Goal: Task Accomplishment & Management: Manage account settings

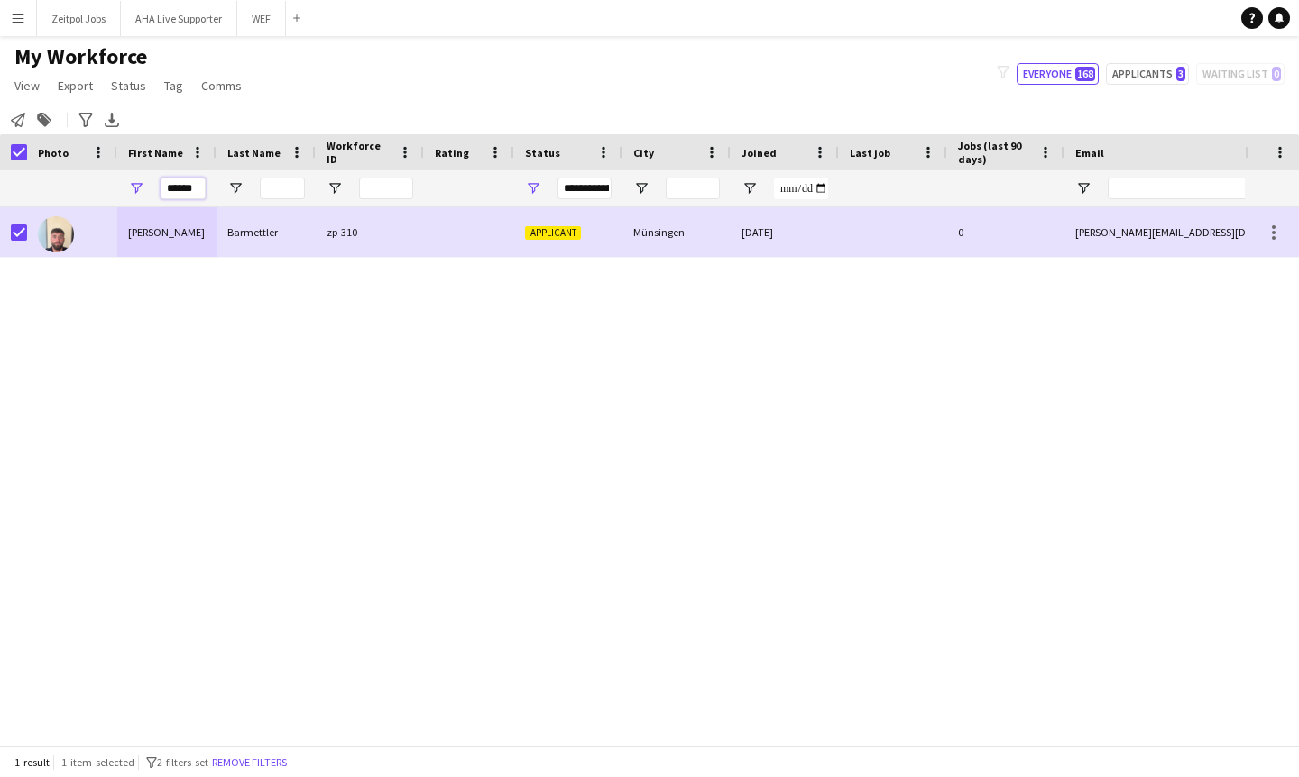
click at [202, 188] on input "******" at bounding box center [183, 189] width 45 height 22
drag, startPoint x: 202, startPoint y: 188, endPoint x: 61, endPoint y: 185, distance: 140.7
click at [61, 185] on div "******" at bounding box center [977, 188] width 1955 height 36
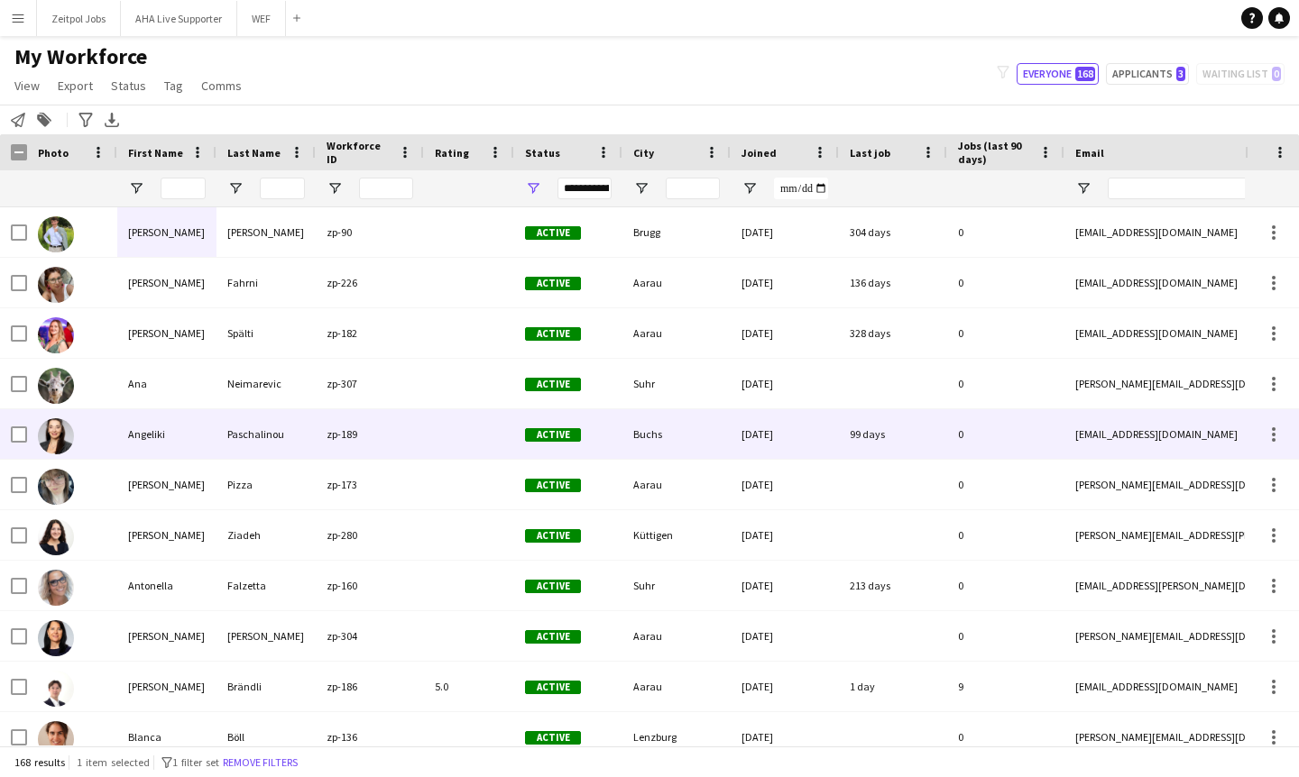
click at [197, 466] on div "[PERSON_NAME]" at bounding box center [166, 485] width 99 height 50
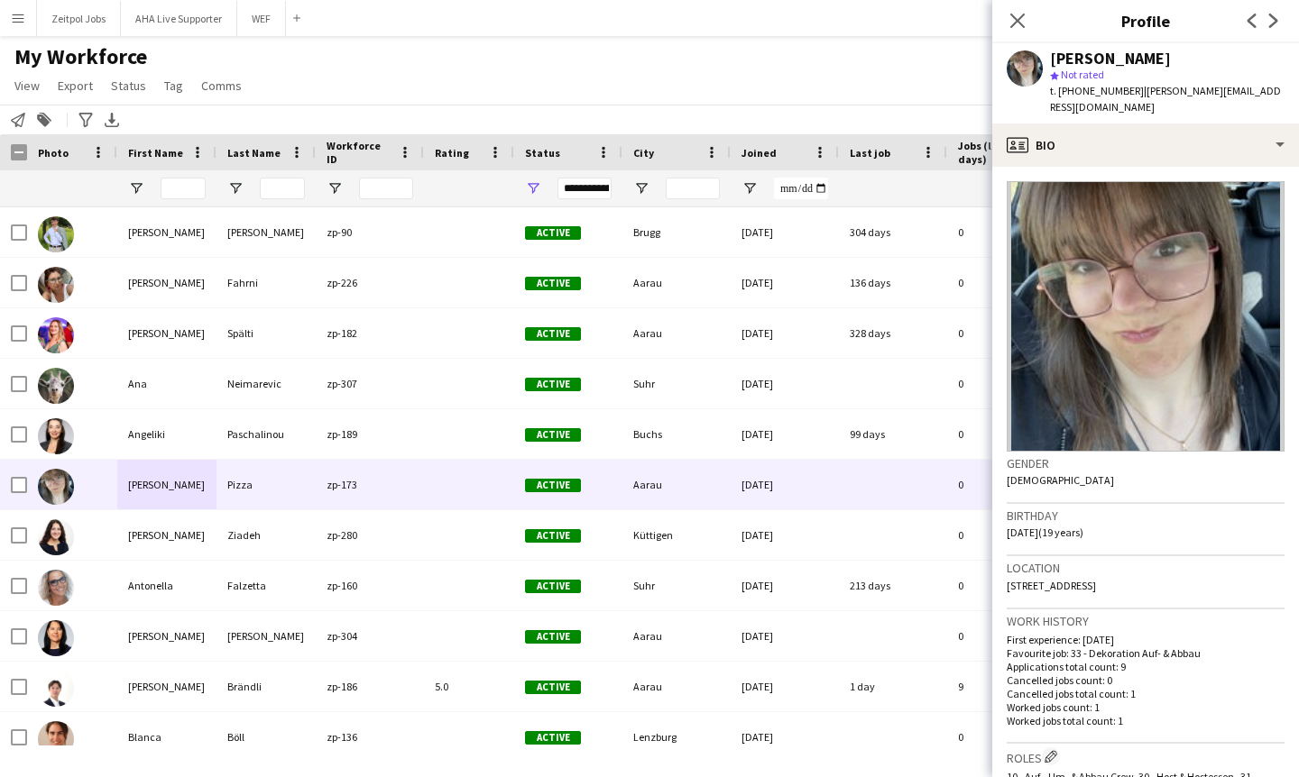
click at [26, 19] on button "Menu" at bounding box center [18, 18] width 36 height 36
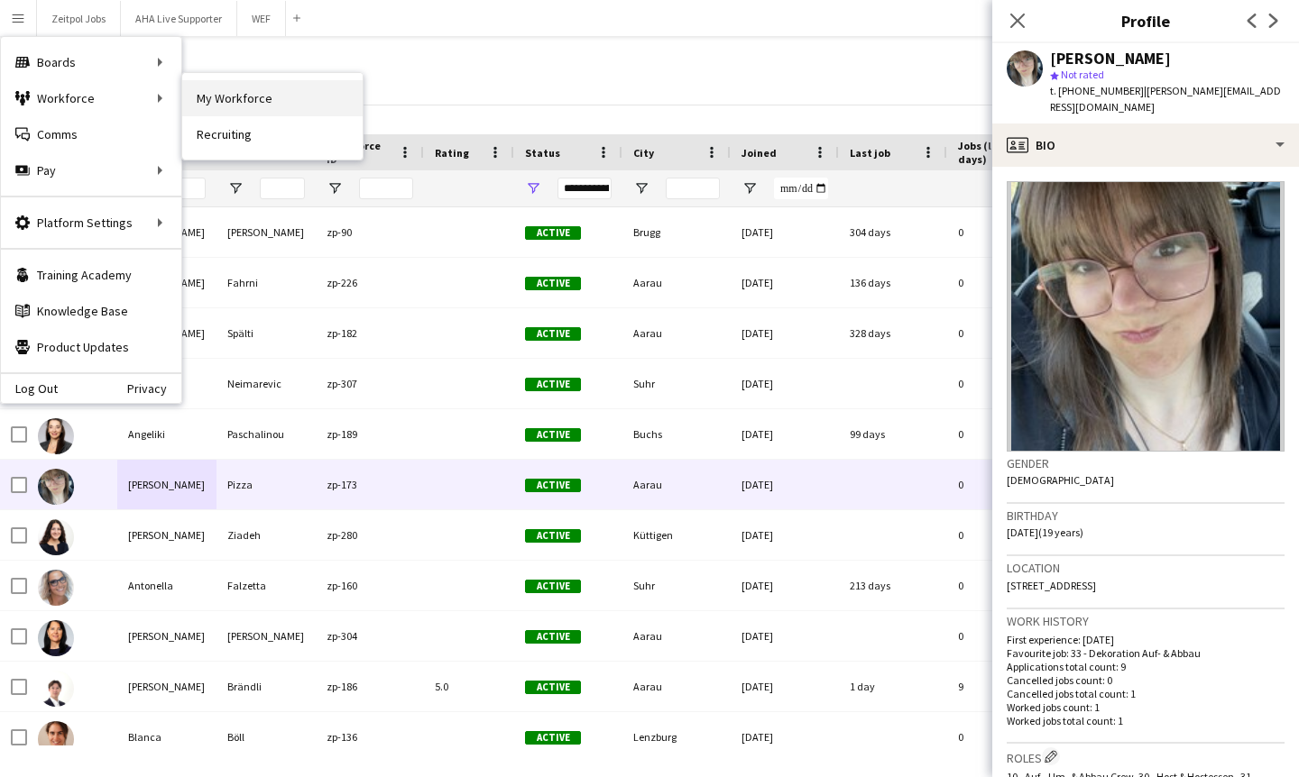
click at [238, 96] on link "My Workforce" at bounding box center [272, 98] width 180 height 36
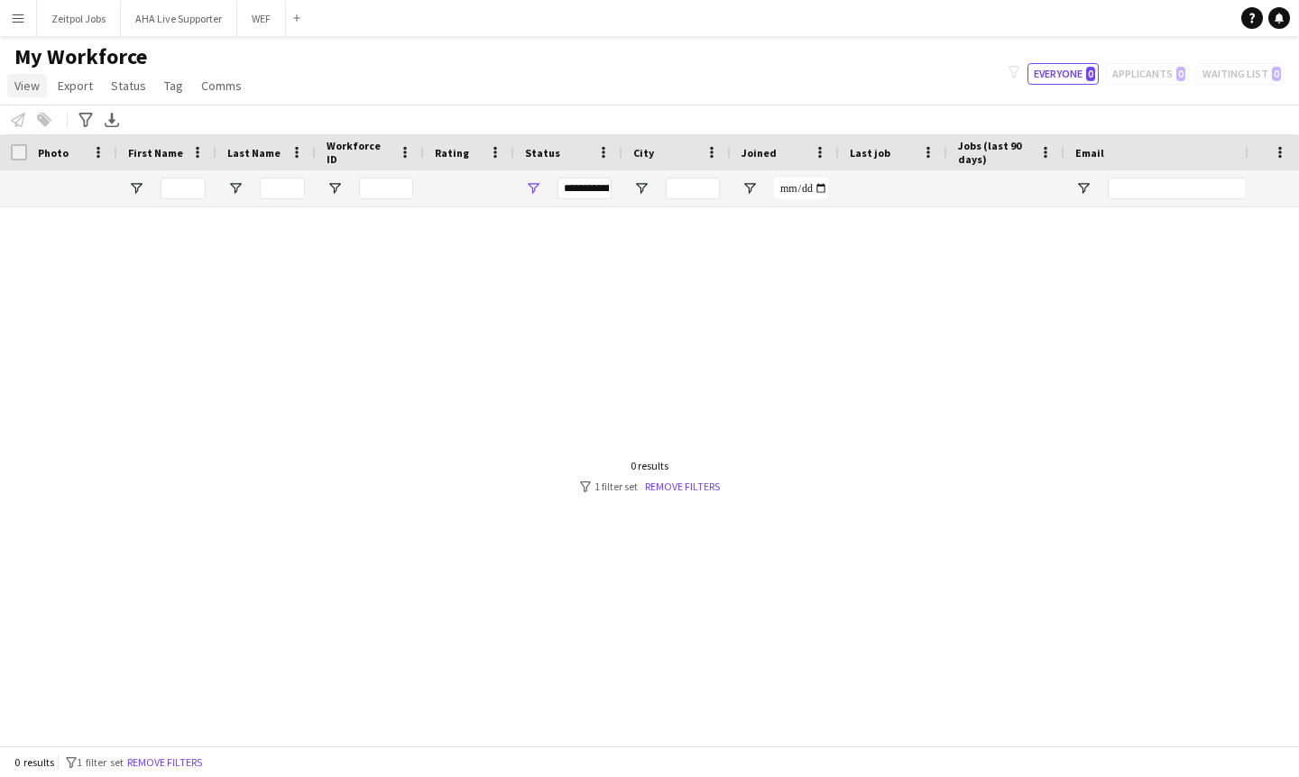
click at [26, 88] on span "View" at bounding box center [26, 86] width 25 height 16
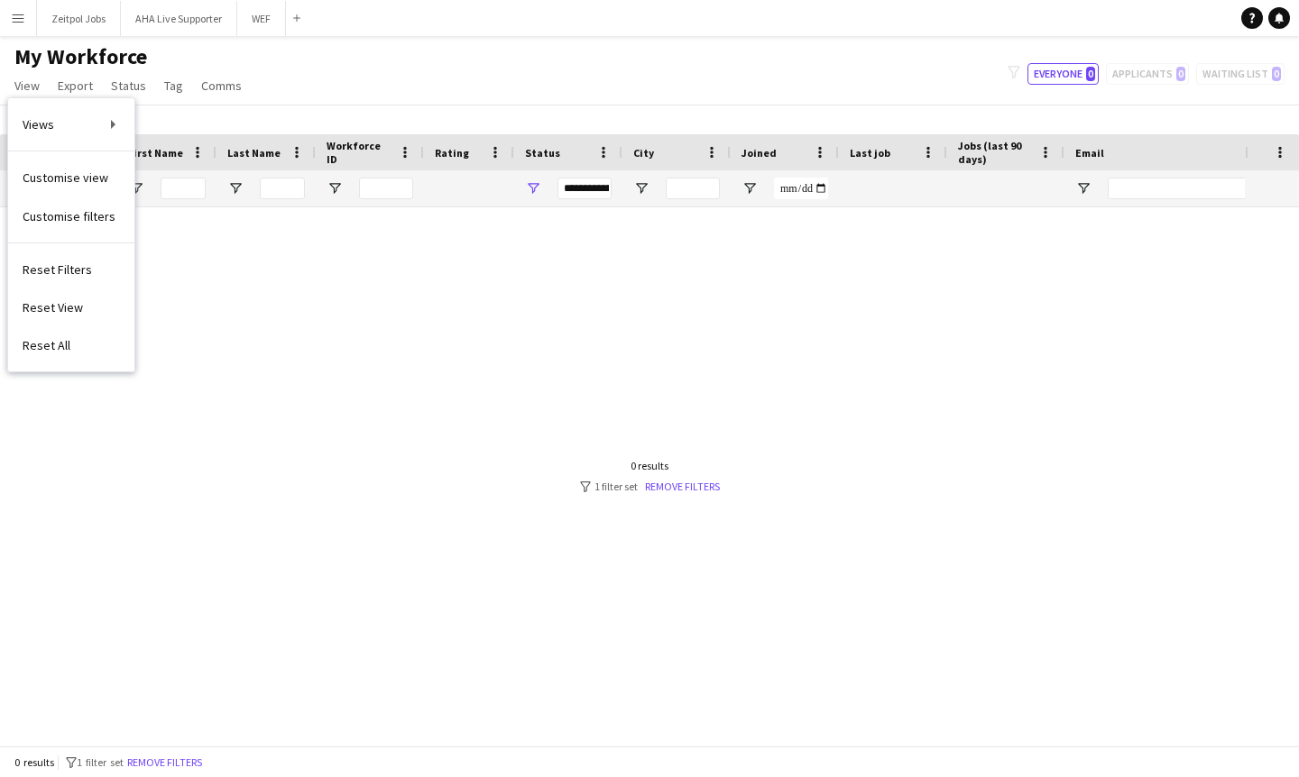
click at [15, 16] on app-icon "Menu" at bounding box center [18, 18] width 14 height 14
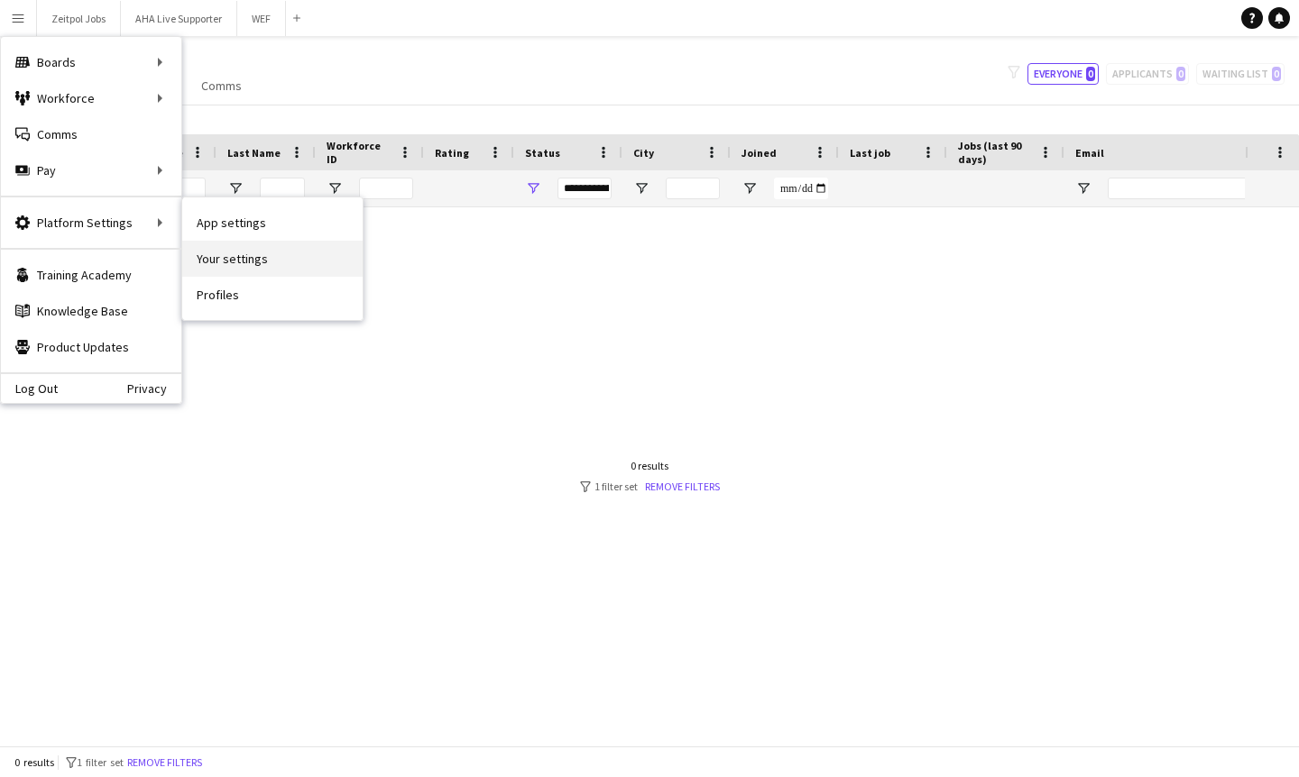
click at [269, 260] on link "Your settings" at bounding box center [272, 259] width 180 height 36
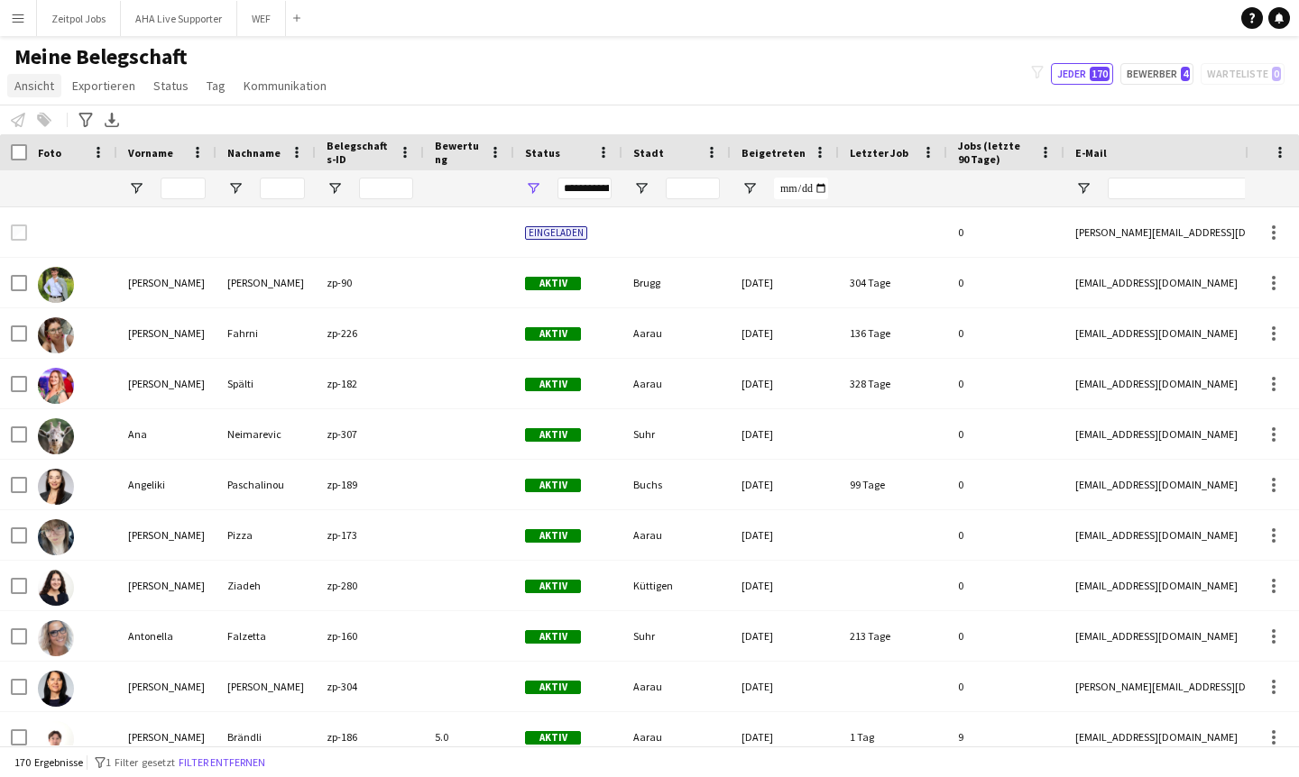
click at [27, 96] on link "Ansicht" at bounding box center [34, 85] width 54 height 23
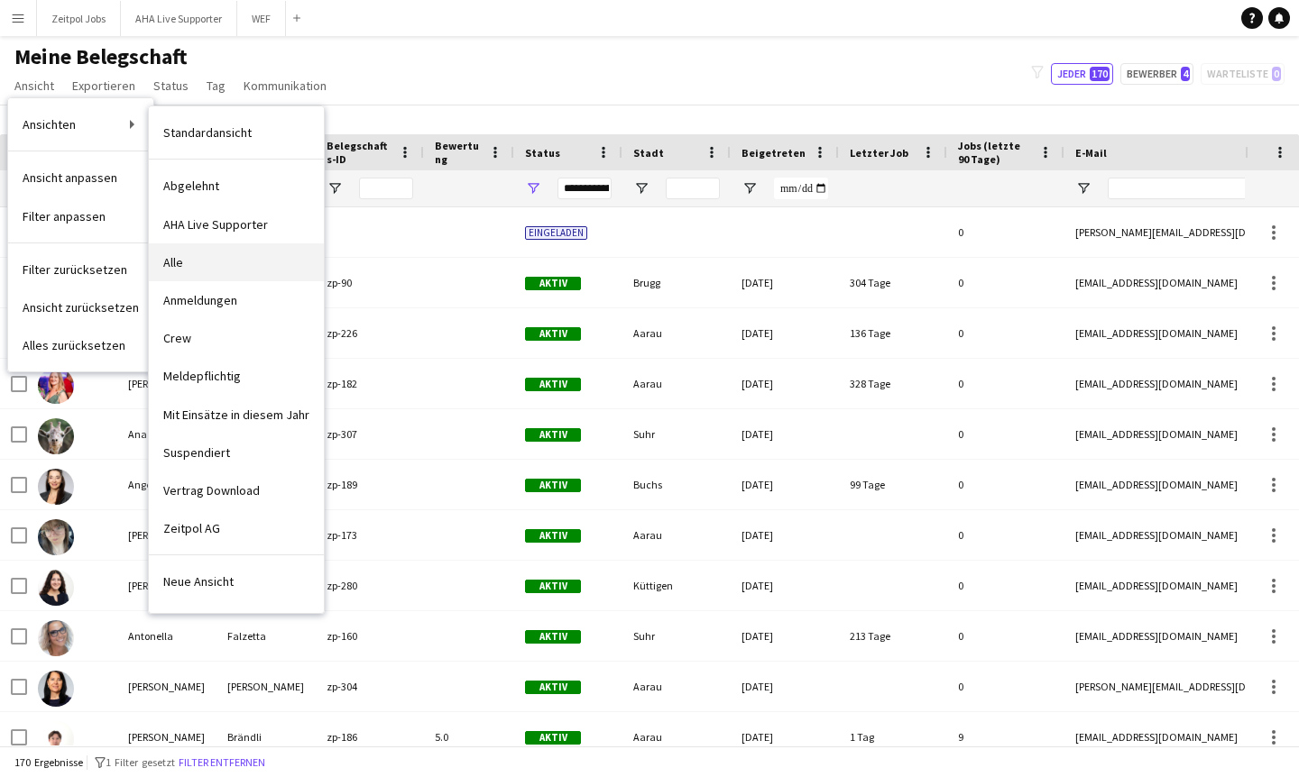
click at [192, 249] on link "Alle" at bounding box center [236, 262] width 175 height 38
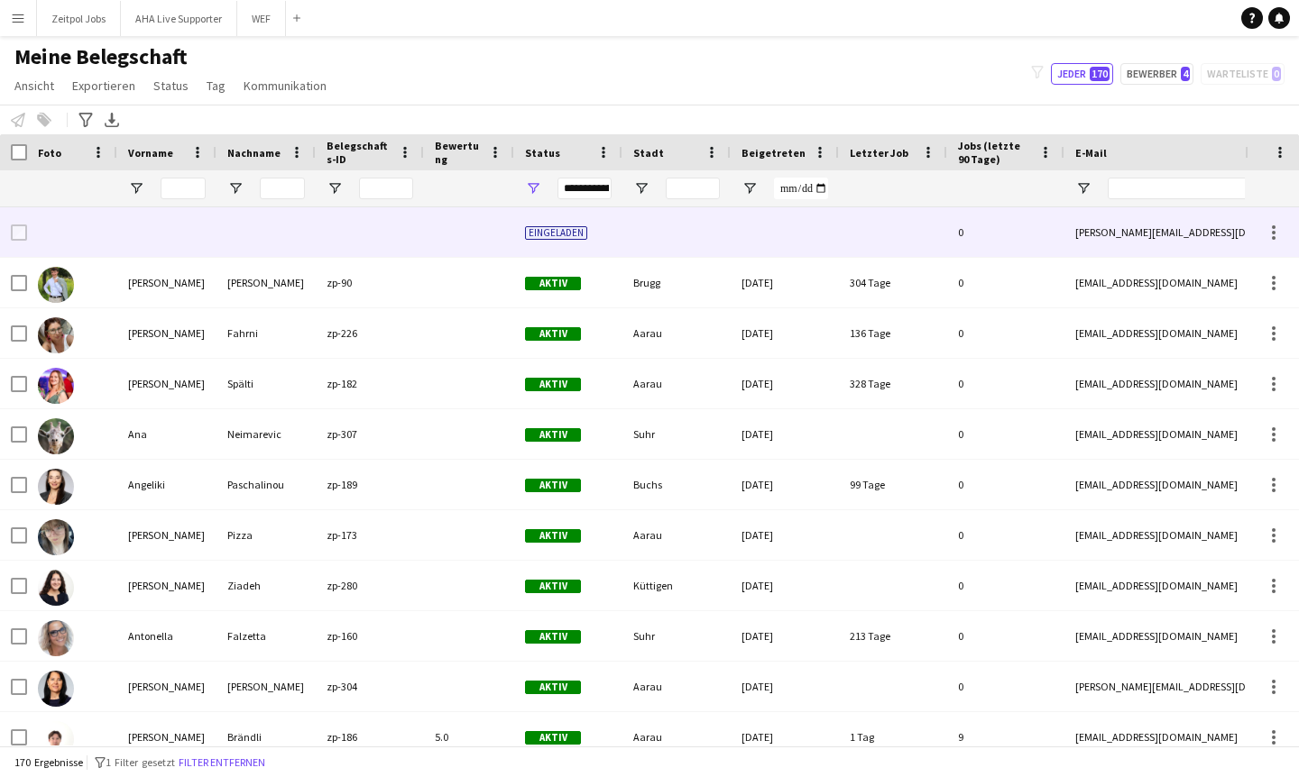
type input "**********"
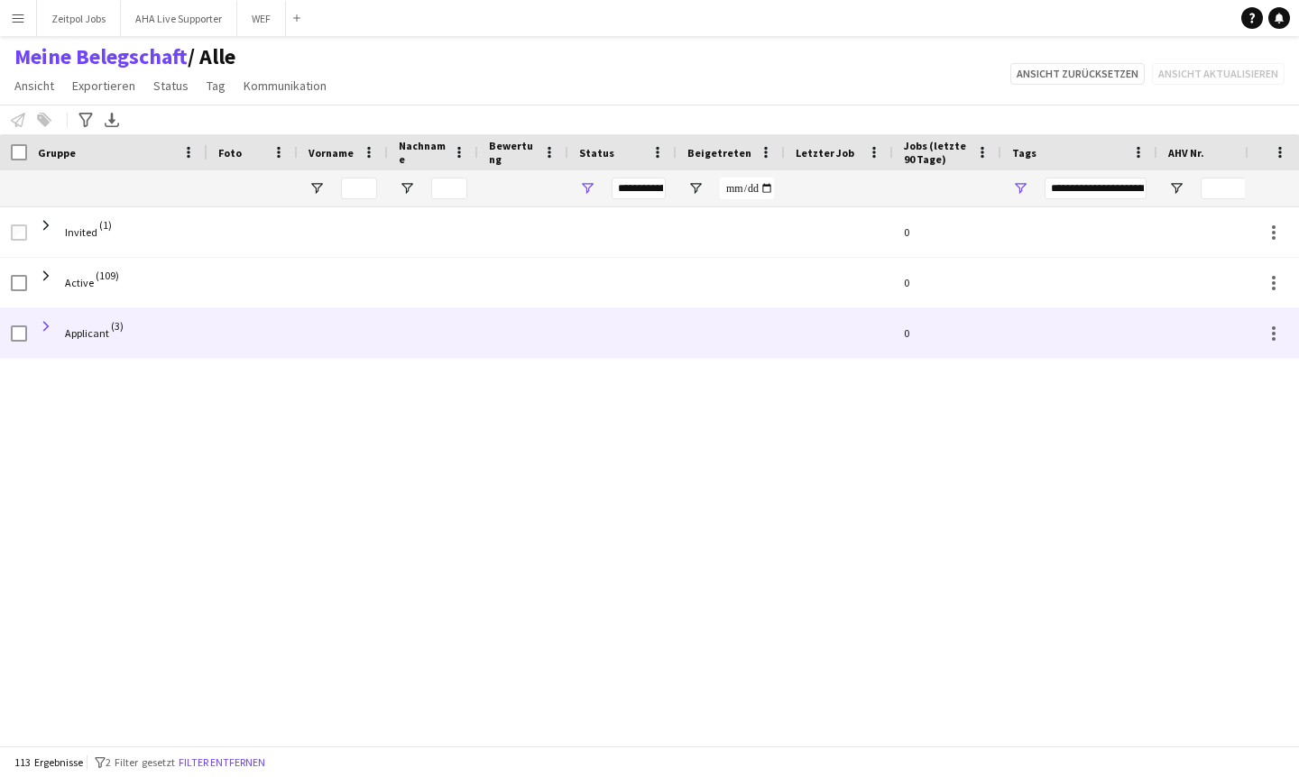
click at [41, 320] on span at bounding box center [46, 326] width 16 height 16
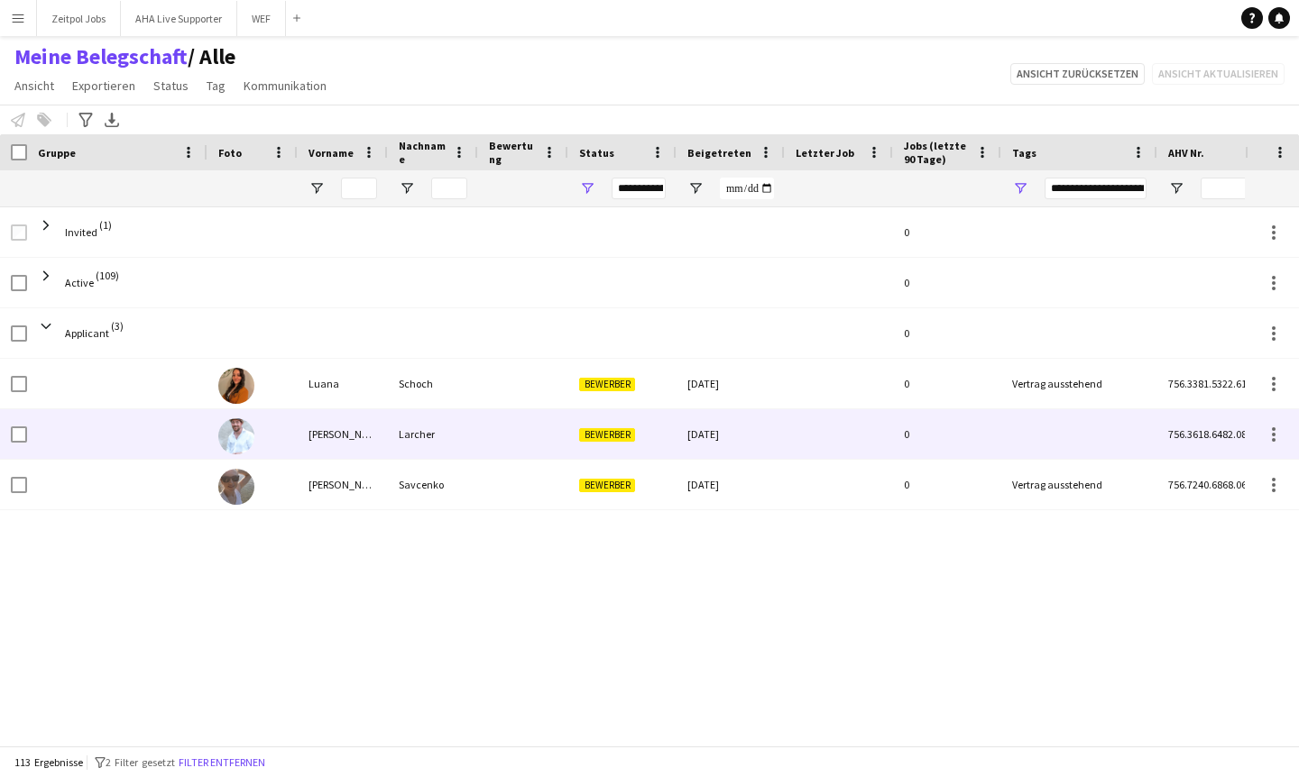
click at [244, 436] on img at bounding box center [236, 436] width 36 height 36
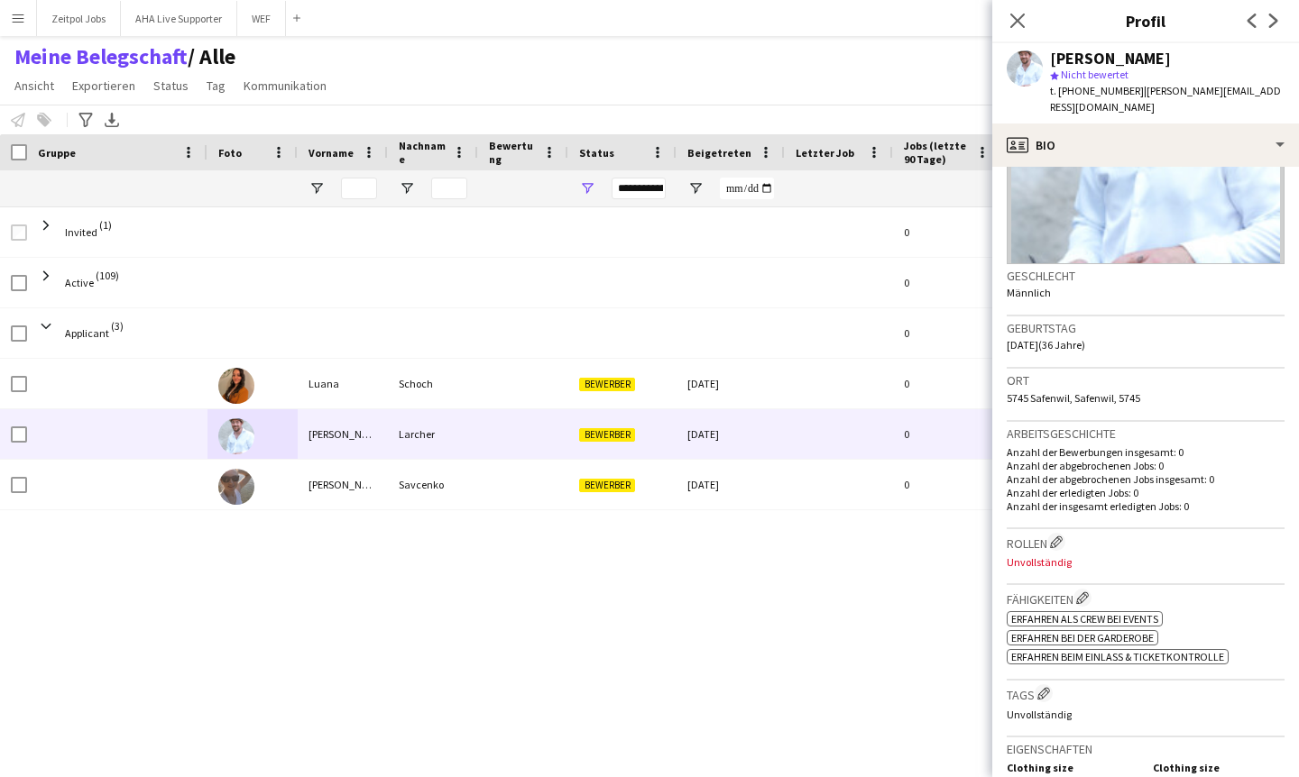
scroll to position [194, 0]
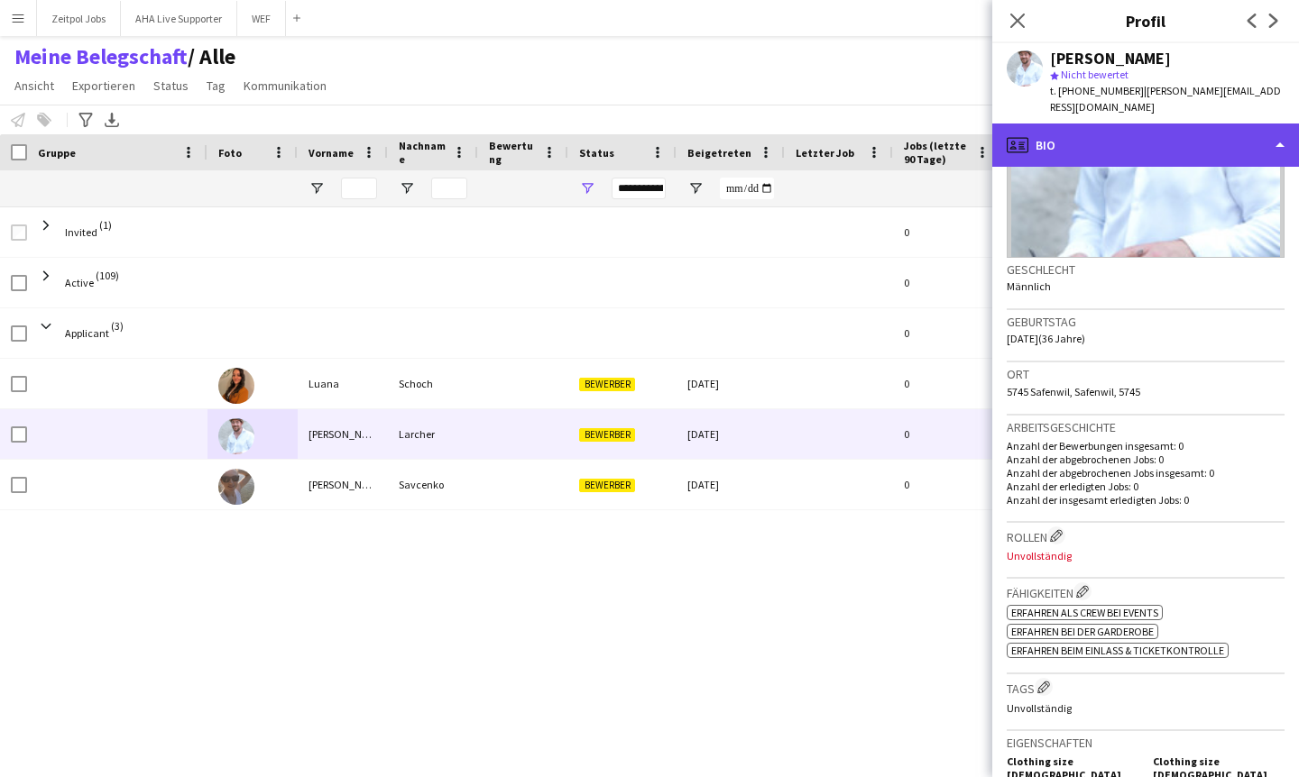
click at [1270, 133] on div "profile Bio" at bounding box center [1145, 145] width 307 height 43
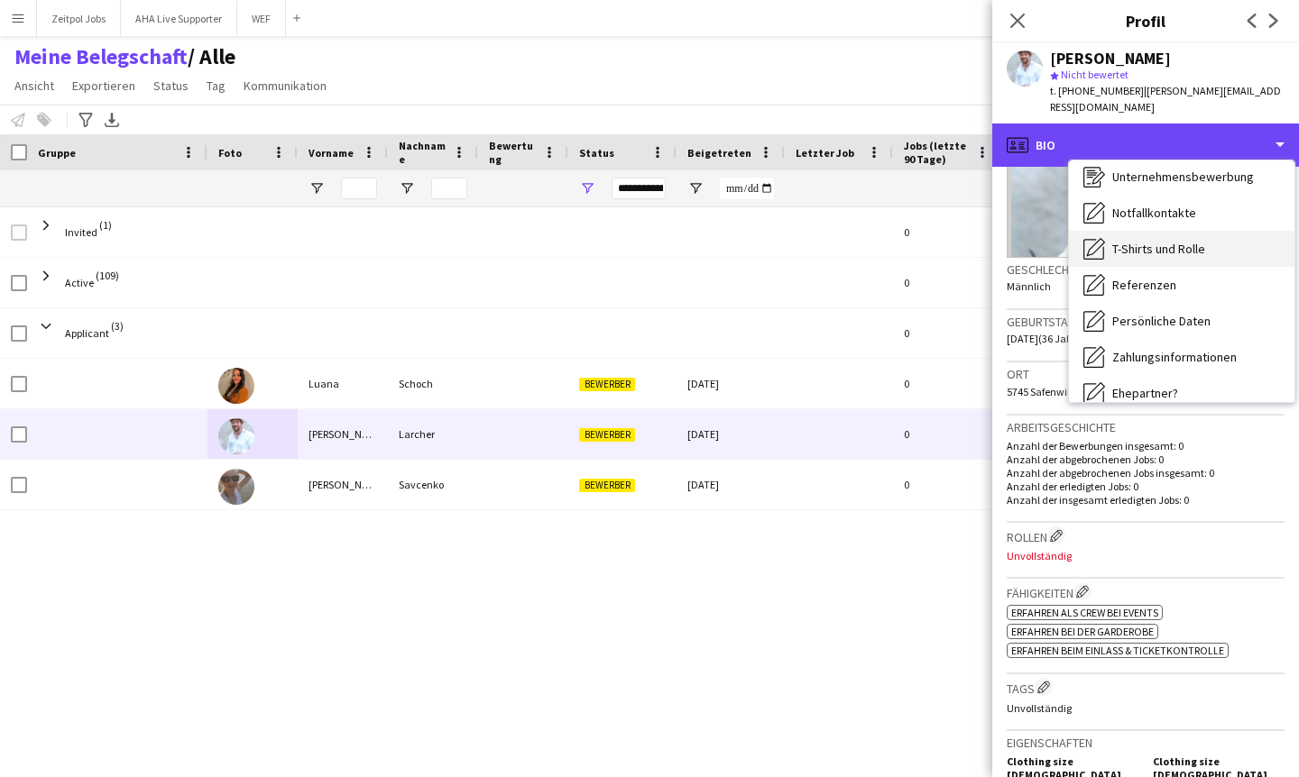
scroll to position [59, 0]
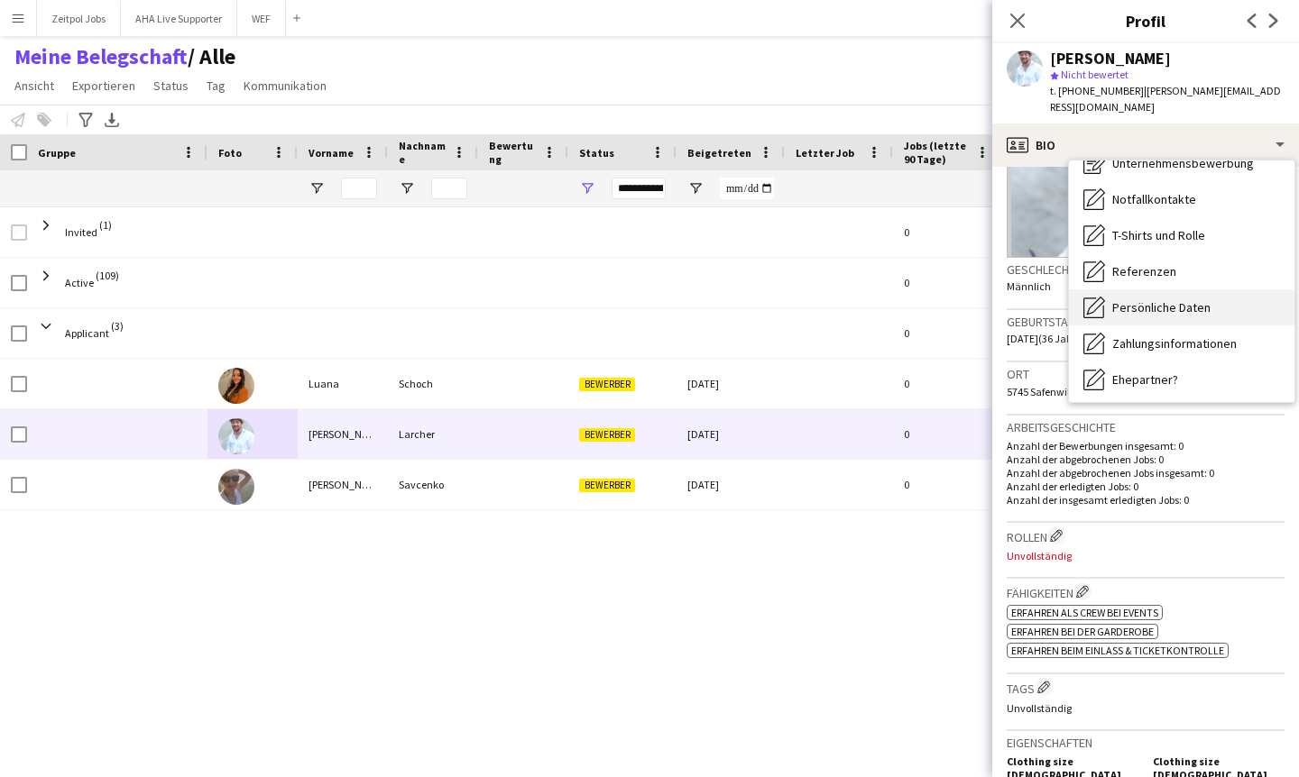
click at [1195, 299] on span "Persönliche Daten" at bounding box center [1161, 307] width 98 height 16
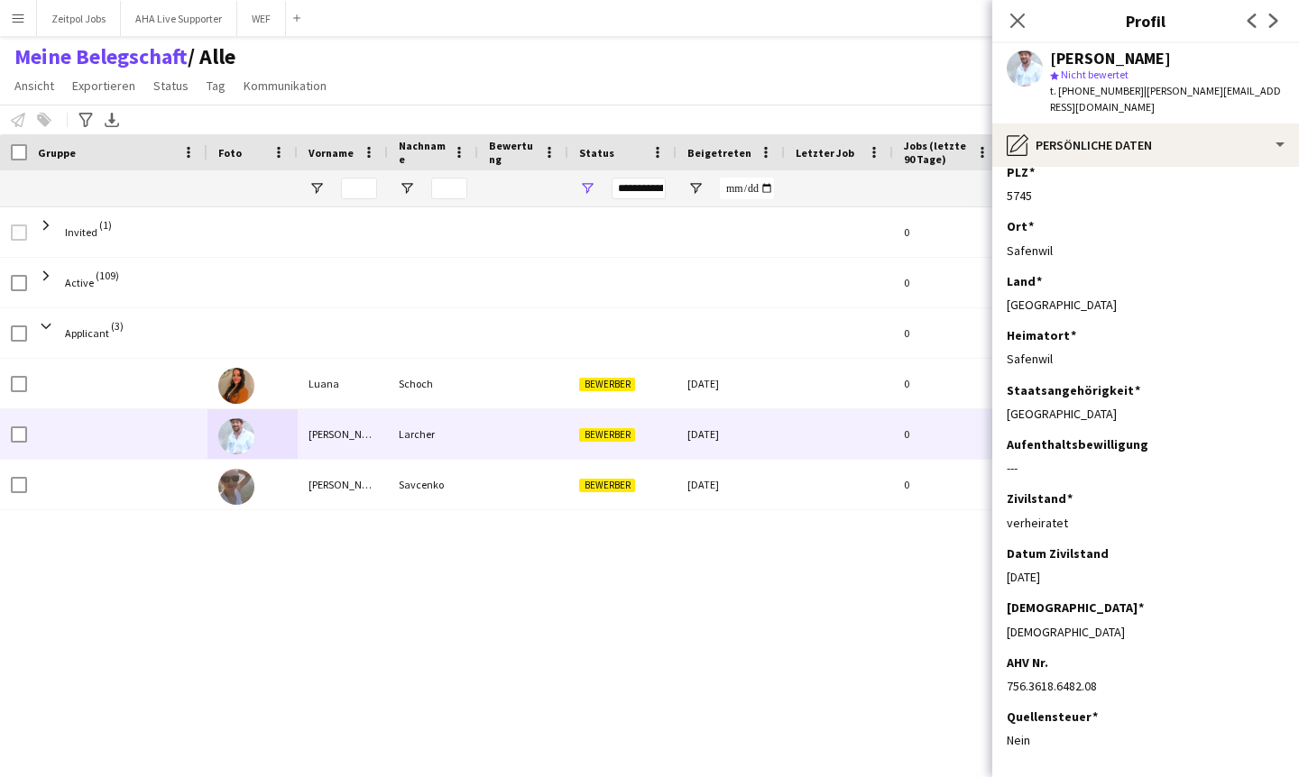
scroll to position [352, 0]
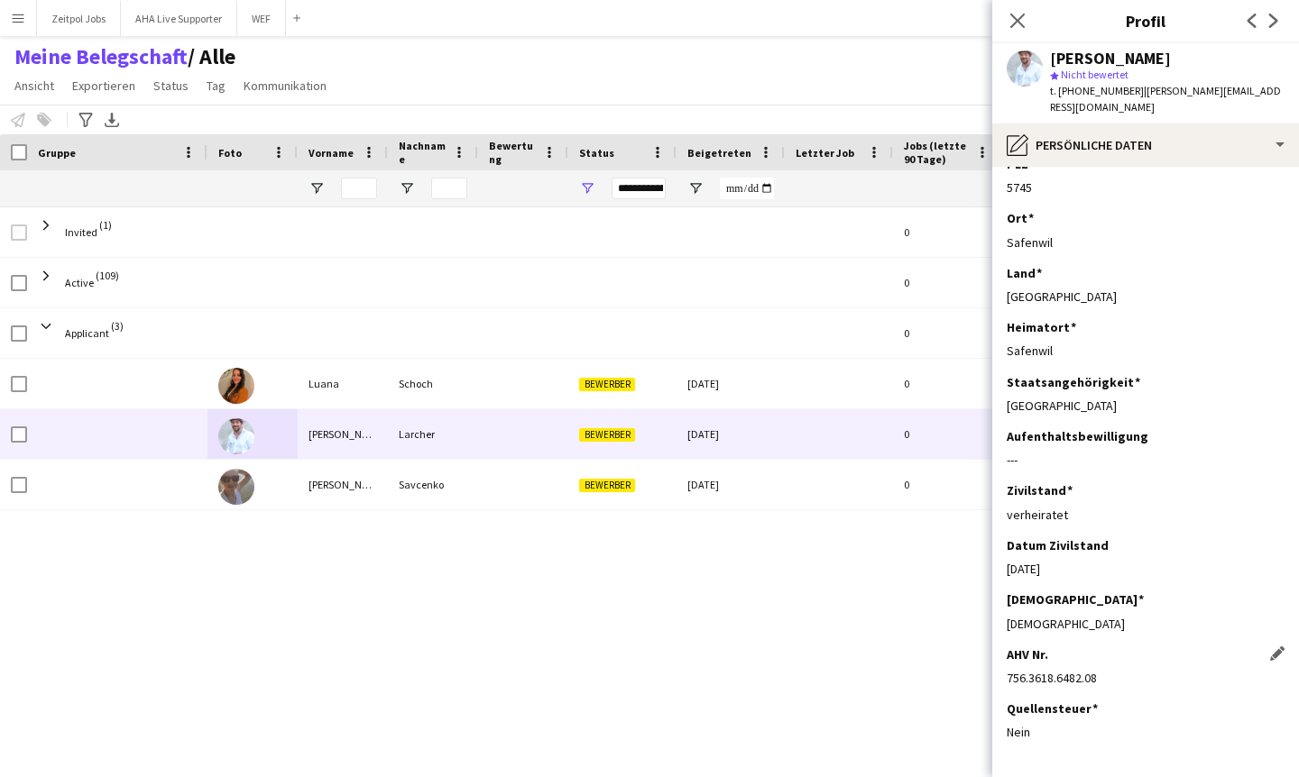
click at [1009, 670] on div "756.3618.6482.08" at bounding box center [1145, 678] width 278 height 16
drag, startPoint x: 1005, startPoint y: 663, endPoint x: 1105, endPoint y: 665, distance: 99.2
click at [1106, 670] on div "756.3618.6482.08" at bounding box center [1145, 678] width 278 height 16
copy div "756.3618.6482.08"
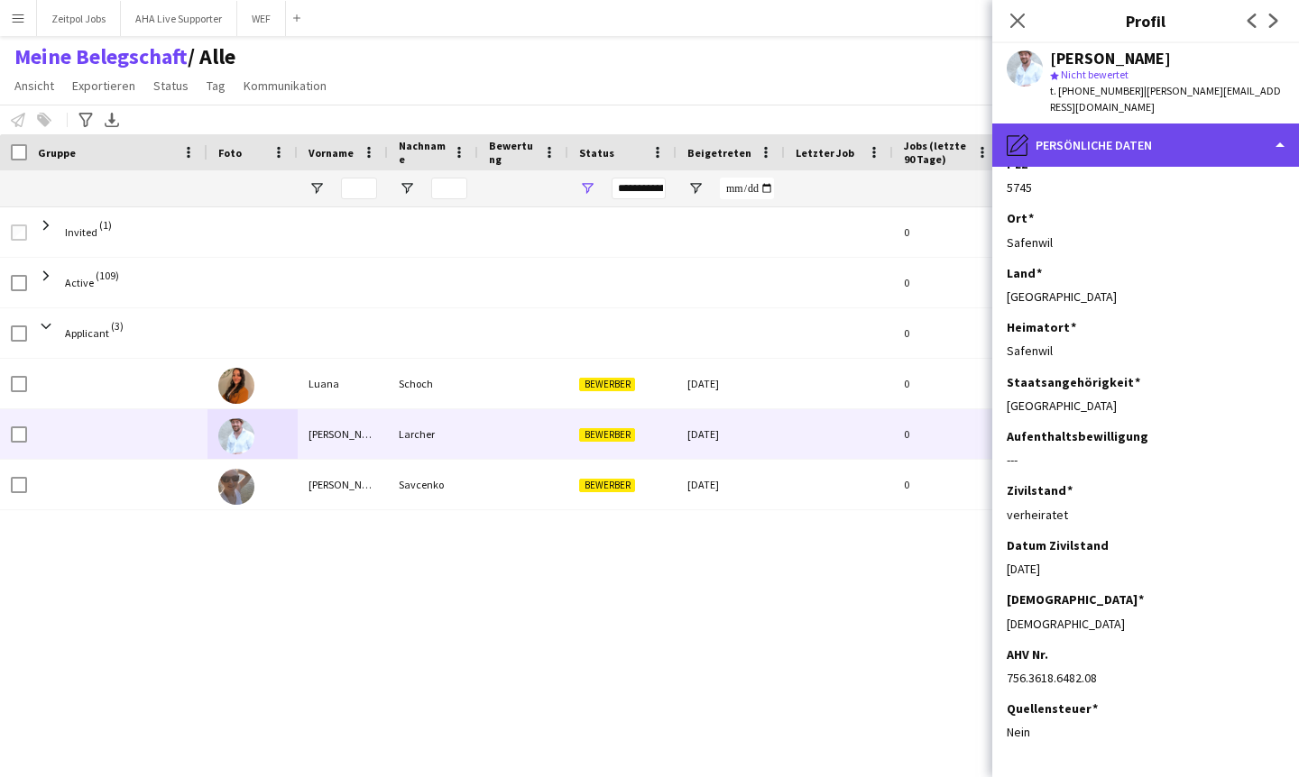
click at [1281, 137] on div "pencil4 Persönliche Daten" at bounding box center [1145, 145] width 307 height 43
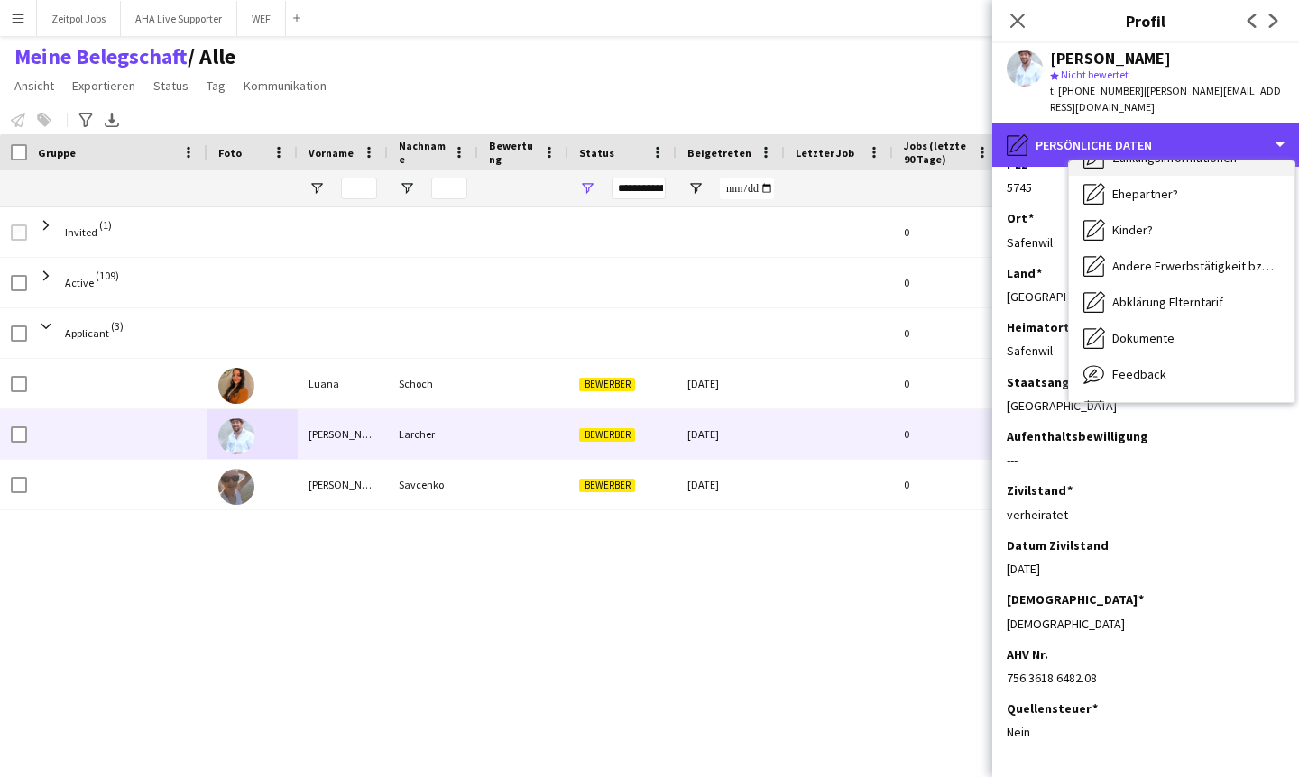
scroll to position [278, 0]
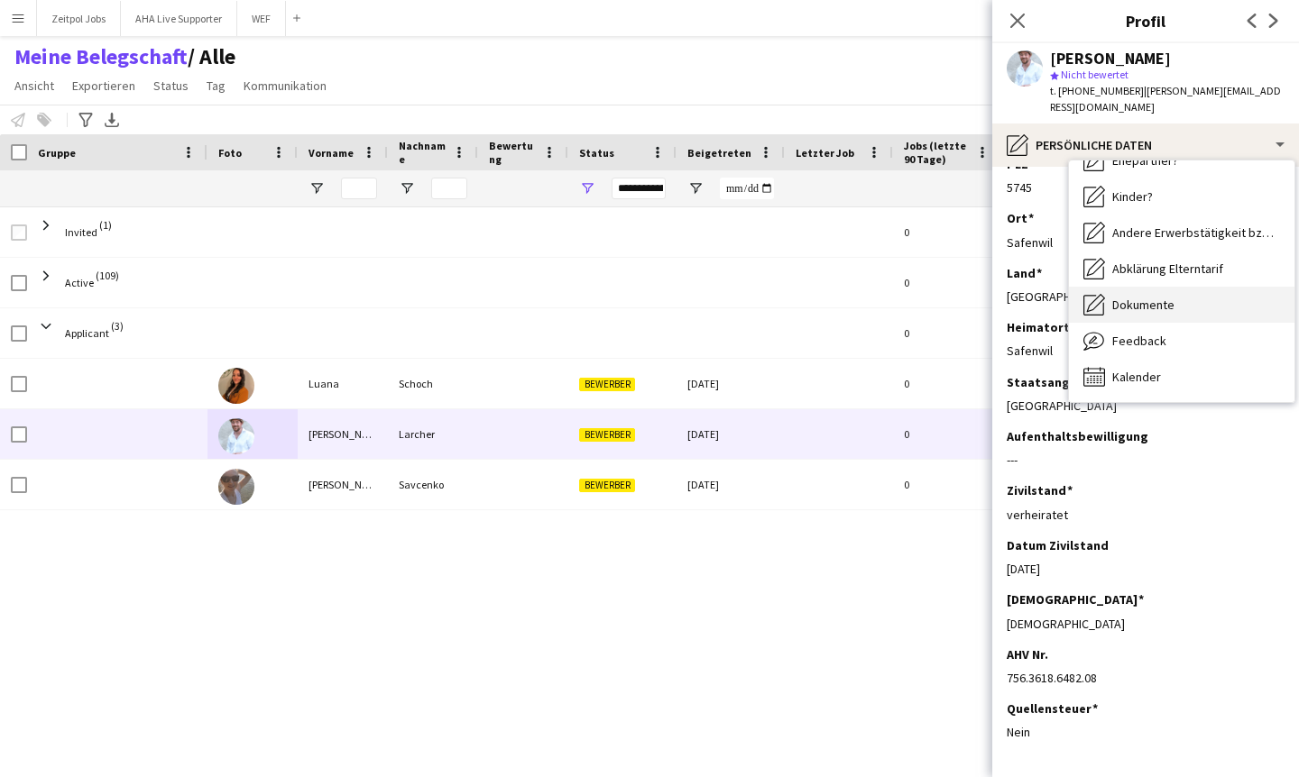
click at [1144, 297] on span "Dokumente" at bounding box center [1143, 305] width 62 height 16
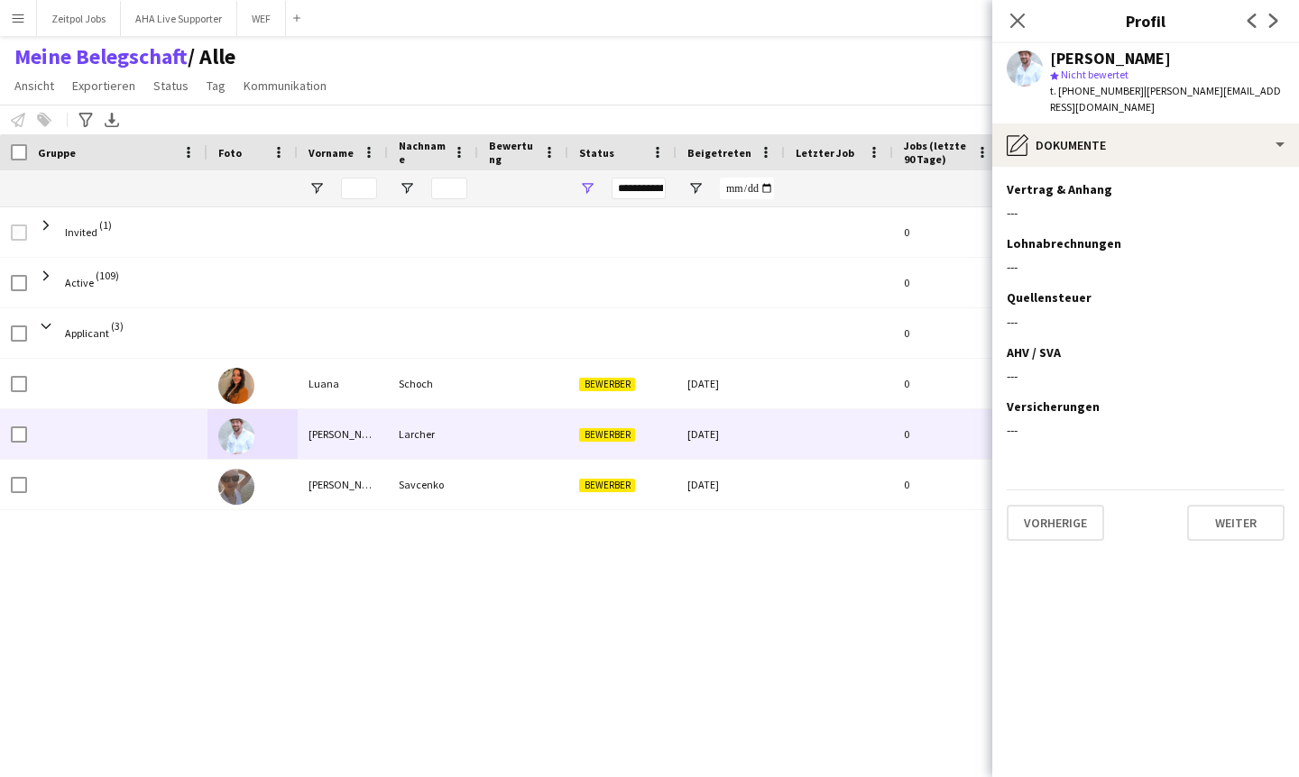
scroll to position [0, 0]
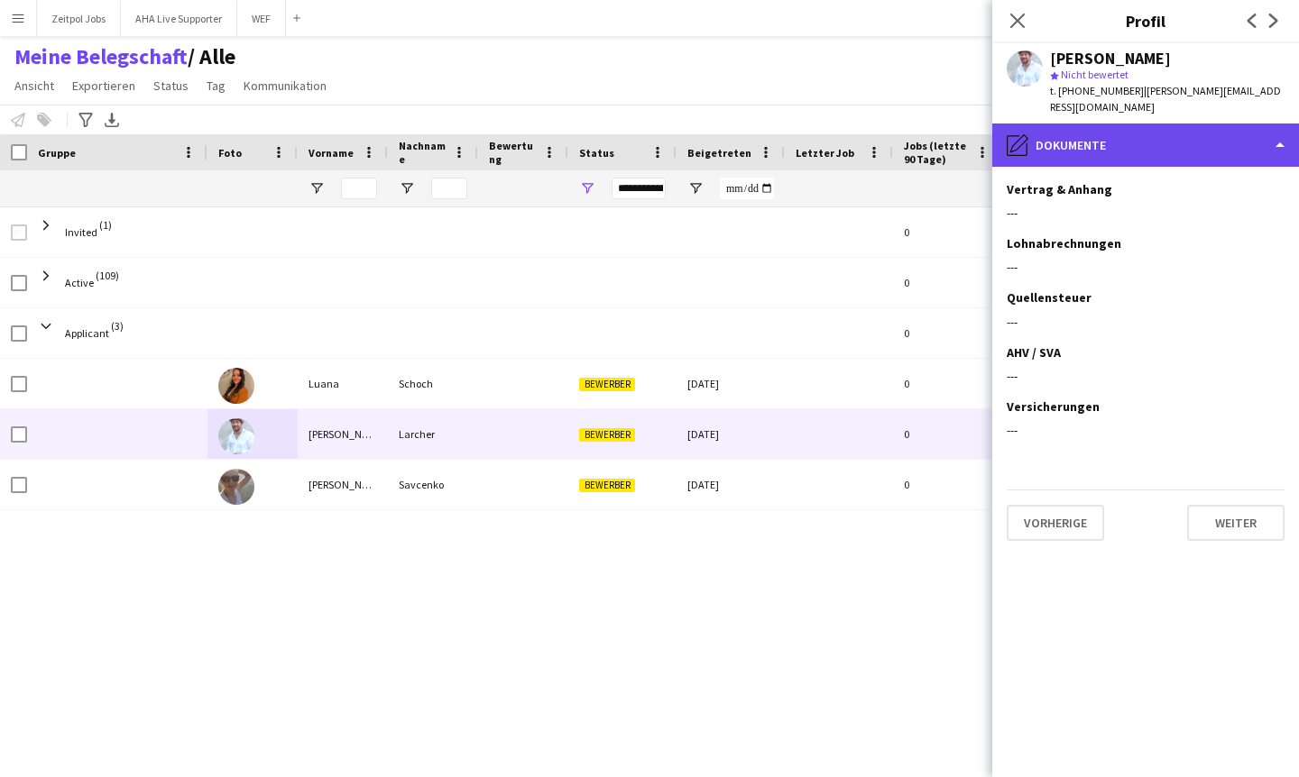
click at [1194, 124] on div "pencil4 Dokumente" at bounding box center [1145, 145] width 307 height 43
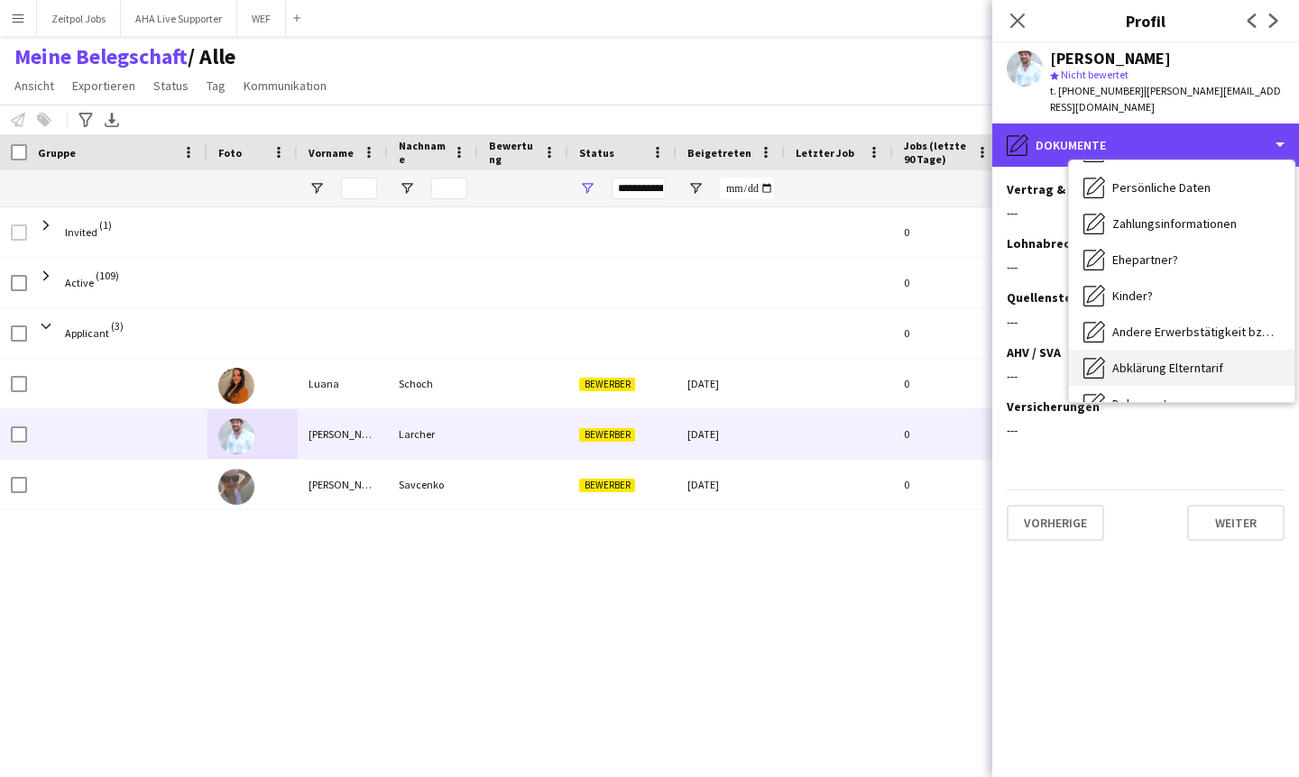
scroll to position [177, 0]
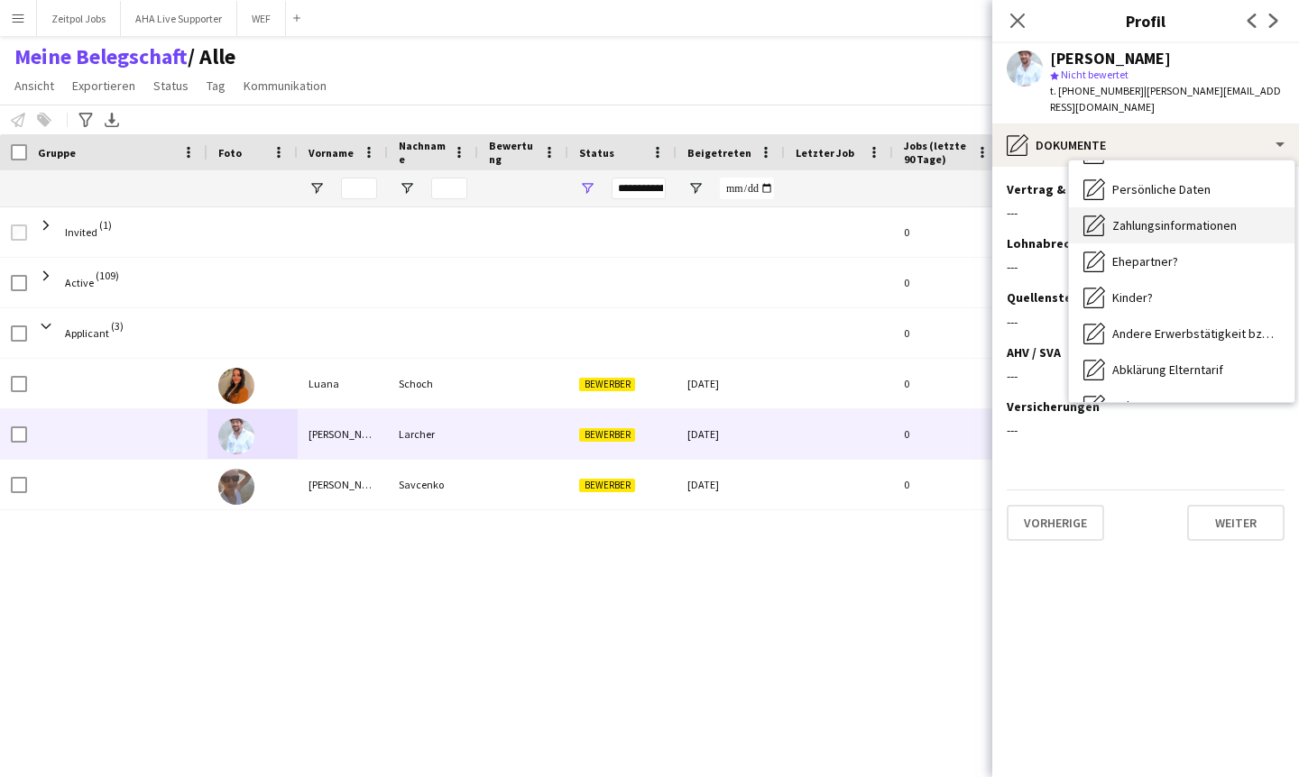
click at [1136, 222] on div "Zahlungsinformationen Zahlungsinformationen" at bounding box center [1181, 225] width 225 height 36
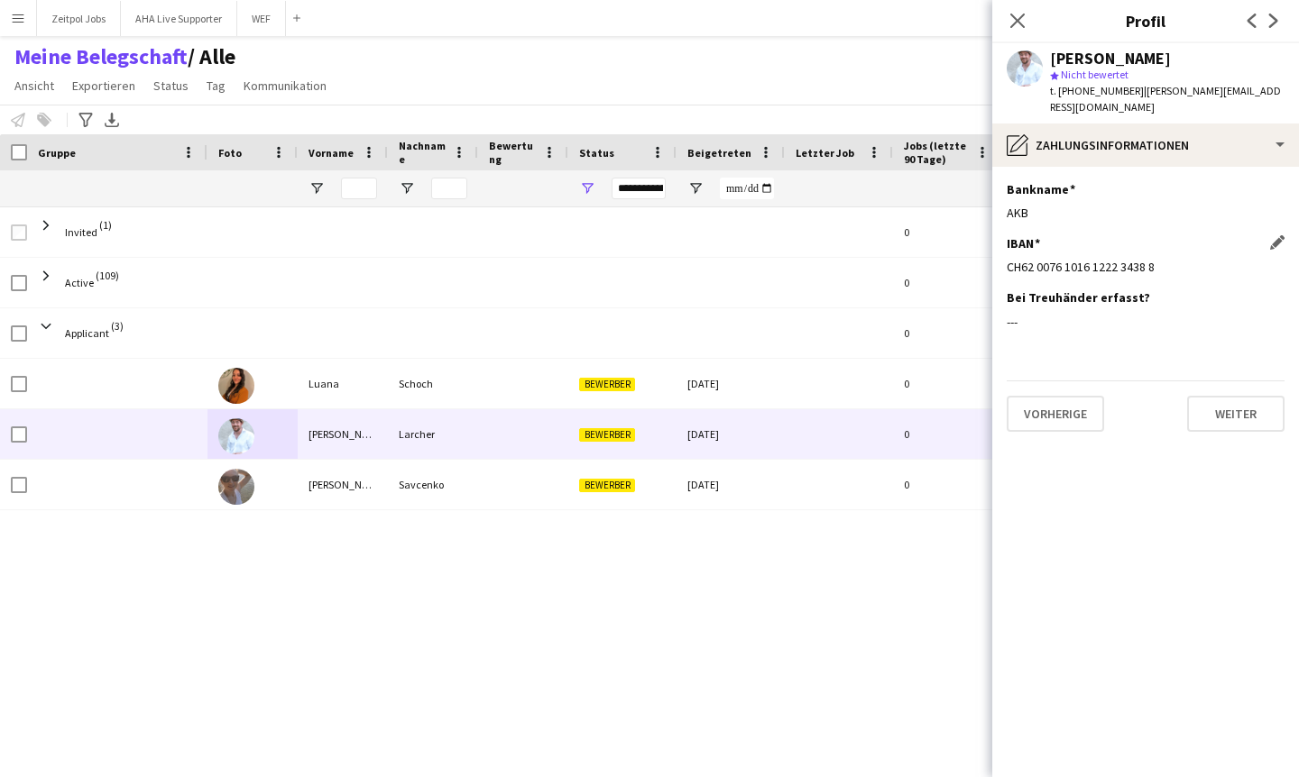
drag, startPoint x: 1161, startPoint y: 253, endPoint x: 1008, endPoint y: 254, distance: 152.4
click at [1008, 259] on div "CH62 0076 1016 1222 3438 8" at bounding box center [1145, 267] width 278 height 16
copy div "CH62 0076 1016 1222 3438 8"
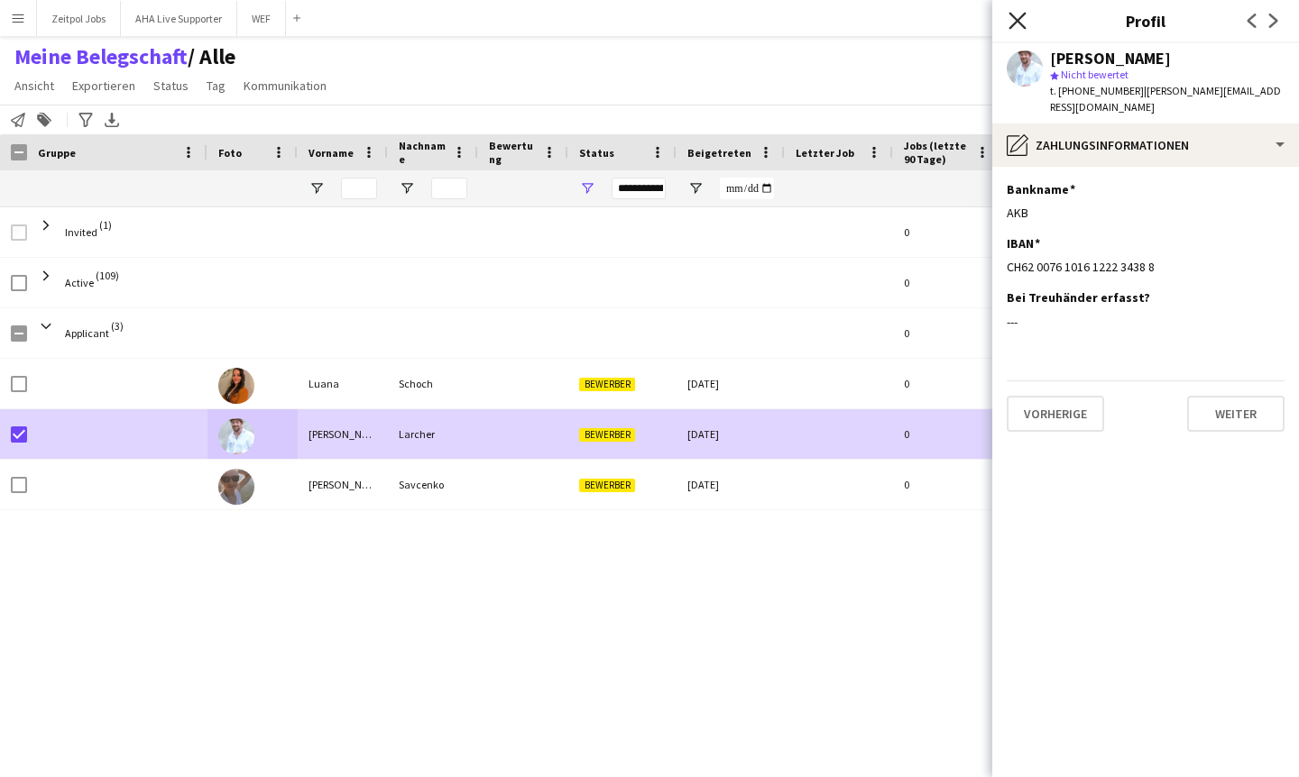
click at [1024, 23] on icon "Pop-in schließen" at bounding box center [1016, 20] width 17 height 17
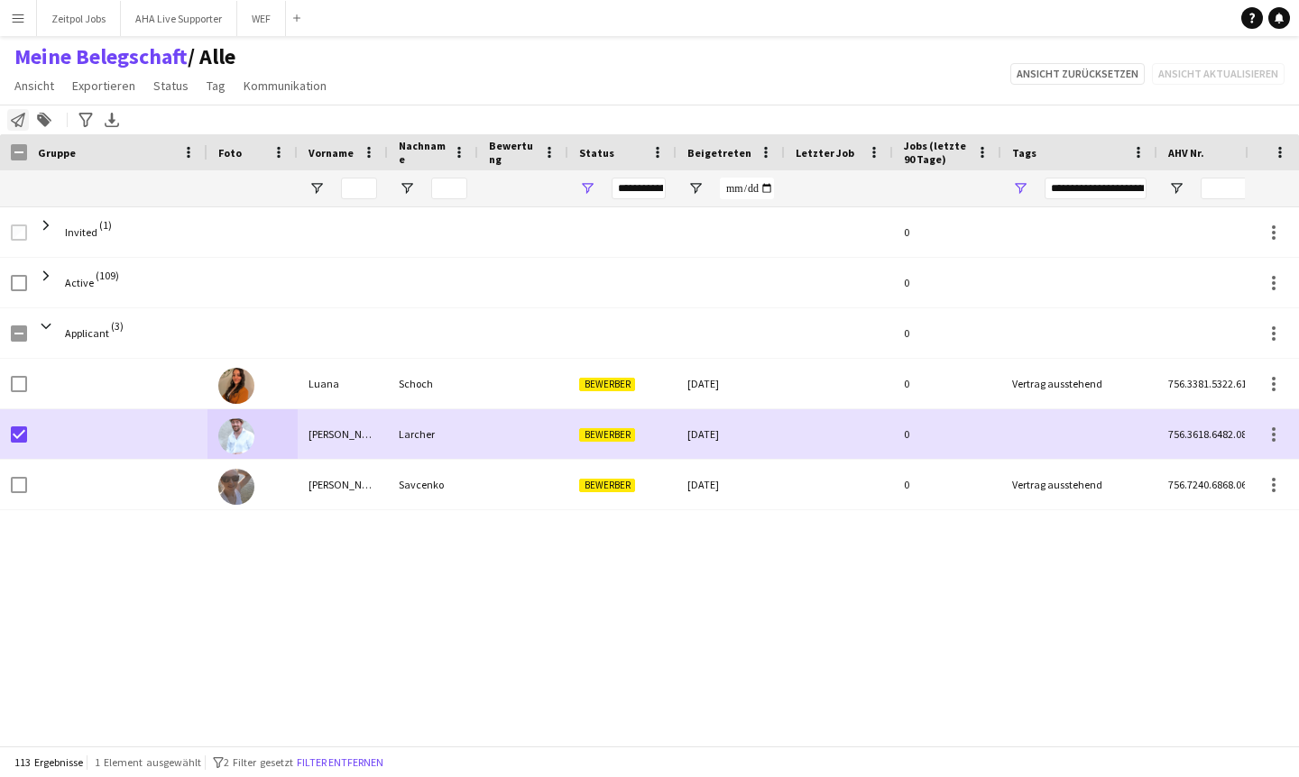
click at [21, 123] on icon "Belegschaft benachrichtigen" at bounding box center [18, 120] width 14 height 14
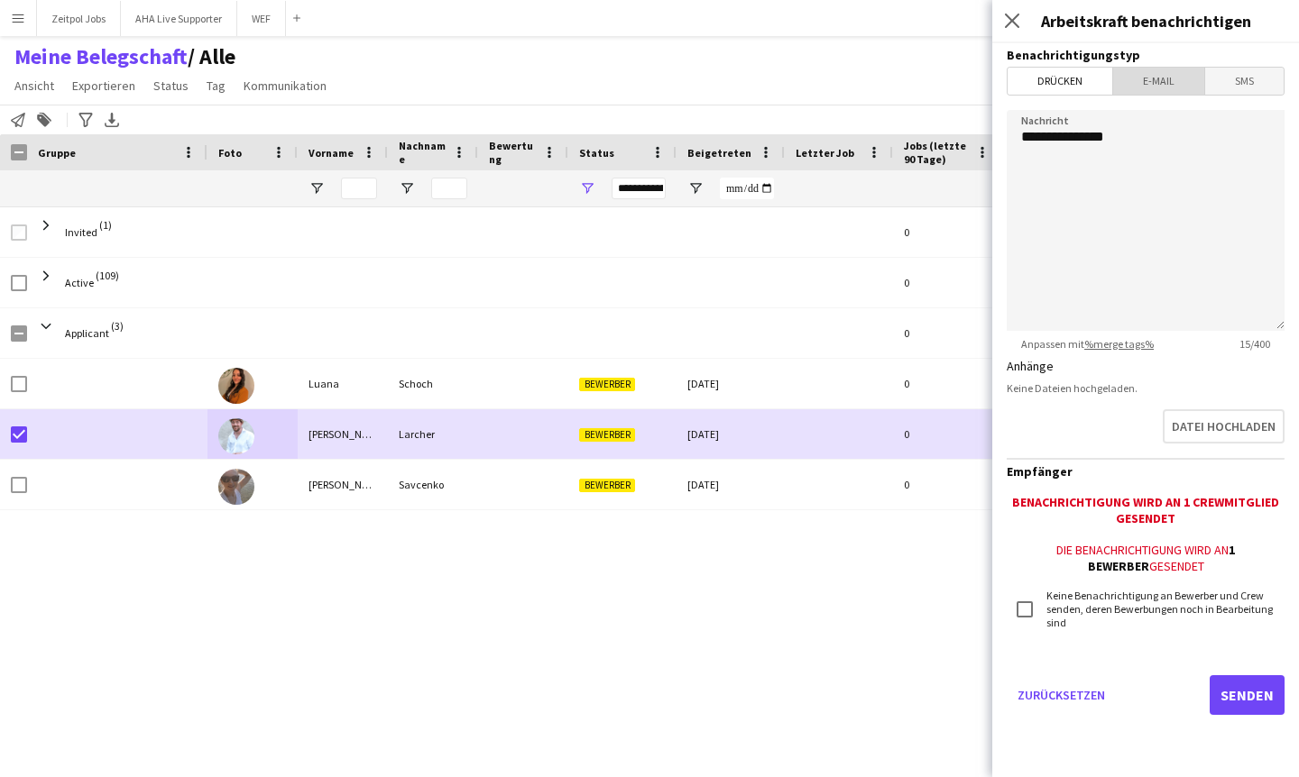
click at [1186, 84] on span "E-Mail" at bounding box center [1158, 81] width 91 height 27
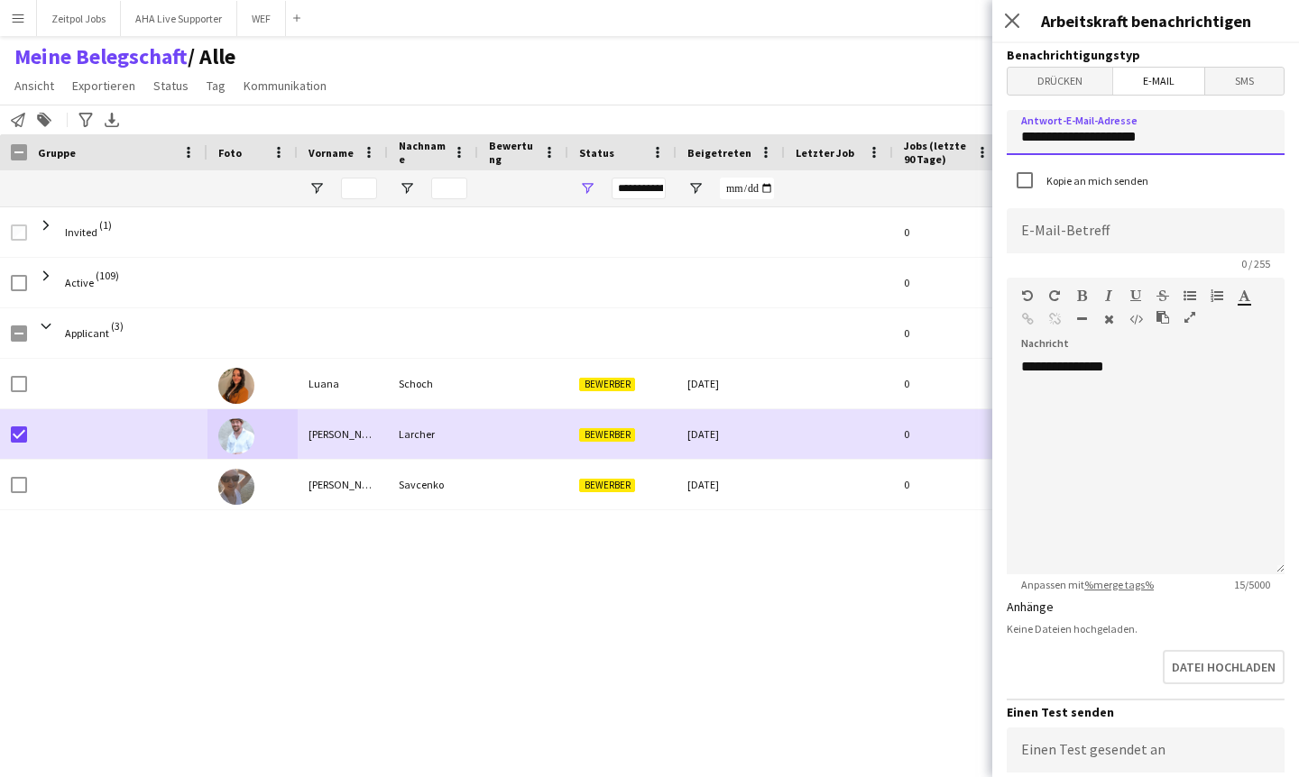
drag, startPoint x: 1182, startPoint y: 133, endPoint x: 905, endPoint y: 133, distance: 276.8
click at [905, 133] on body "Menü Tafeln Tafeln Tafeln Alle Jobs Status Belegschaft Belegschaft Meine Belegs…" at bounding box center [649, 388] width 1299 height 777
type input "**********"
click at [1040, 225] on input at bounding box center [1145, 230] width 278 height 45
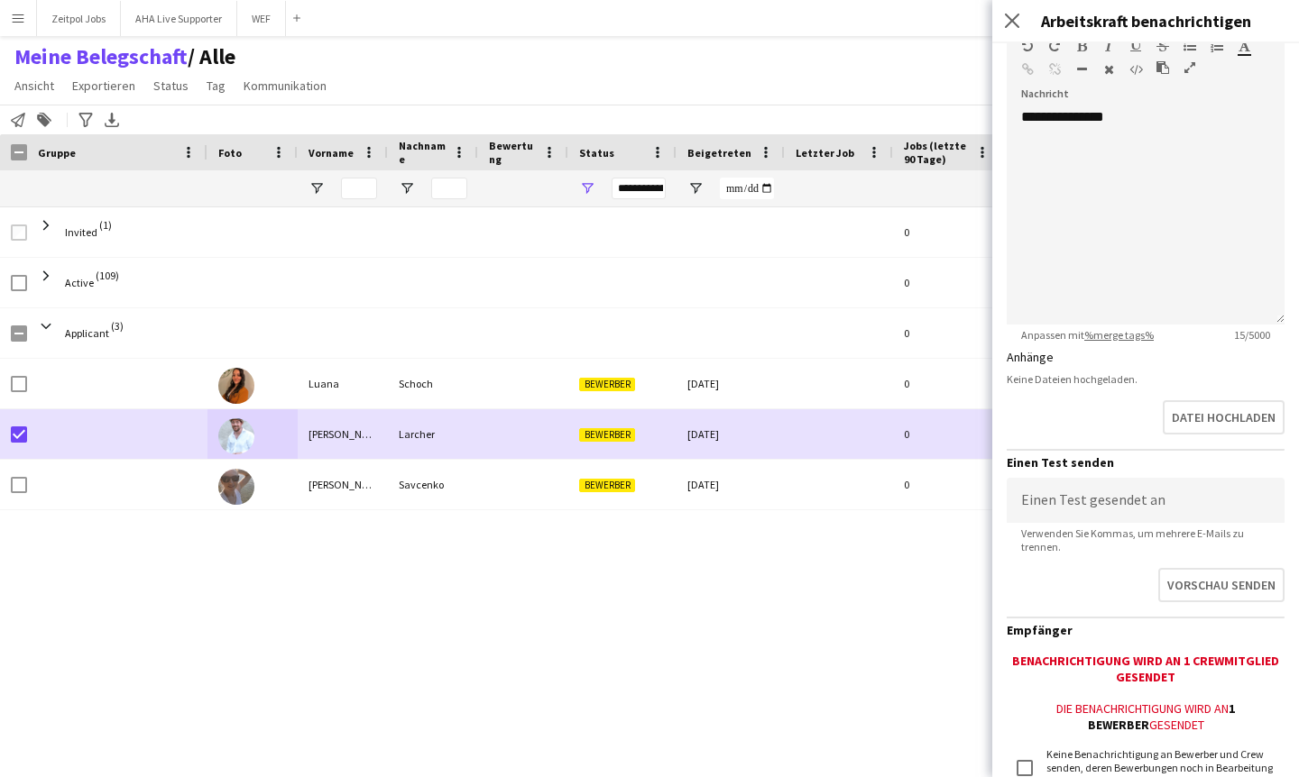
scroll to position [316, 0]
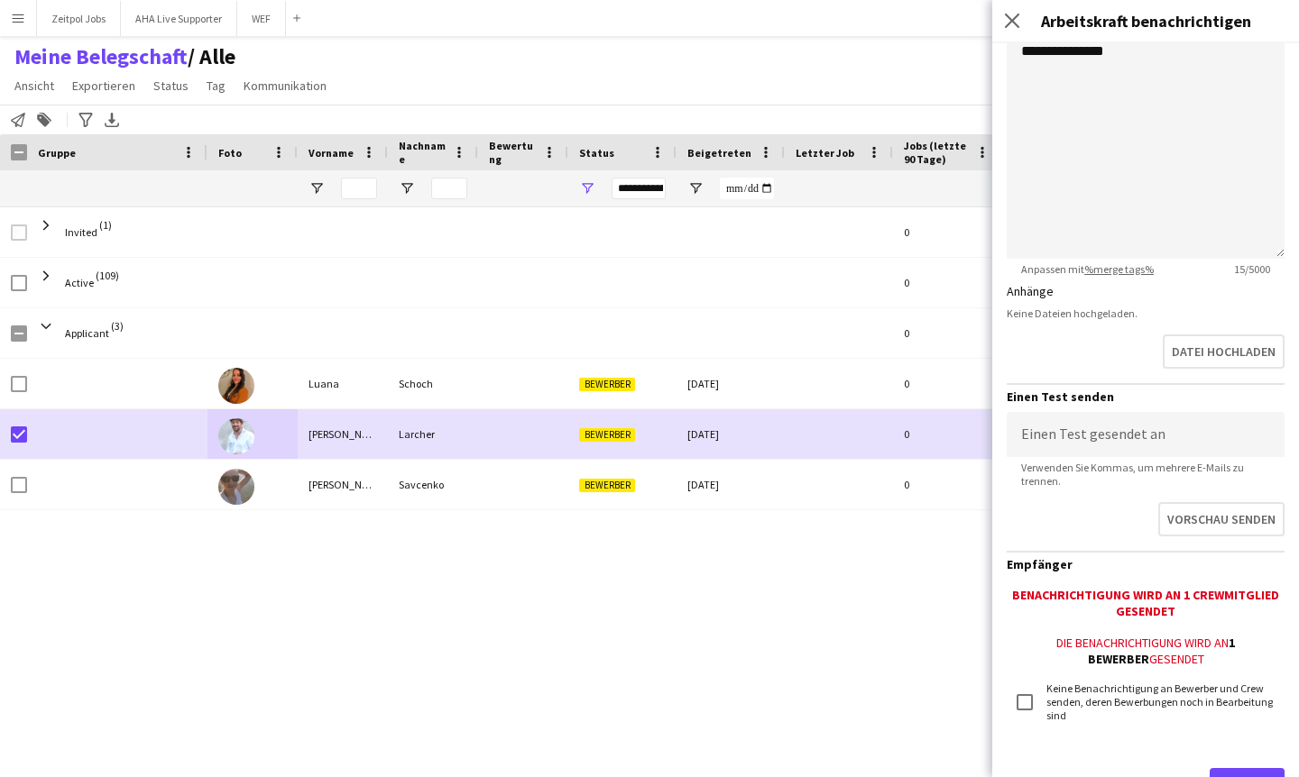
type input "**********"
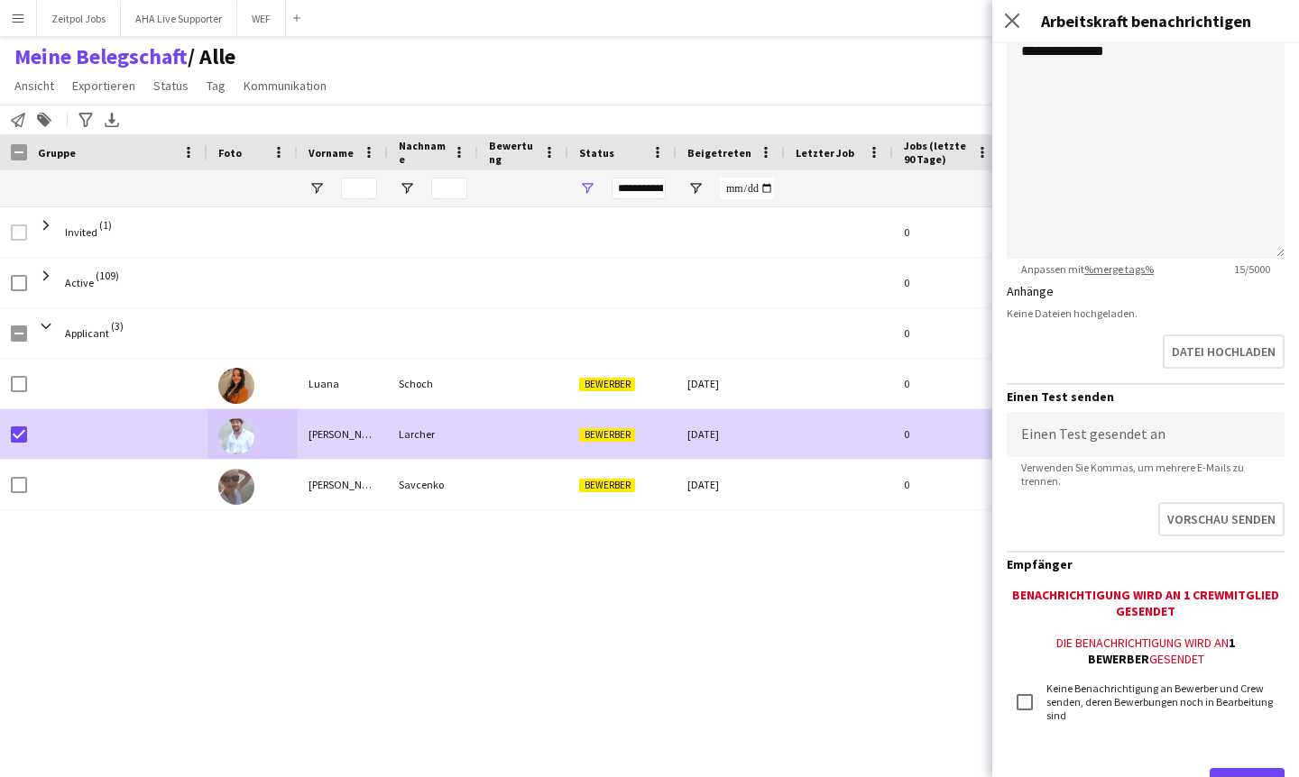
click at [221, 441] on img at bounding box center [236, 436] width 36 height 36
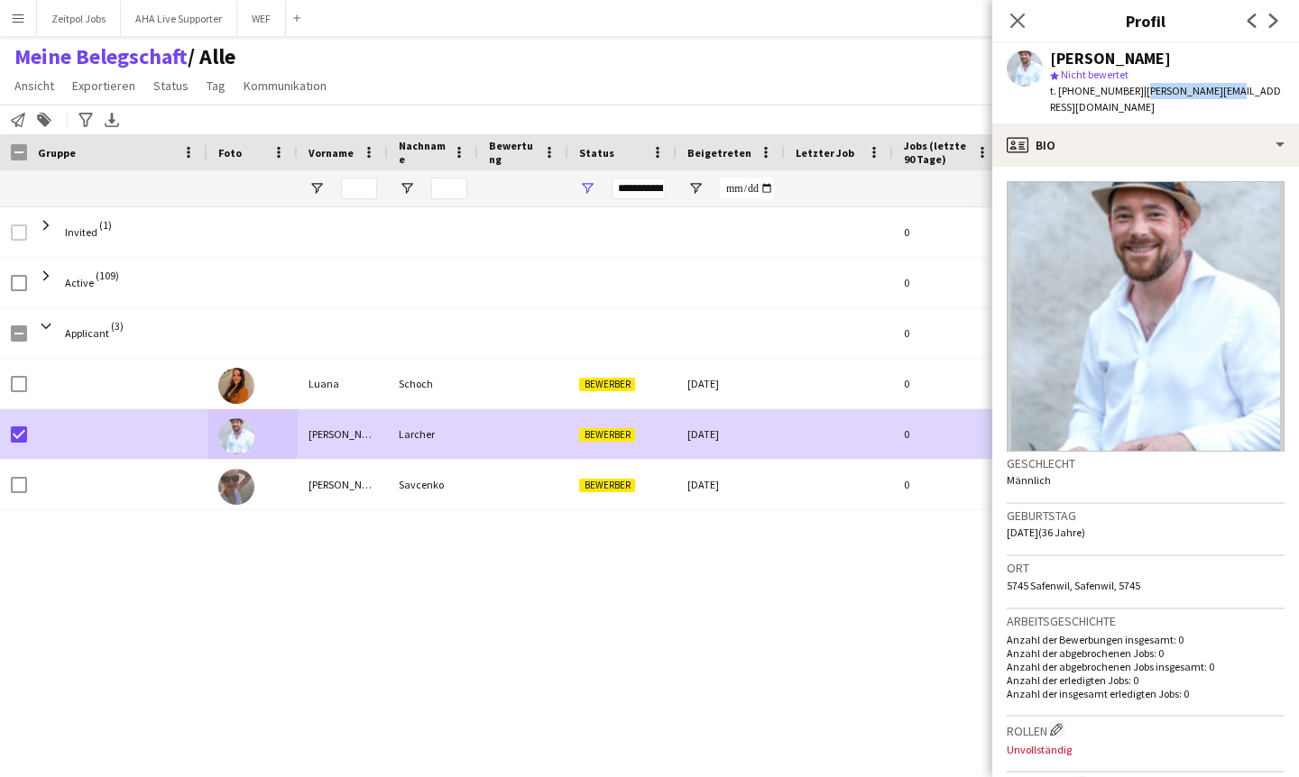
drag, startPoint x: 1217, startPoint y: 95, endPoint x: 1130, endPoint y: 92, distance: 87.5
click at [1130, 92] on div "[PERSON_NAME] star Nicht bewertet t. [PHONE_NUMBER] | [PERSON_NAME][EMAIL_ADDRE…" at bounding box center [1145, 83] width 307 height 80
copy span "[PERSON_NAME][EMAIL_ADDRESS][DOMAIN_NAME]"
click at [207, 87] on span "Tag" at bounding box center [216, 86] width 19 height 16
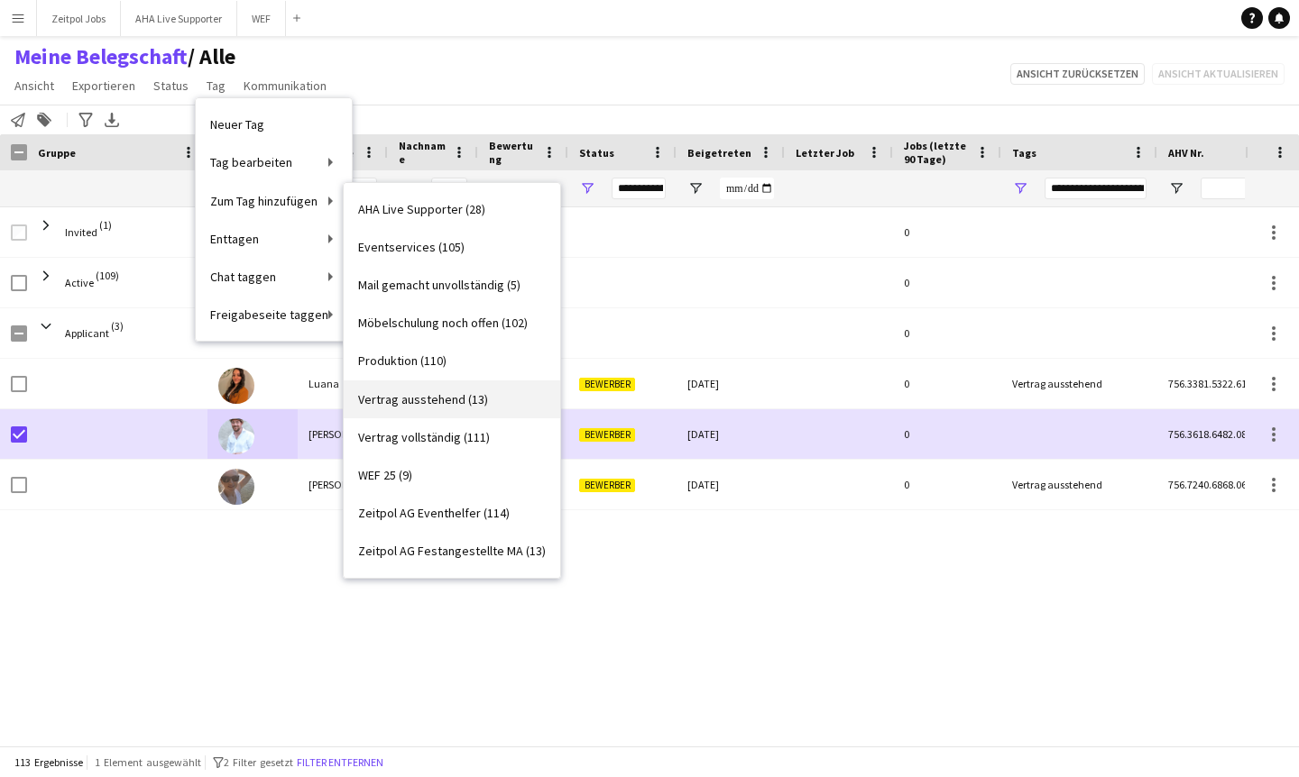
click at [422, 398] on span "Vertrag ausstehend (13)" at bounding box center [423, 399] width 130 height 16
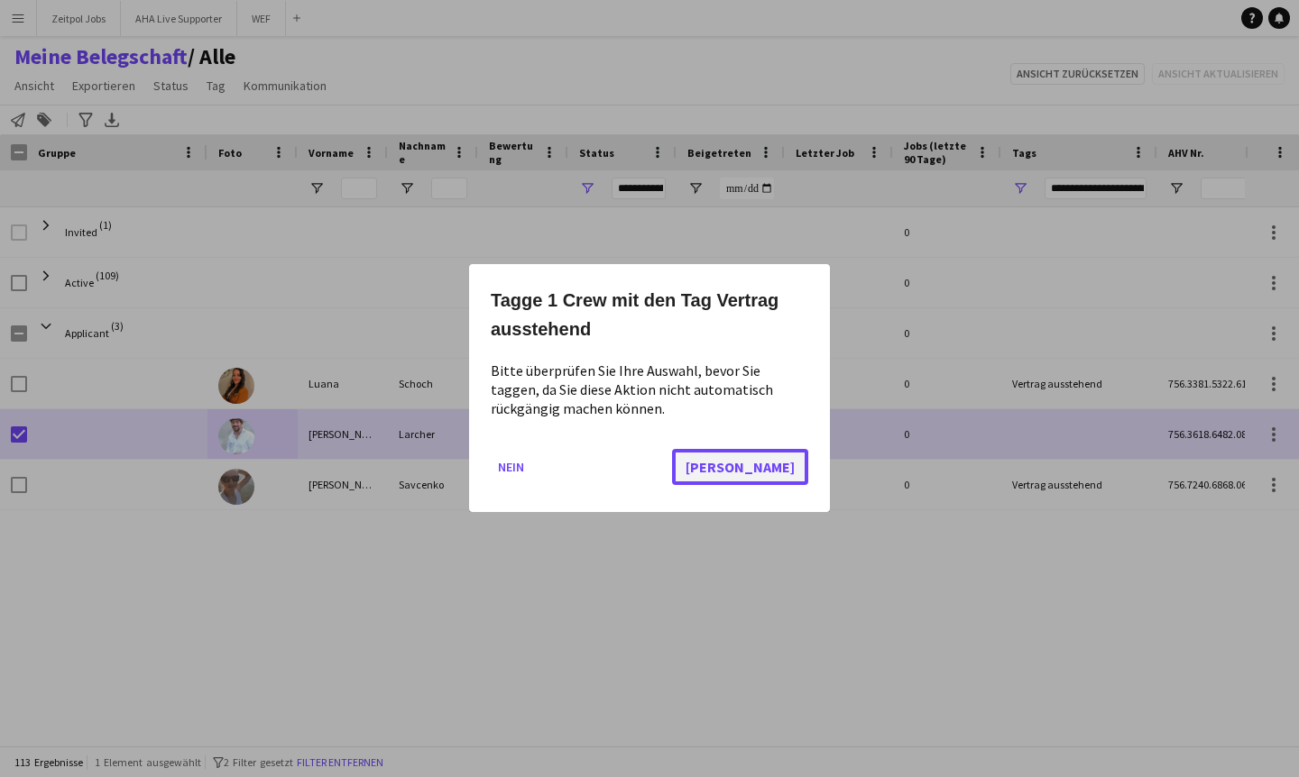
click at [805, 471] on button "[PERSON_NAME]" at bounding box center [740, 468] width 136 height 36
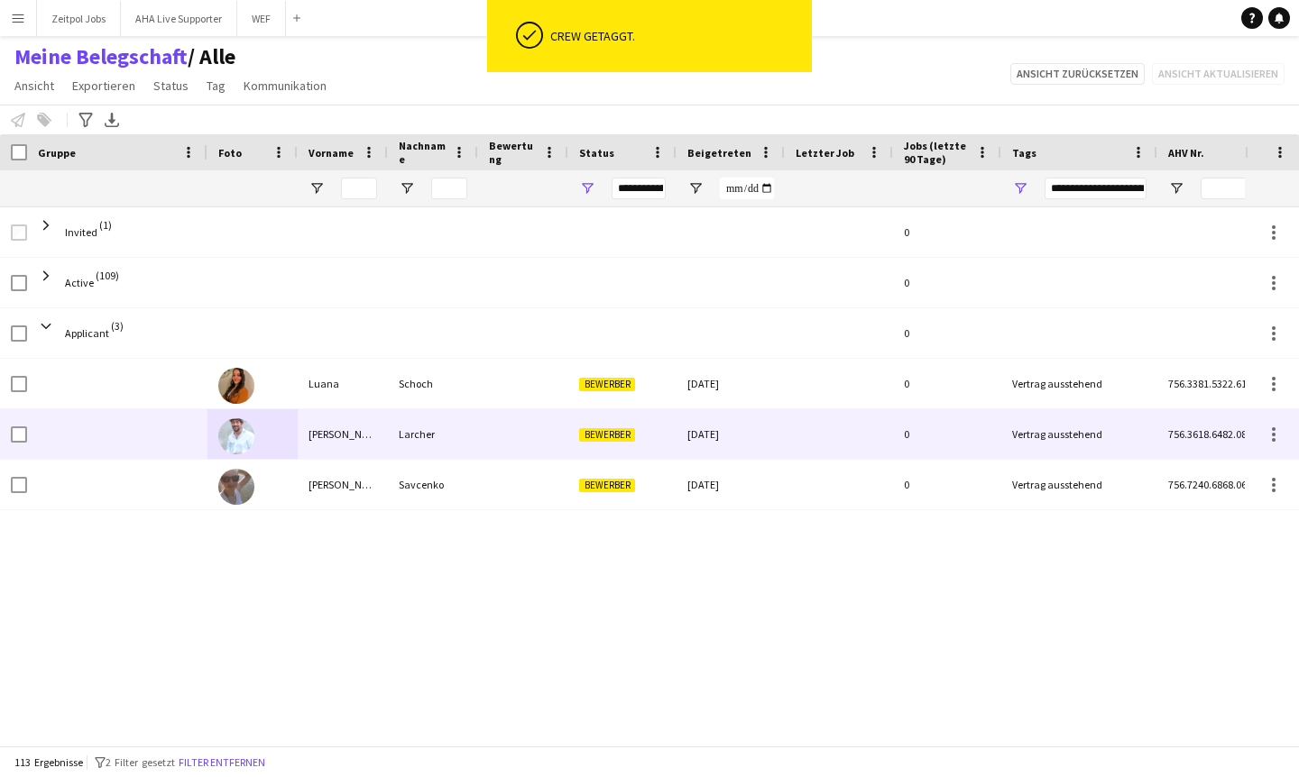
click at [353, 436] on div "[PERSON_NAME]" at bounding box center [343, 434] width 90 height 50
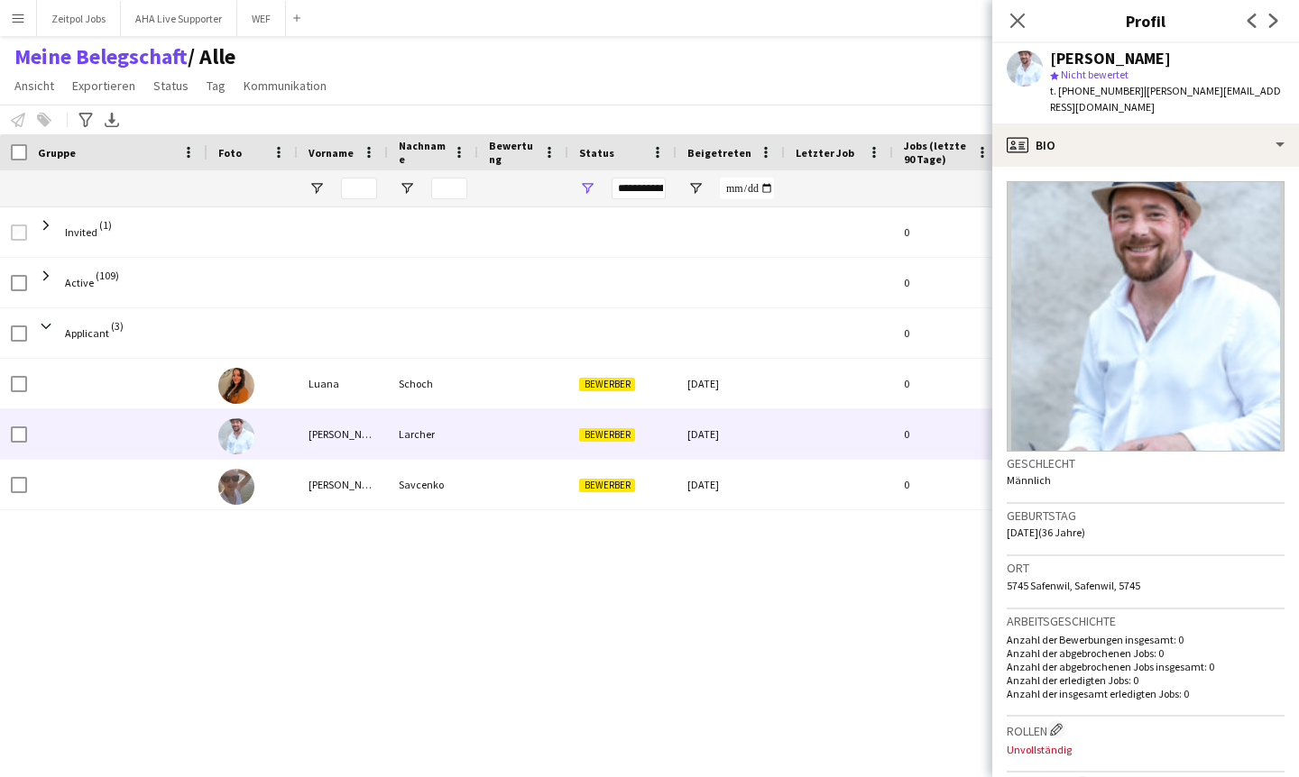
scroll to position [510, 0]
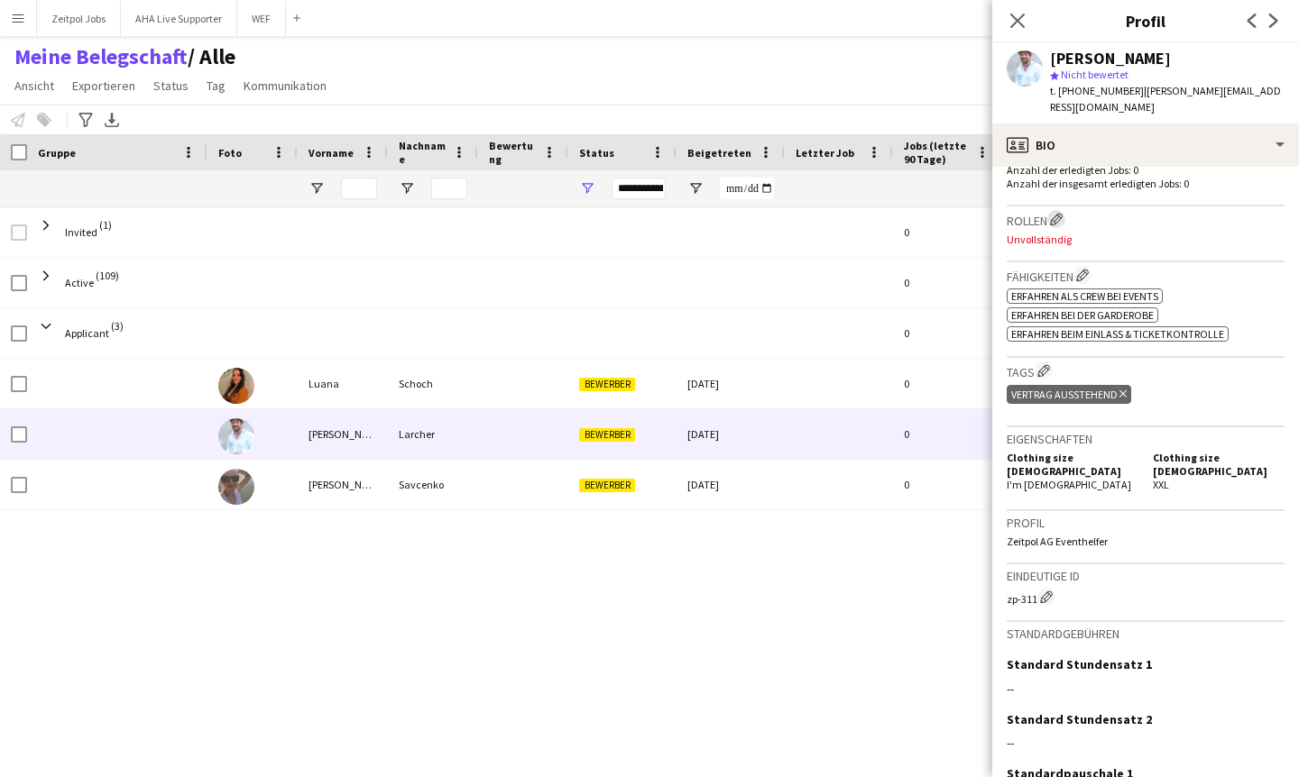
click at [1058, 213] on app-icon "Crew-Unternehmensrollen bearbeiten" at bounding box center [1056, 219] width 13 height 13
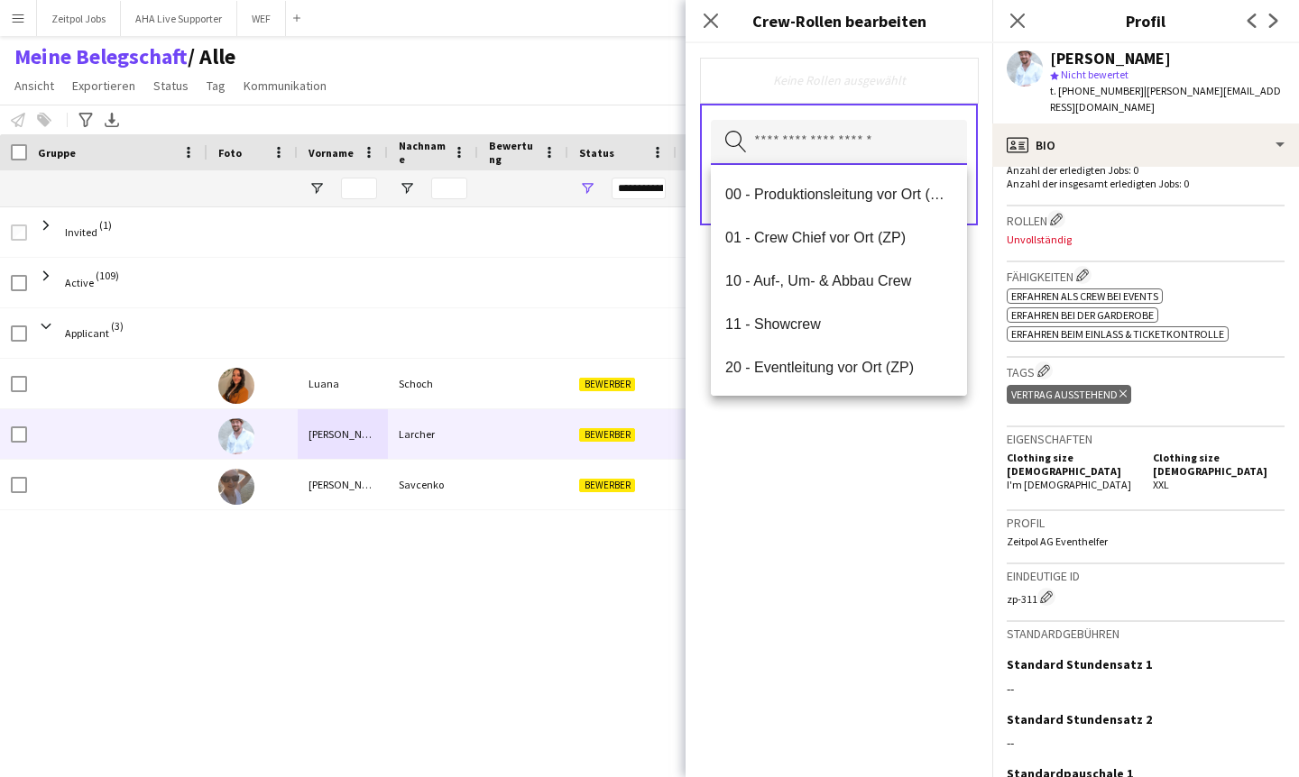
click at [826, 148] on input "text" at bounding box center [839, 142] width 256 height 45
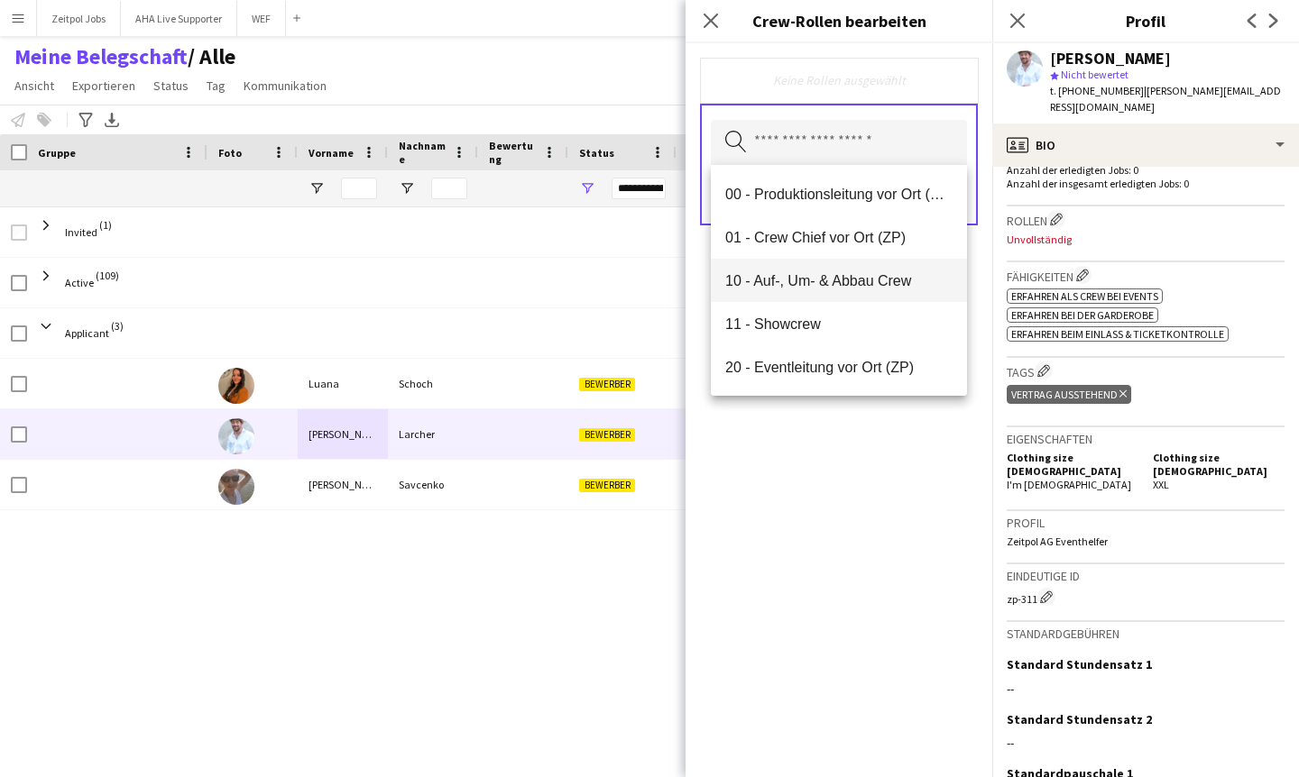
click at [774, 274] on span "10 - Auf-, Um- & Abbau Crew" at bounding box center [838, 280] width 227 height 17
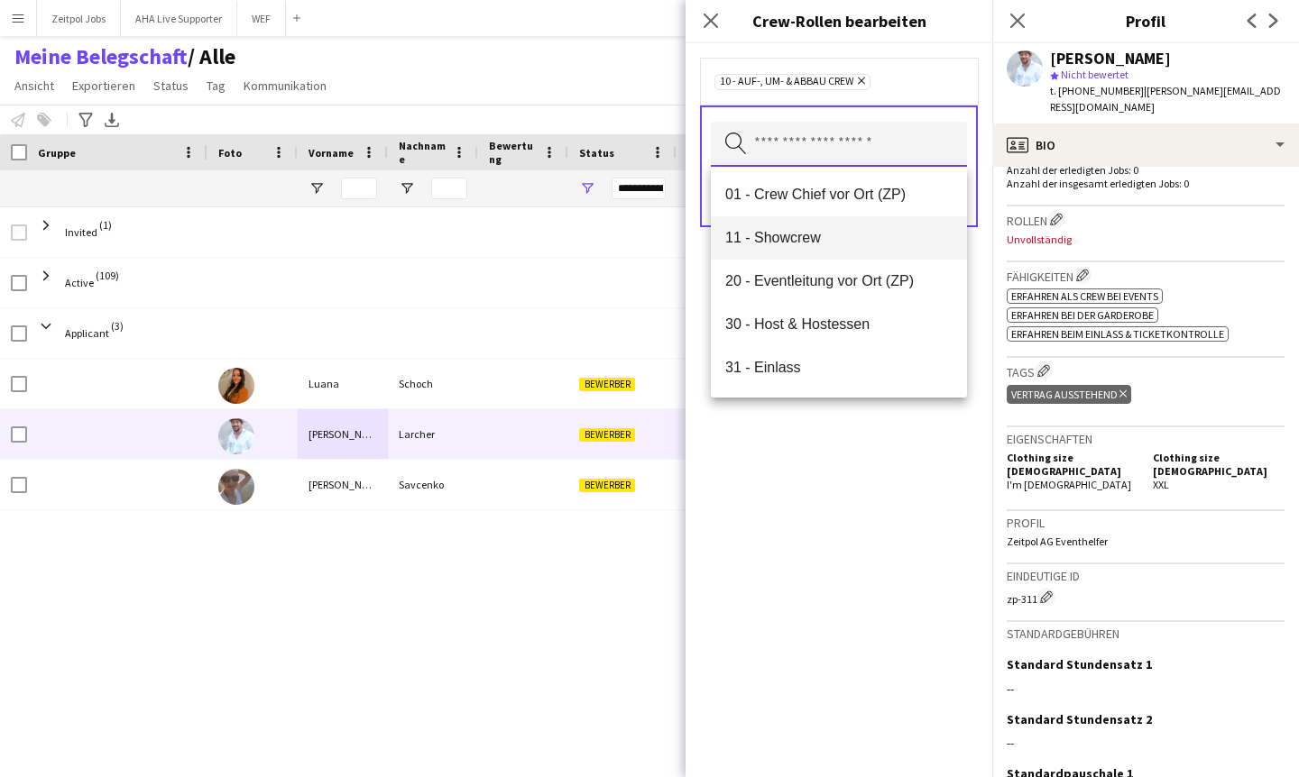
scroll to position [54, 0]
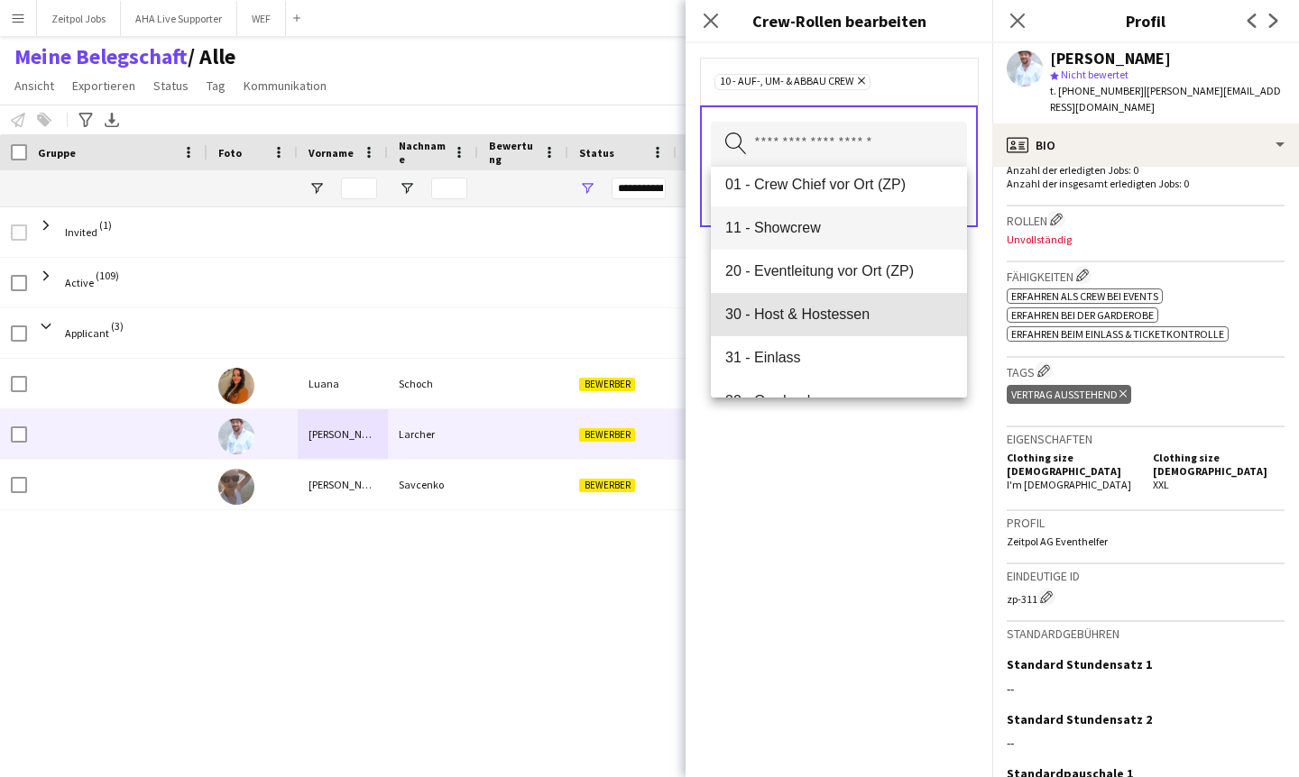
click at [785, 299] on mat-option "30 - Host & Hostessen" at bounding box center [839, 314] width 256 height 43
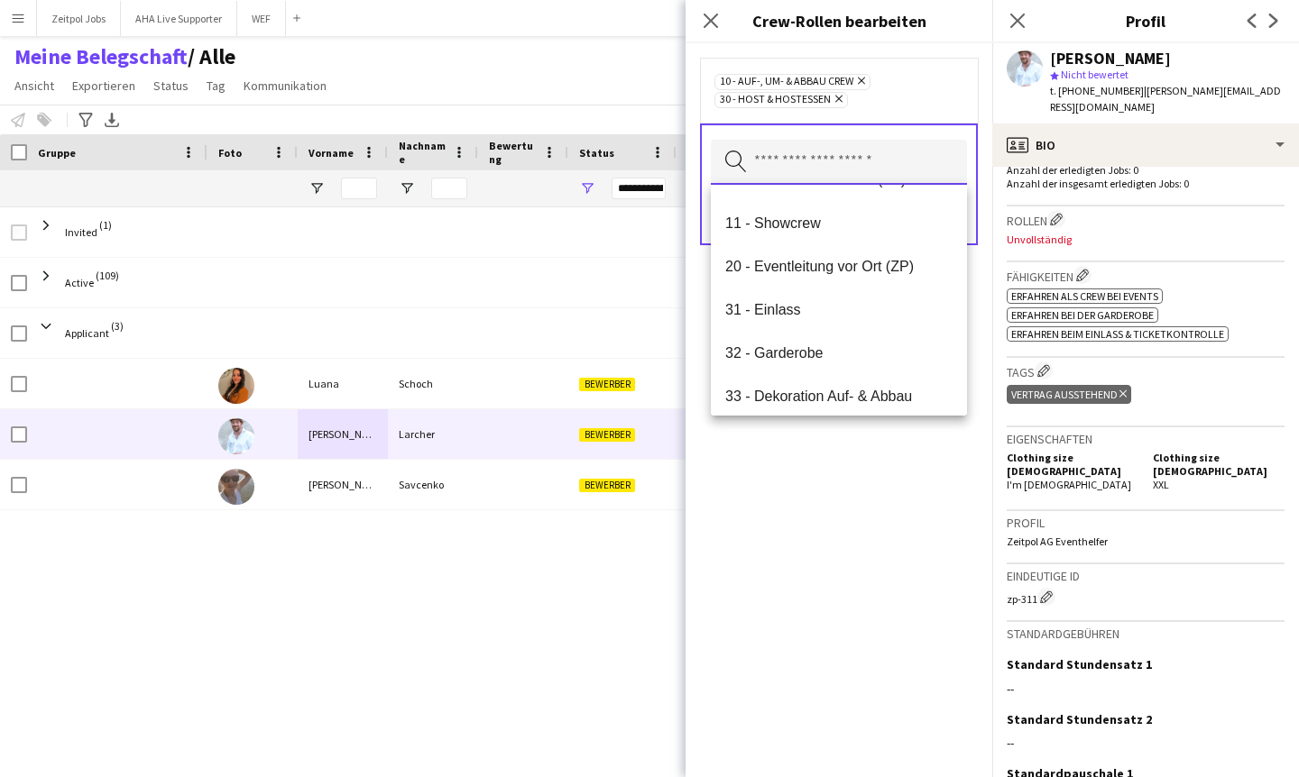
scroll to position [80, 0]
click at [785, 299] on span "31 - Einlass" at bounding box center [838, 306] width 227 height 17
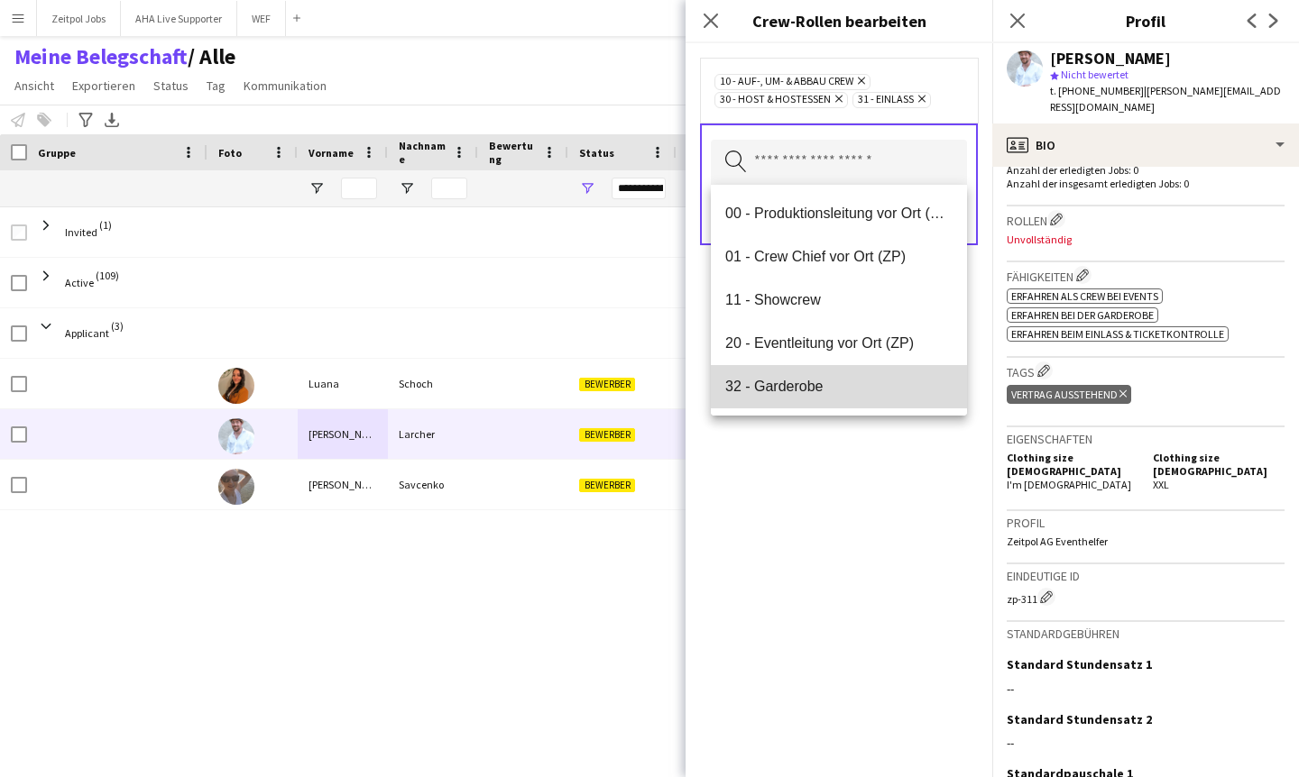
click at [783, 374] on mat-option "32 - Garderobe" at bounding box center [839, 386] width 256 height 43
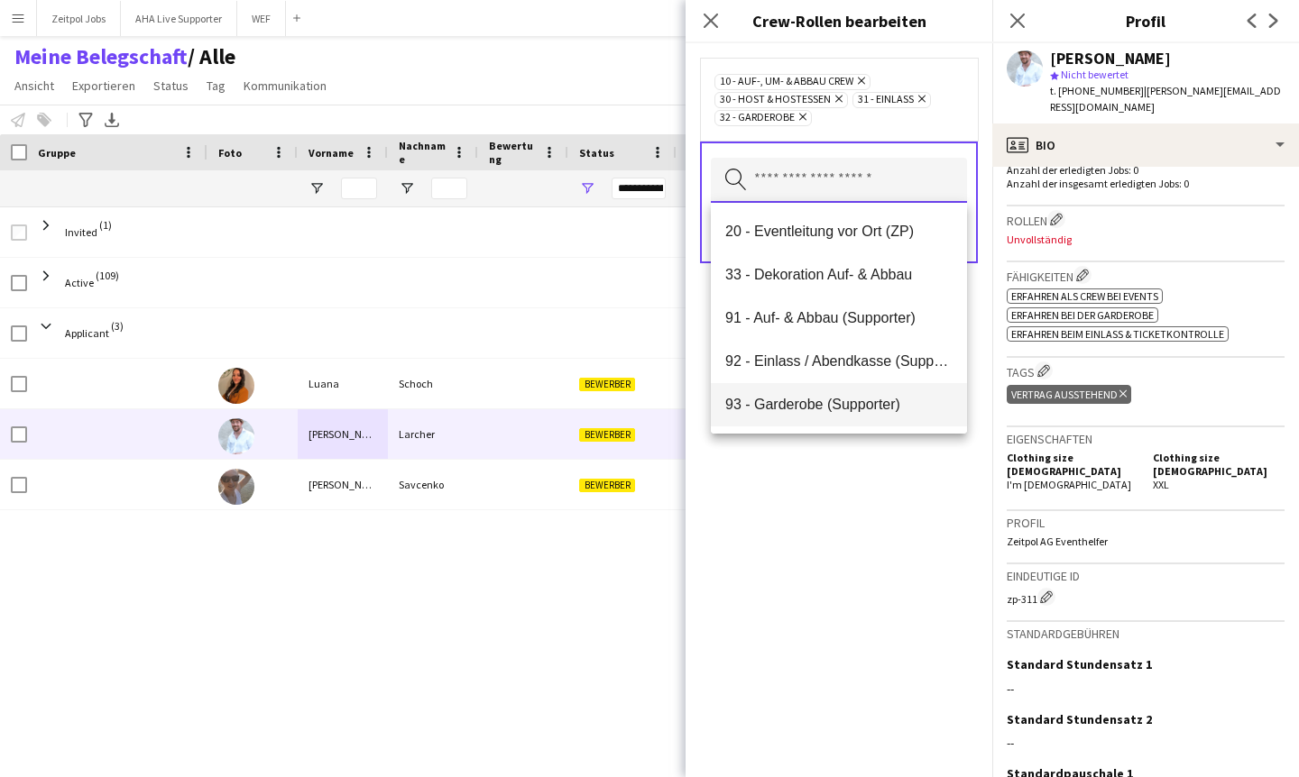
scroll to position [128, 0]
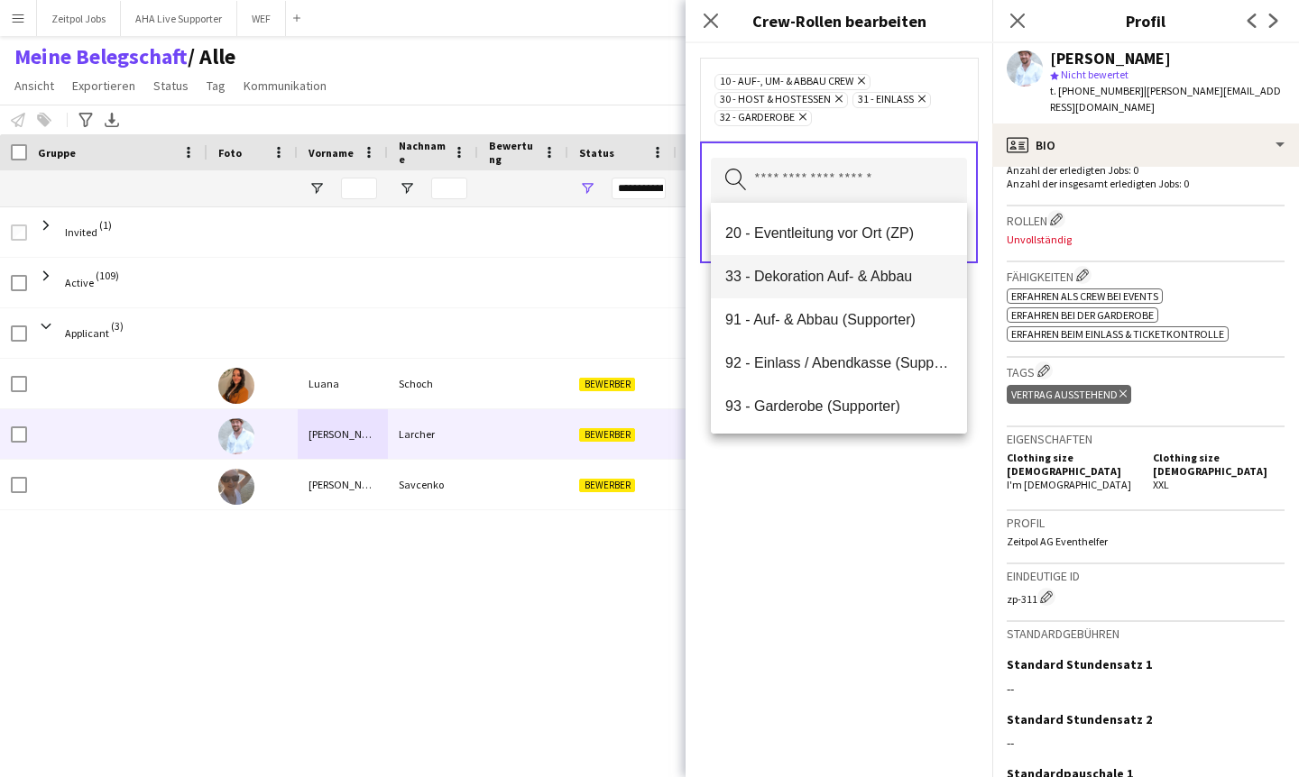
click at [806, 277] on span "33 - Dekoration Auf- & Abbau" at bounding box center [838, 276] width 227 height 17
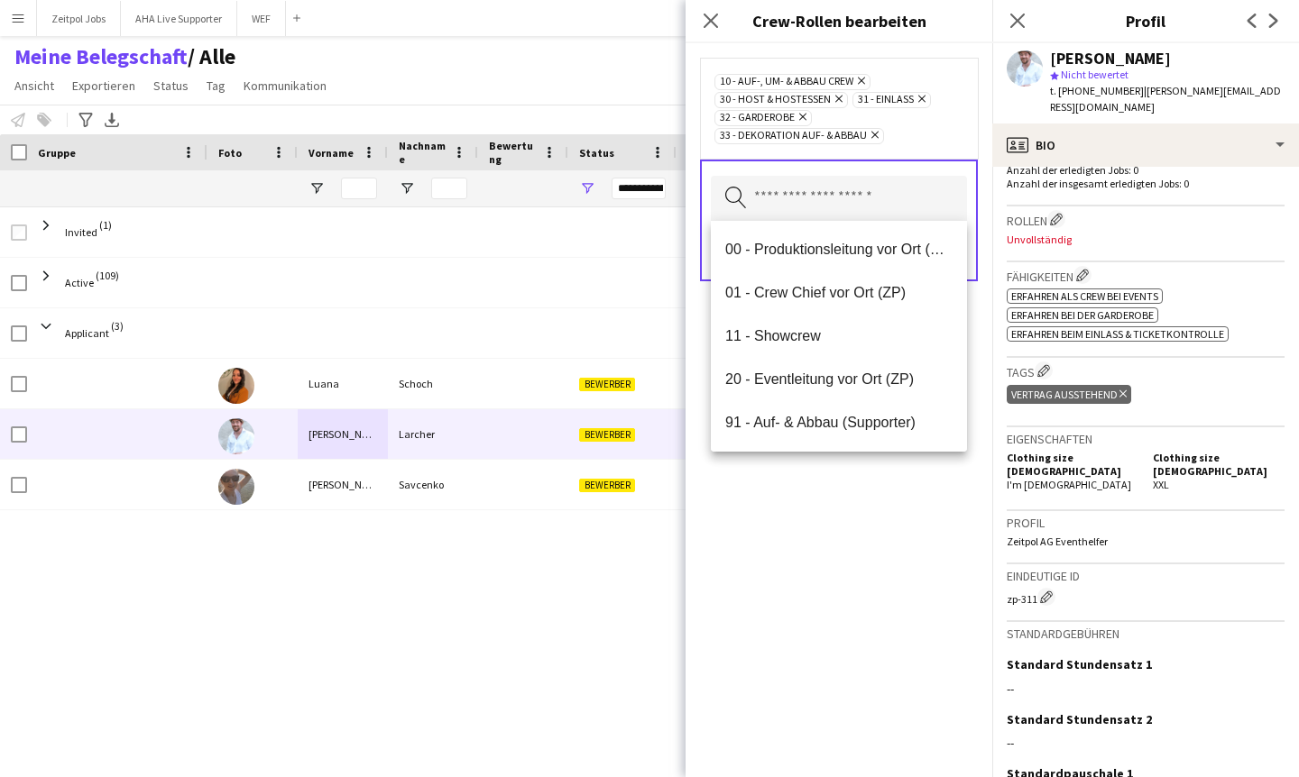
click at [858, 653] on div "10 - Auf-, Um- & Abbau Crew Entfernen 30 - Host & Hostessen Entfernen 31 - Einl…" at bounding box center [838, 410] width 307 height 734
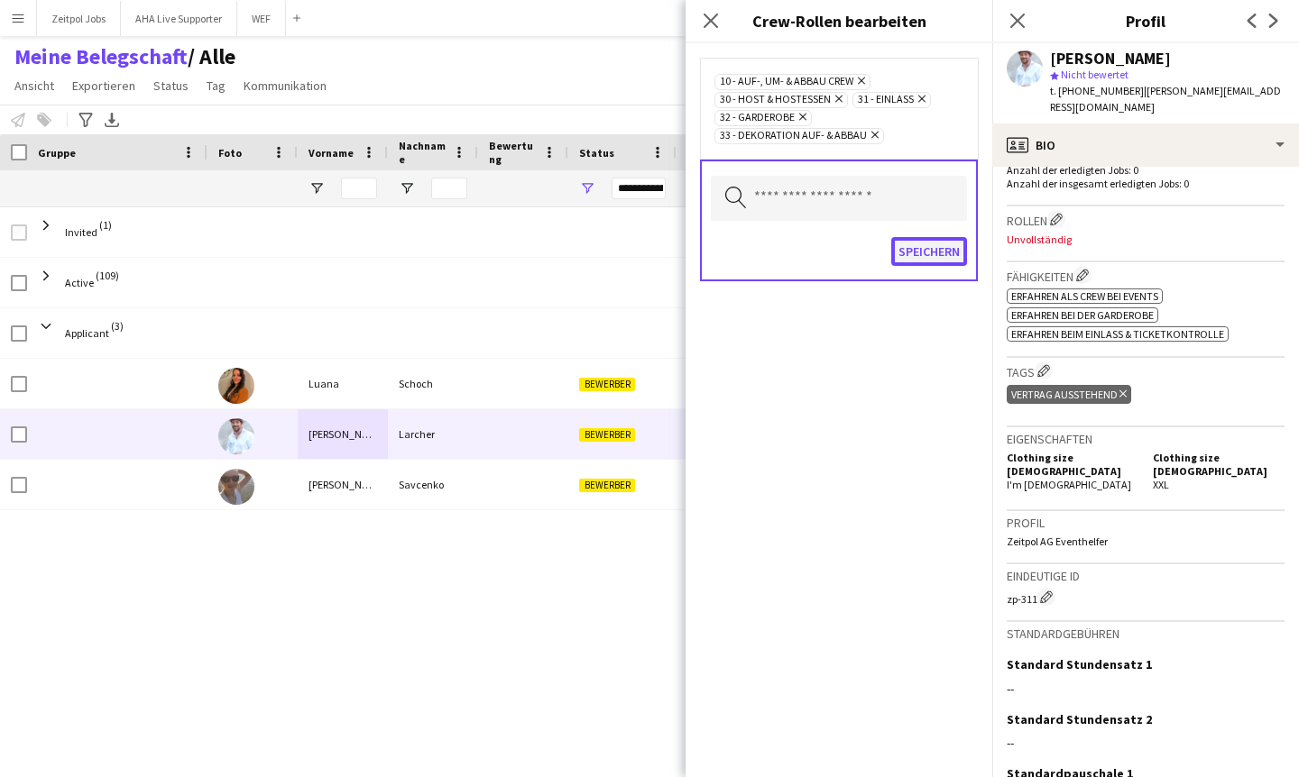
click at [927, 252] on button "Speichern" at bounding box center [929, 251] width 76 height 29
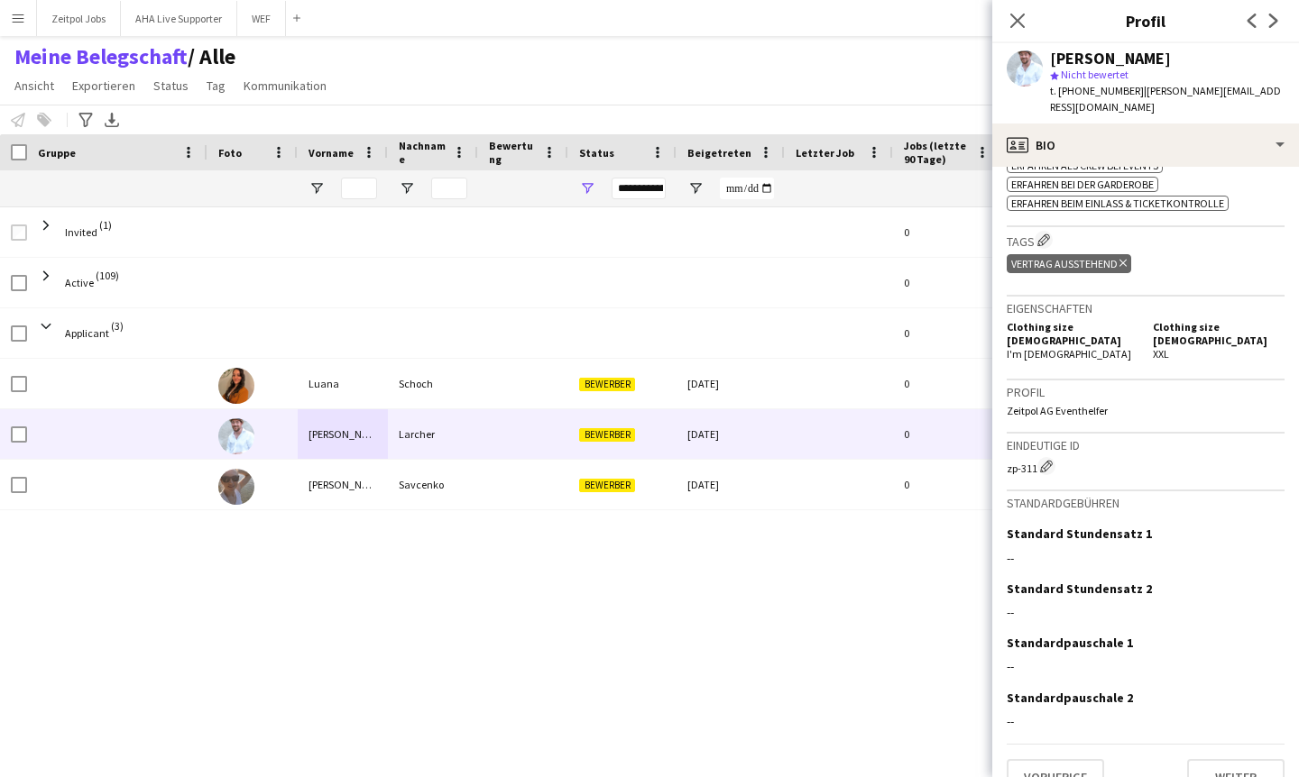
scroll to position [658, 0]
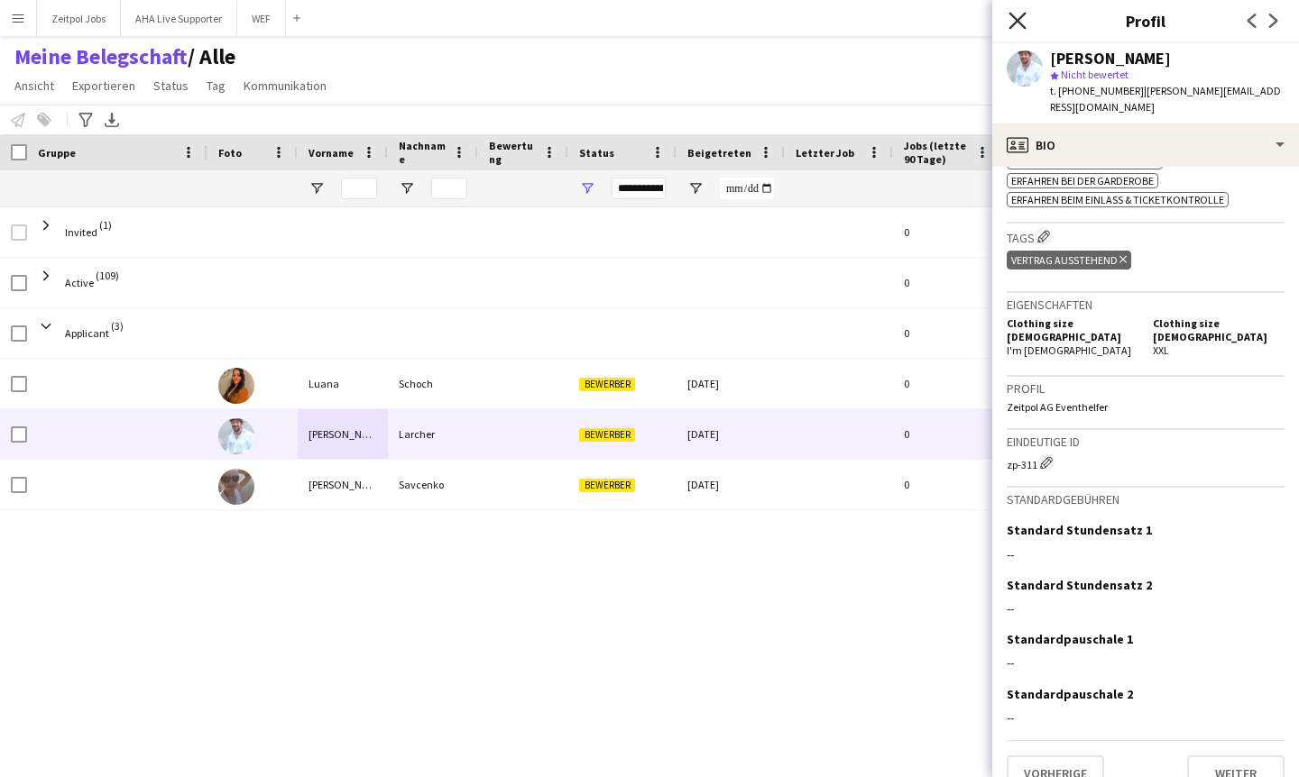
click at [1019, 23] on icon at bounding box center [1016, 20] width 17 height 17
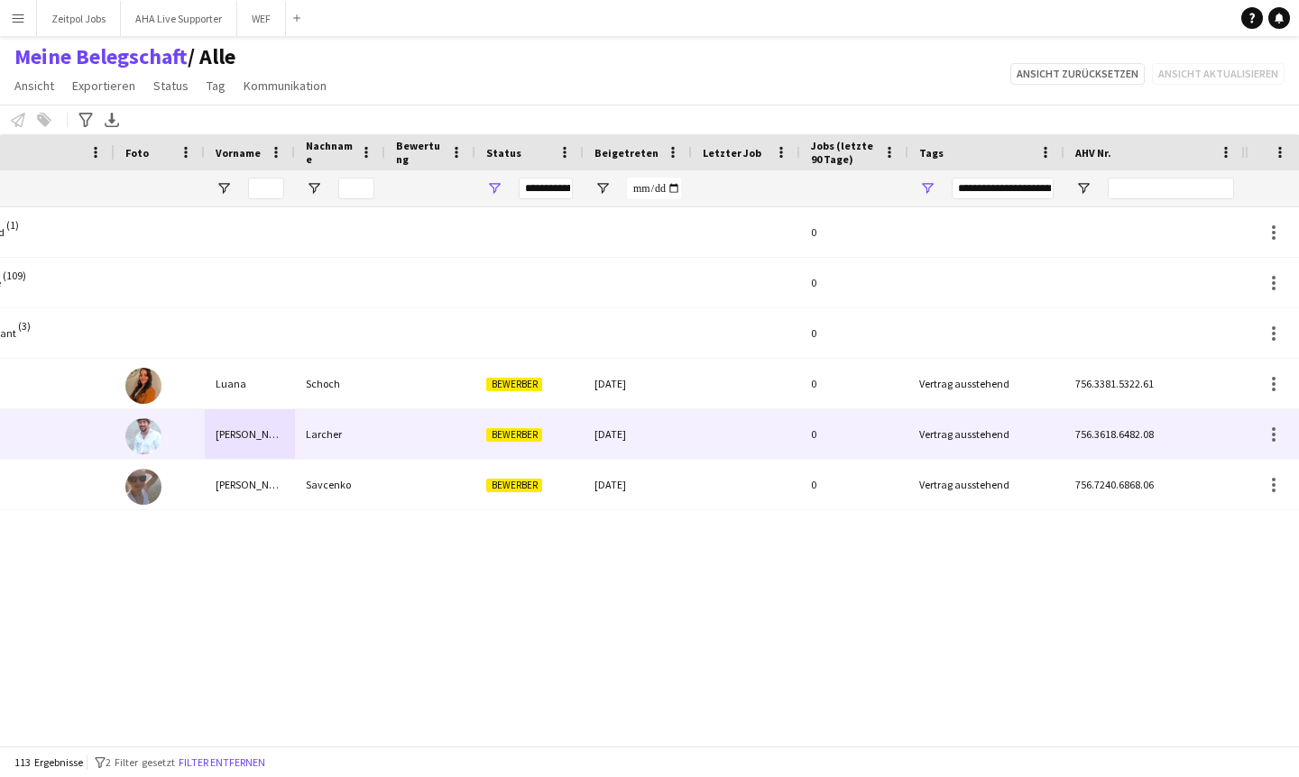
scroll to position [0, 0]
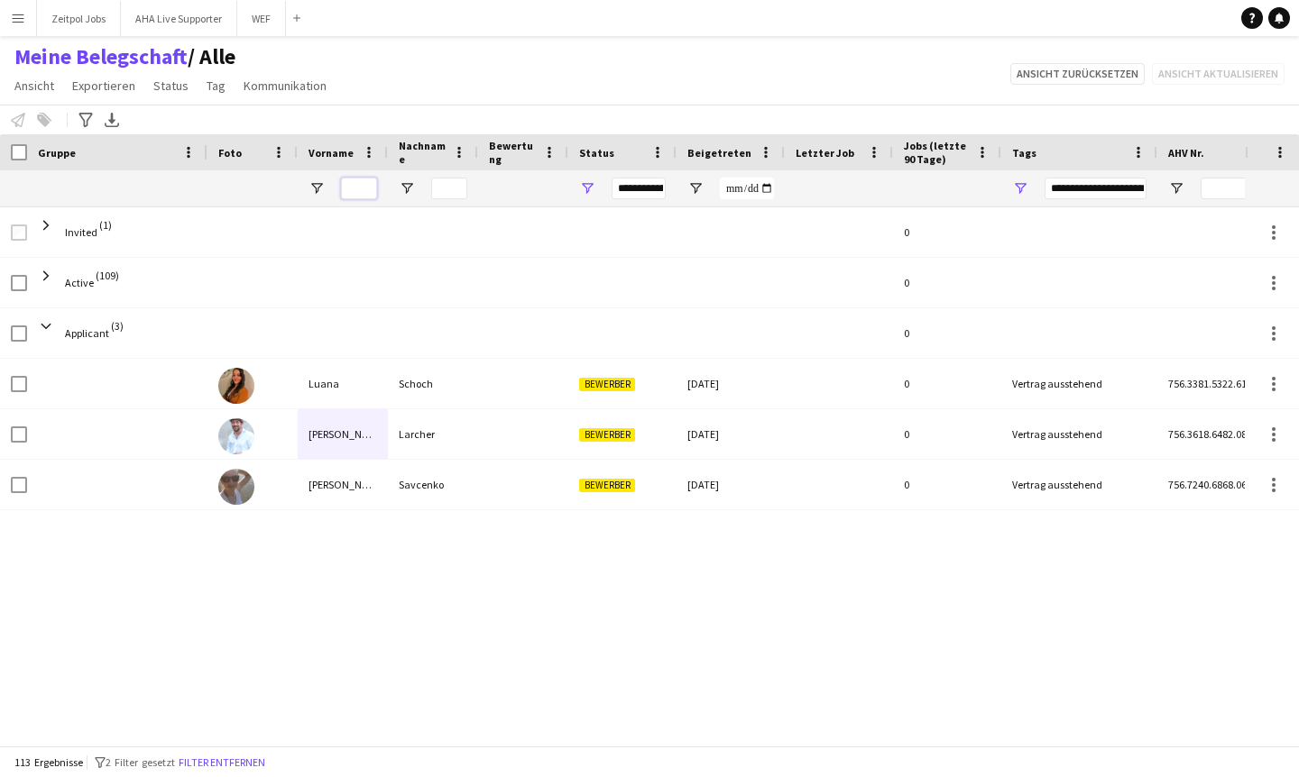
click at [363, 183] on input "Vorname Filtereingang" at bounding box center [359, 189] width 36 height 22
type input "***"
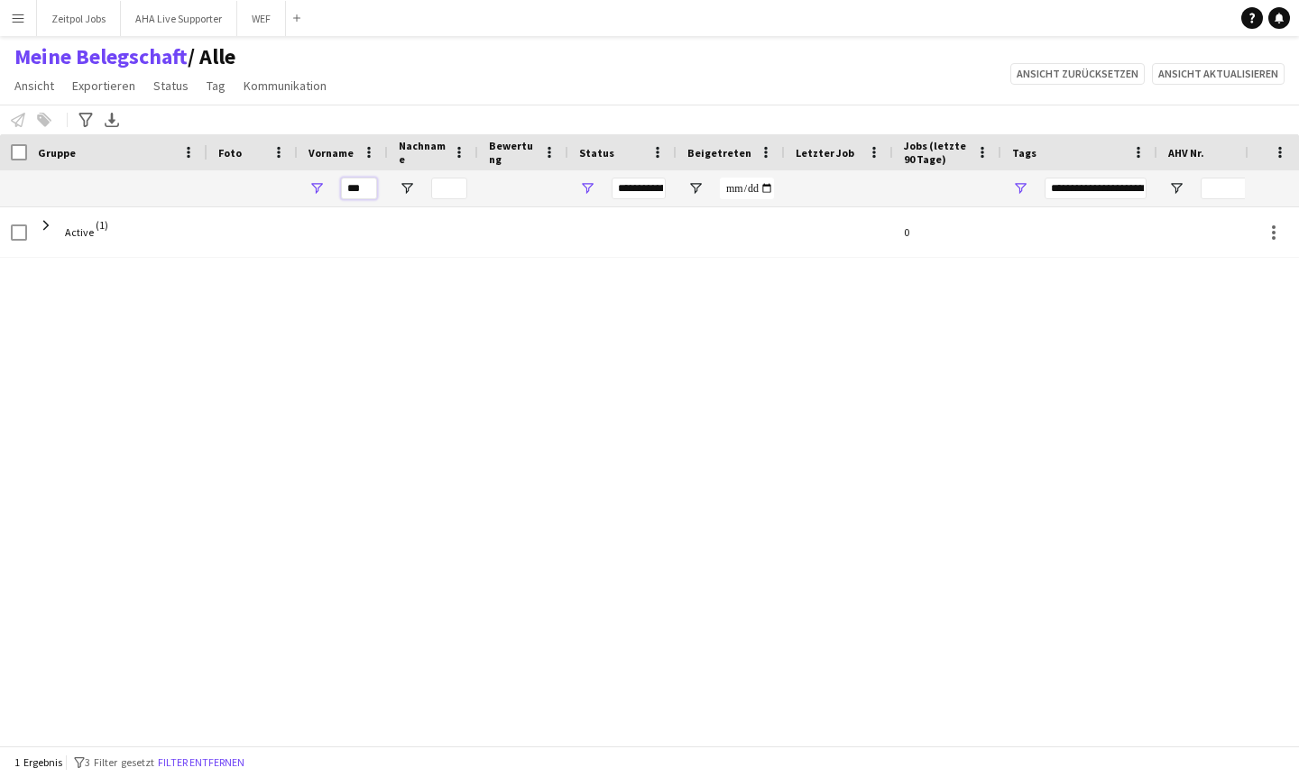
type input "**********"
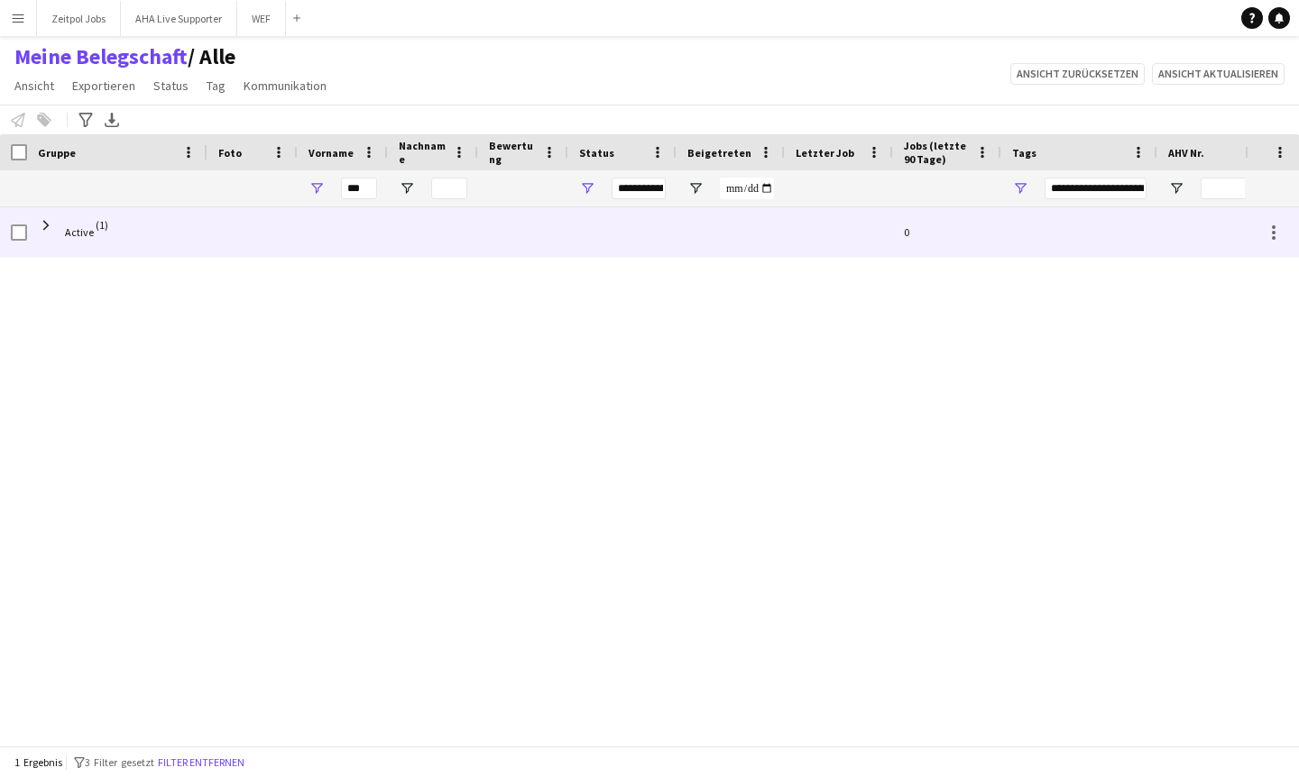
click at [55, 220] on span "Active (1)" at bounding box center [117, 232] width 159 height 50
click at [50, 222] on span at bounding box center [46, 225] width 16 height 16
click at [50, 223] on span at bounding box center [46, 225] width 16 height 16
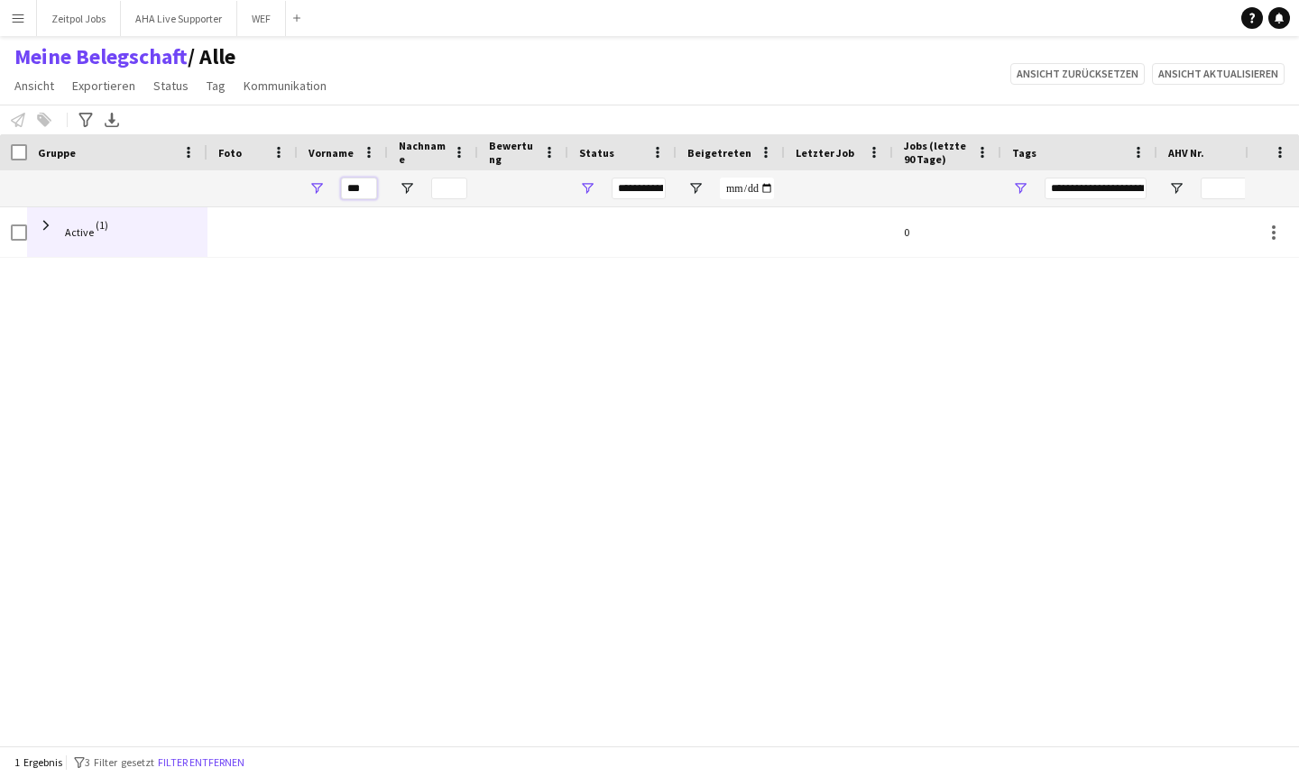
click at [368, 191] on input "***" at bounding box center [359, 189] width 36 height 22
type input "******"
type input "***"
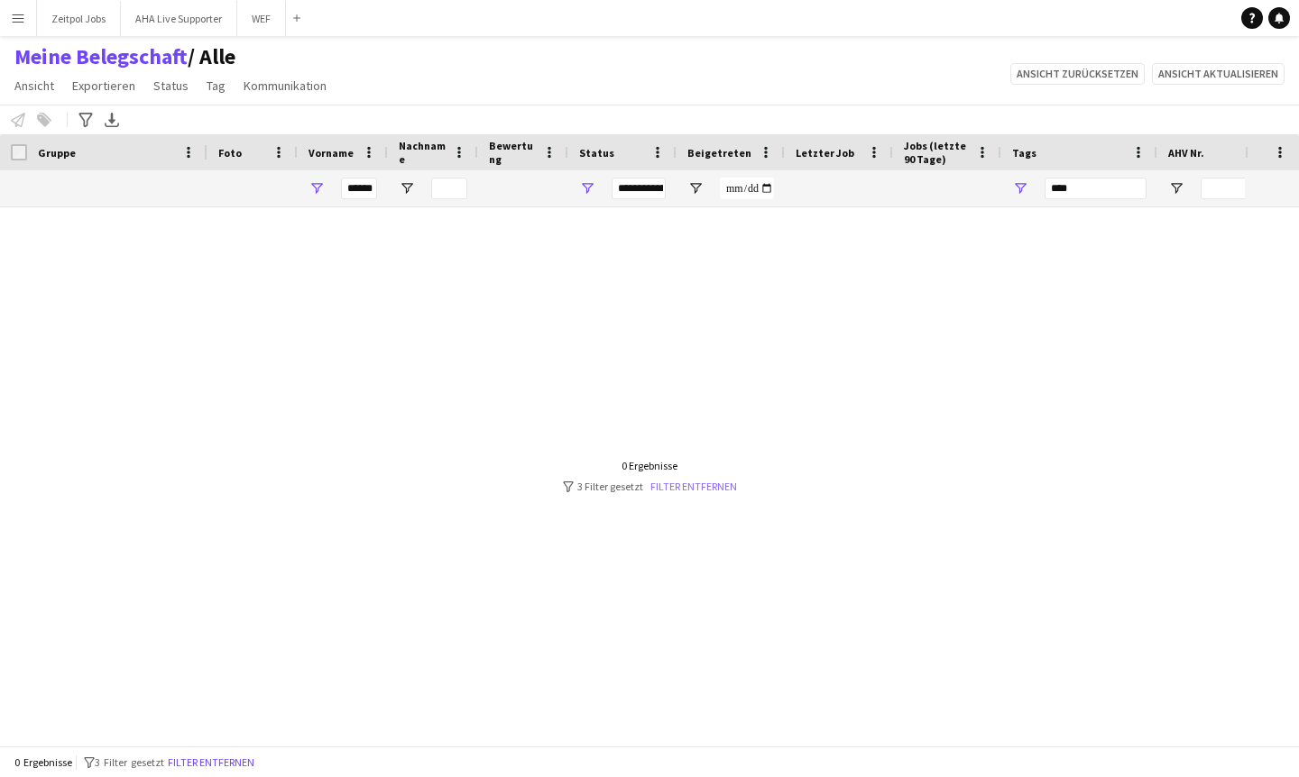
scroll to position [0, 0]
click at [694, 493] on div at bounding box center [622, 476] width 1244 height 538
click at [693, 486] on link "Filter entfernen" at bounding box center [693, 487] width 87 height 14
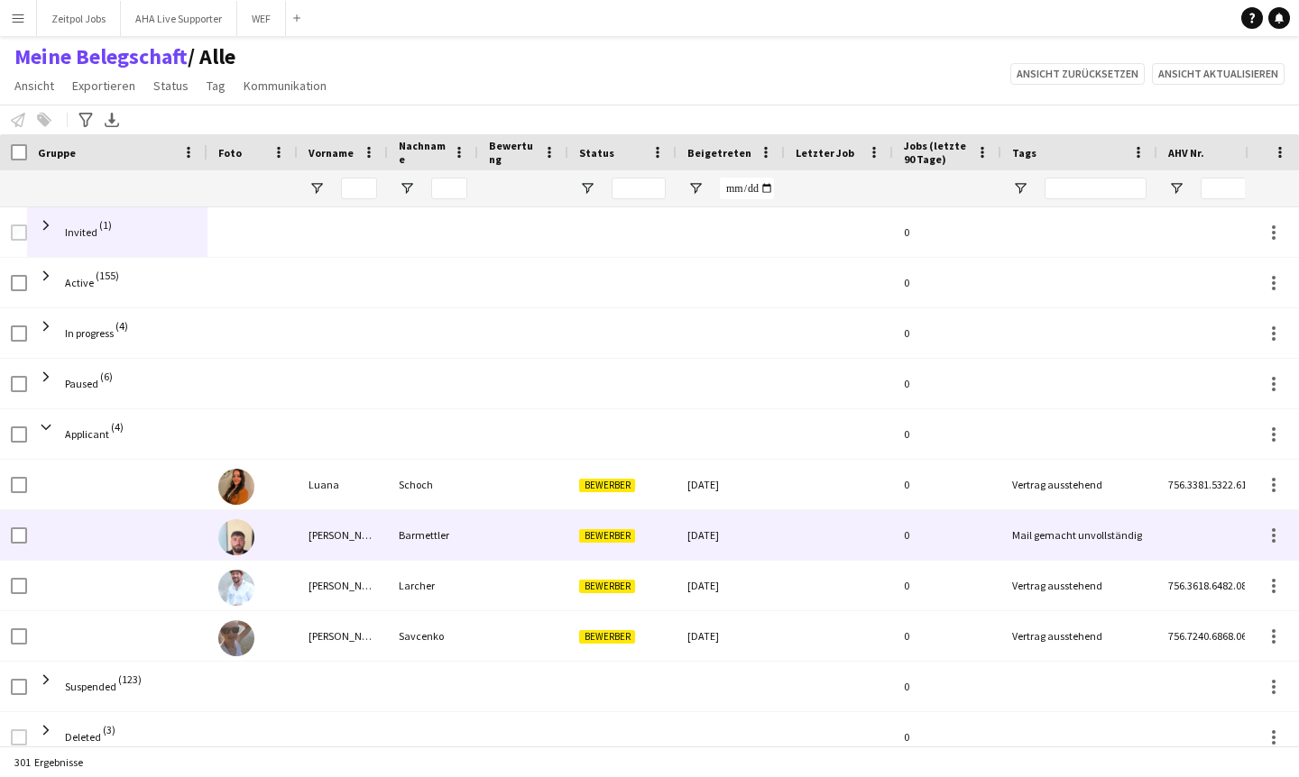
click at [324, 533] on div "[PERSON_NAME]" at bounding box center [343, 535] width 90 height 50
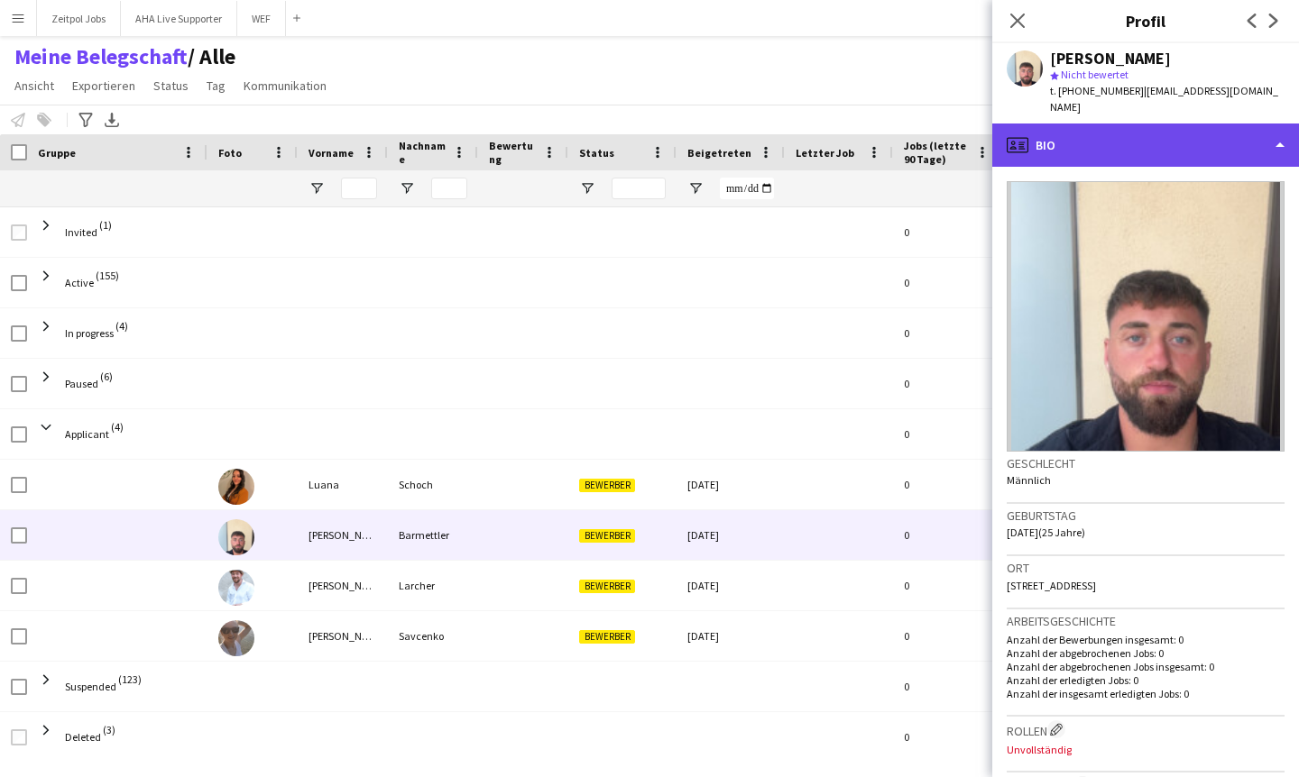
click at [1280, 128] on div "profile Bio" at bounding box center [1145, 145] width 307 height 43
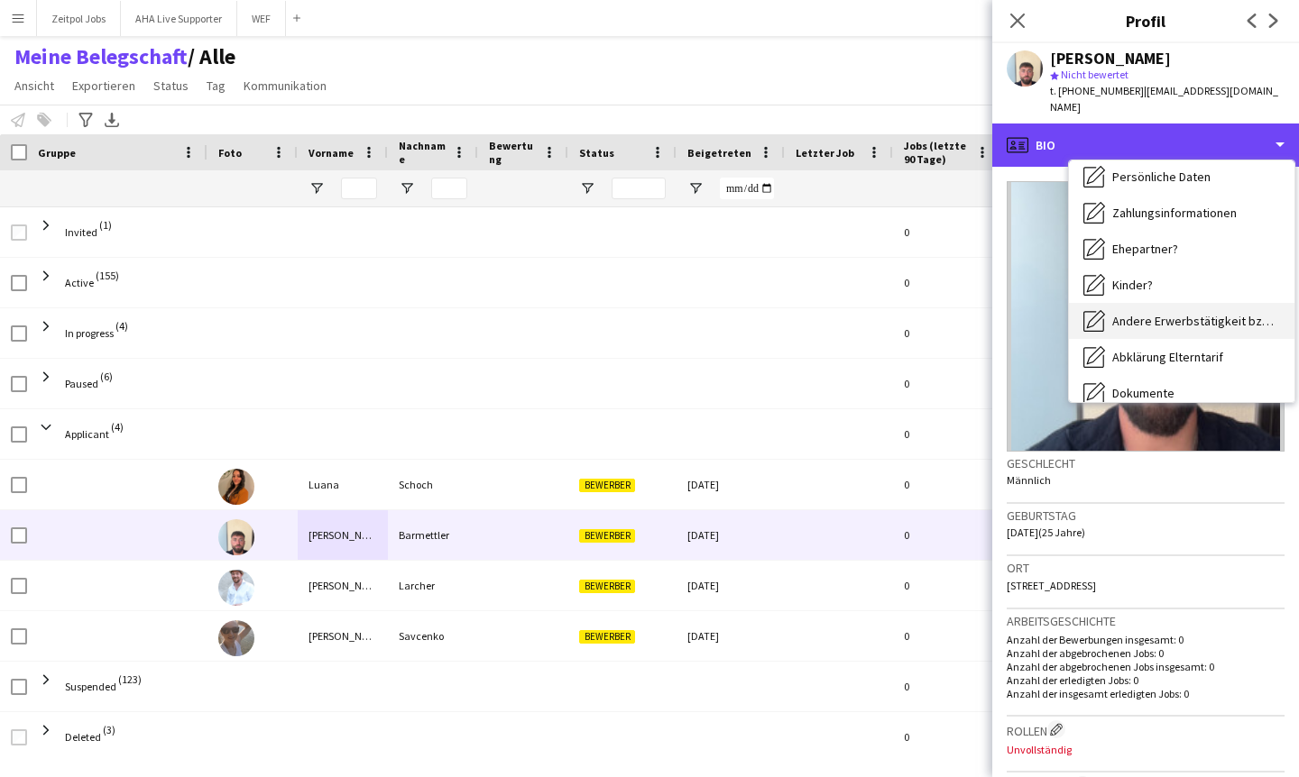
scroll to position [278, 0]
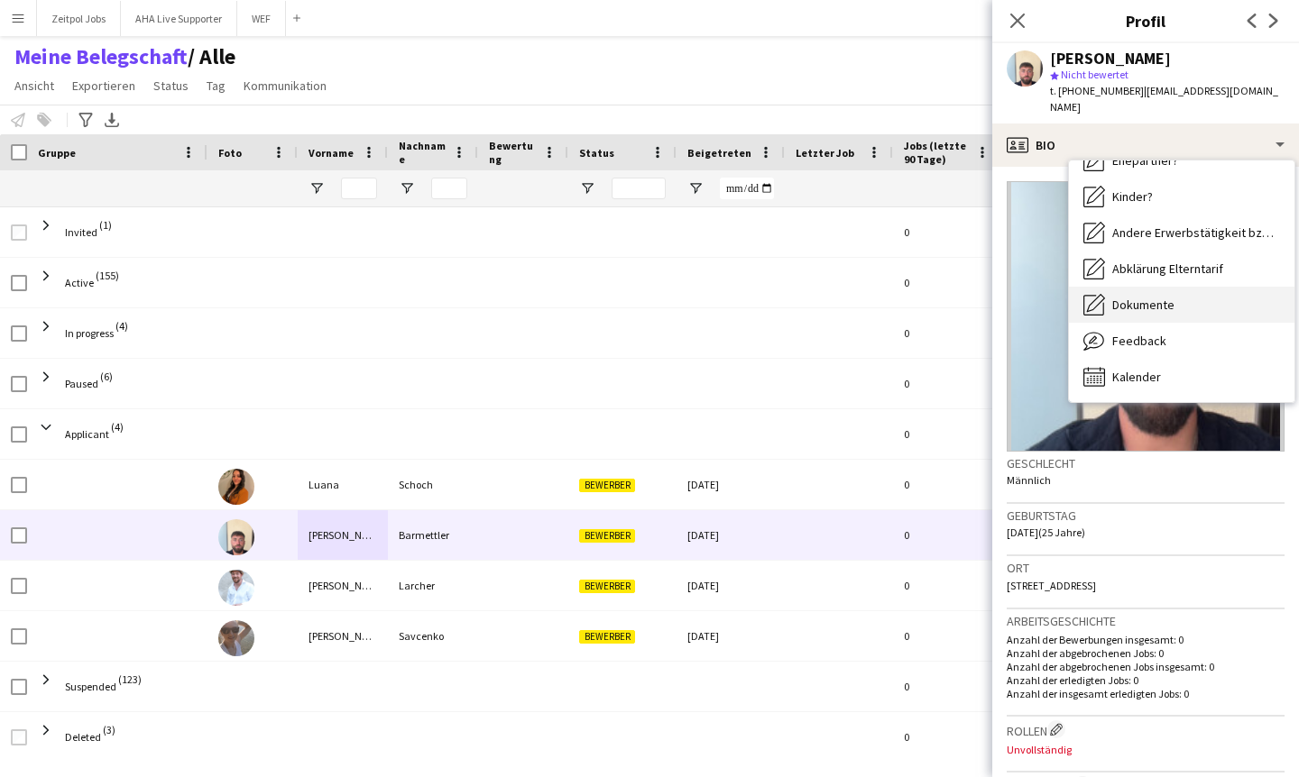
click at [1193, 287] on div "Dokumente Dokumente" at bounding box center [1181, 305] width 225 height 36
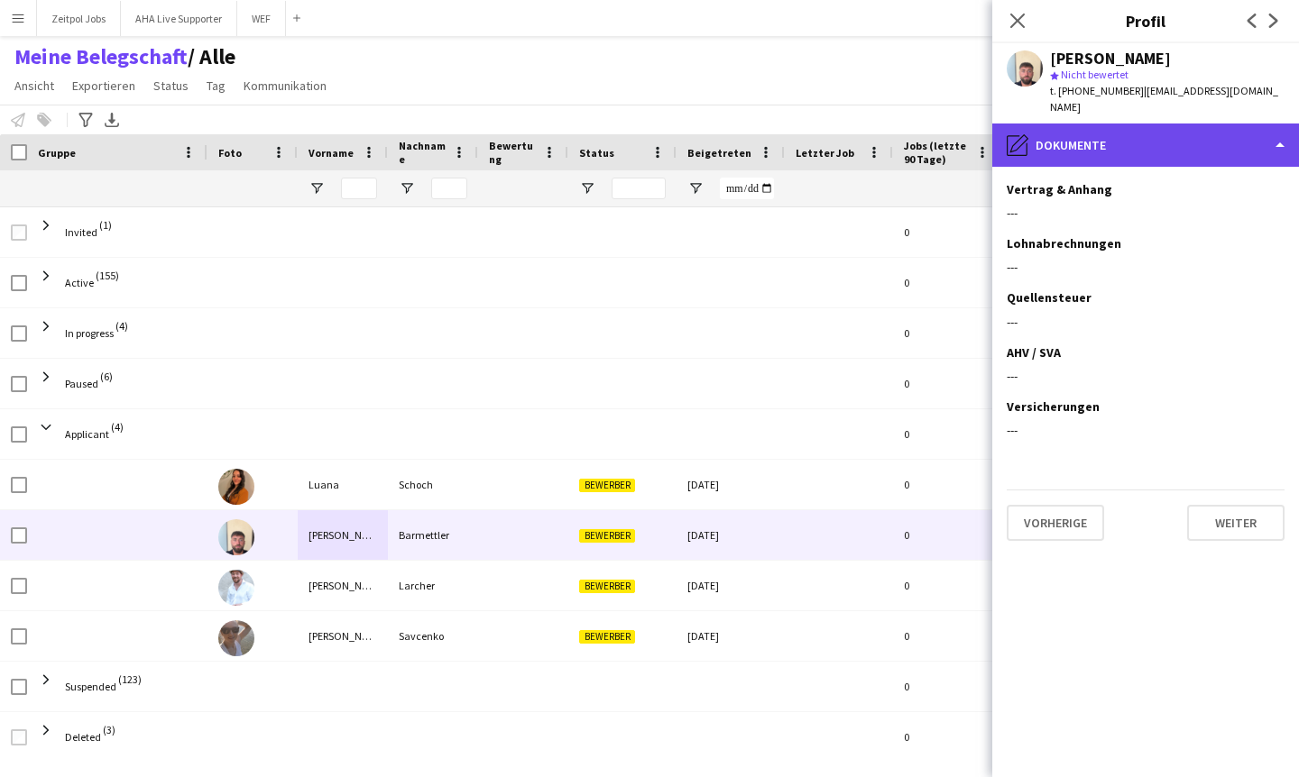
click at [1255, 127] on div "pencil4 Dokumente" at bounding box center [1145, 145] width 307 height 43
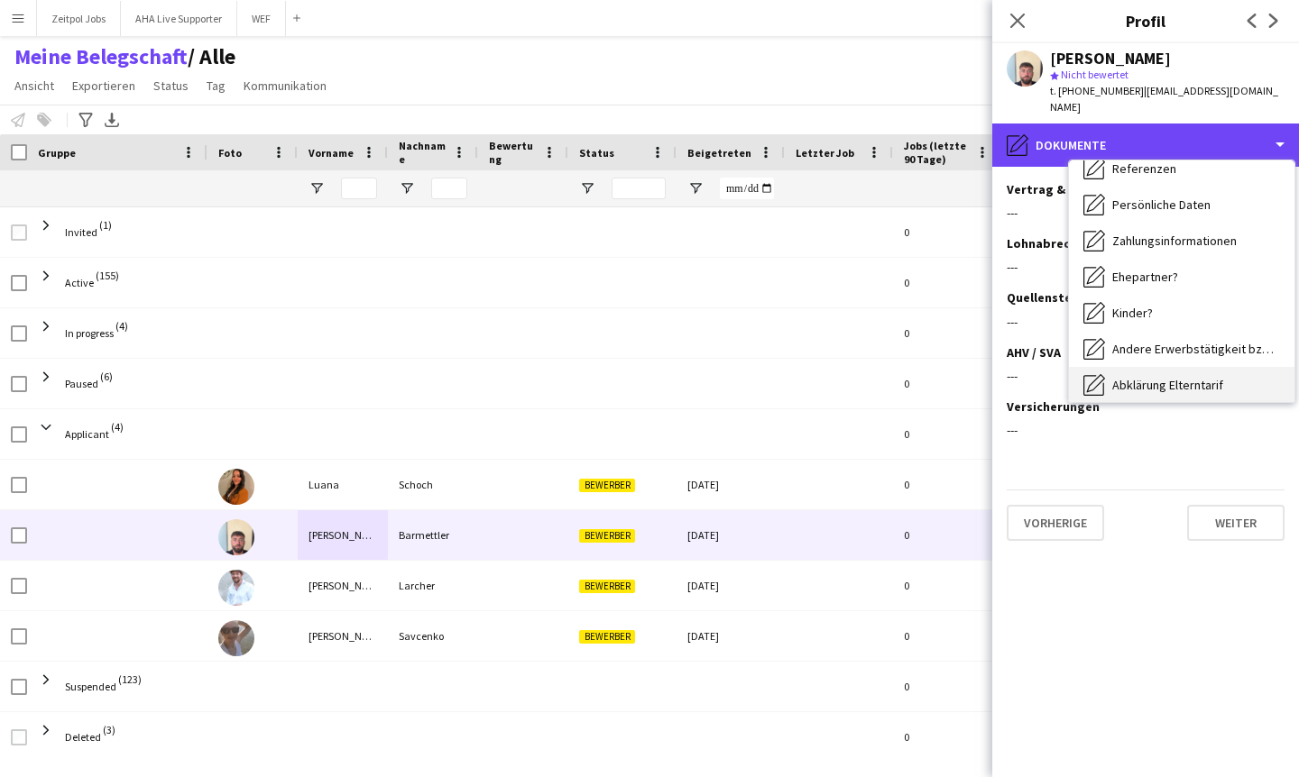
scroll to position [160, 0]
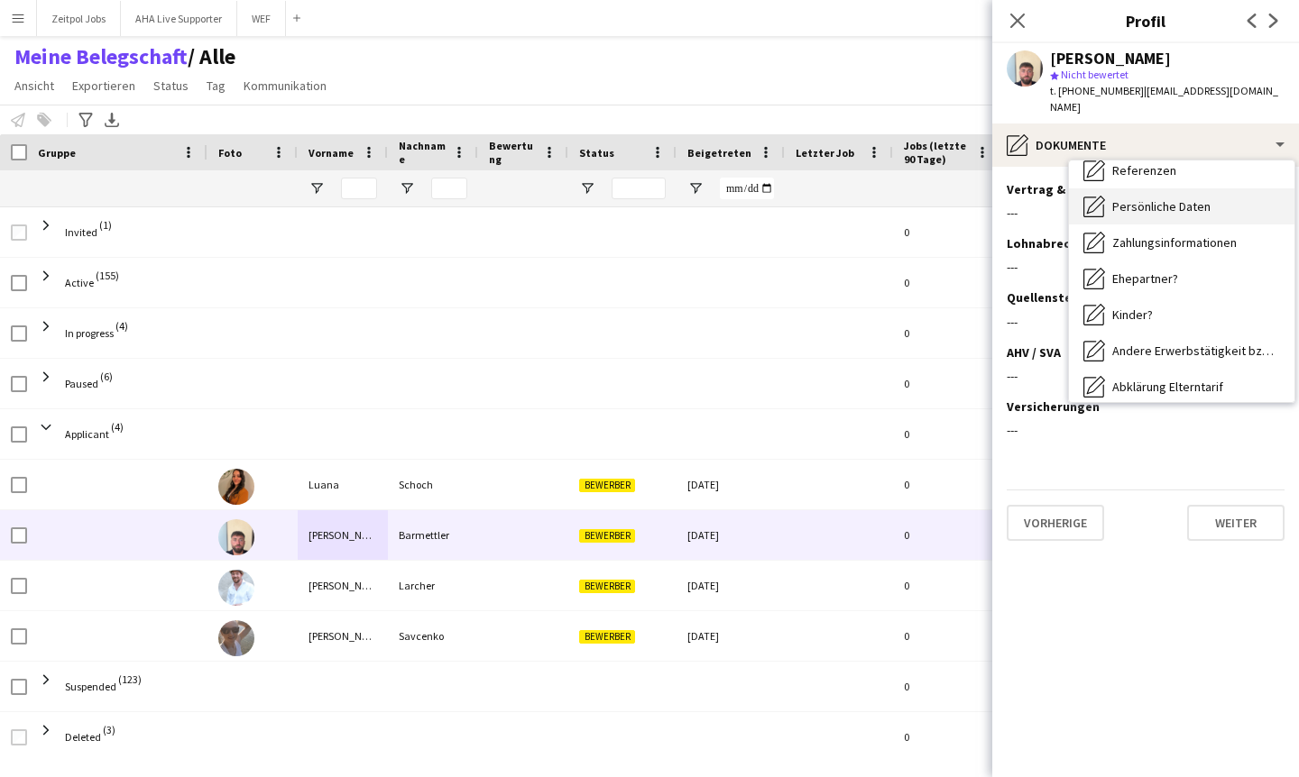
click at [1166, 198] on span "Persönliche Daten" at bounding box center [1161, 206] width 98 height 16
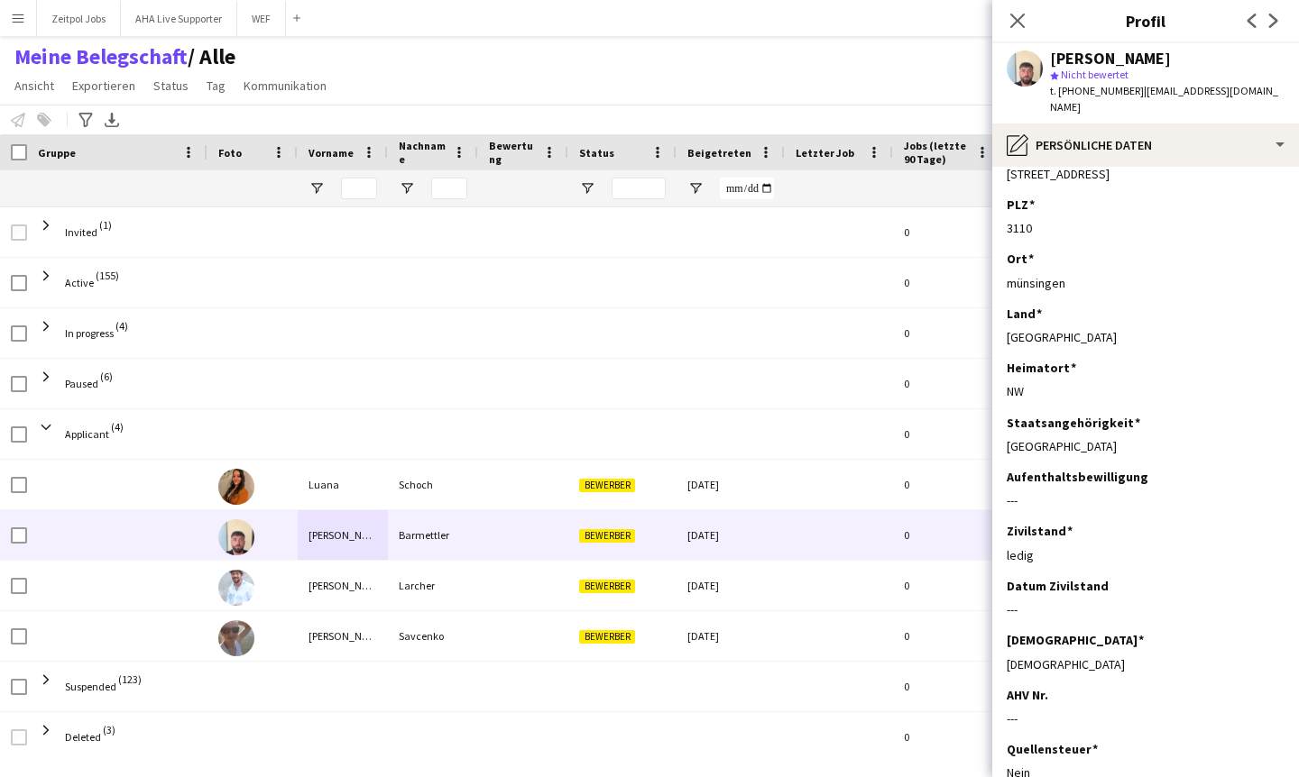
scroll to position [314, 0]
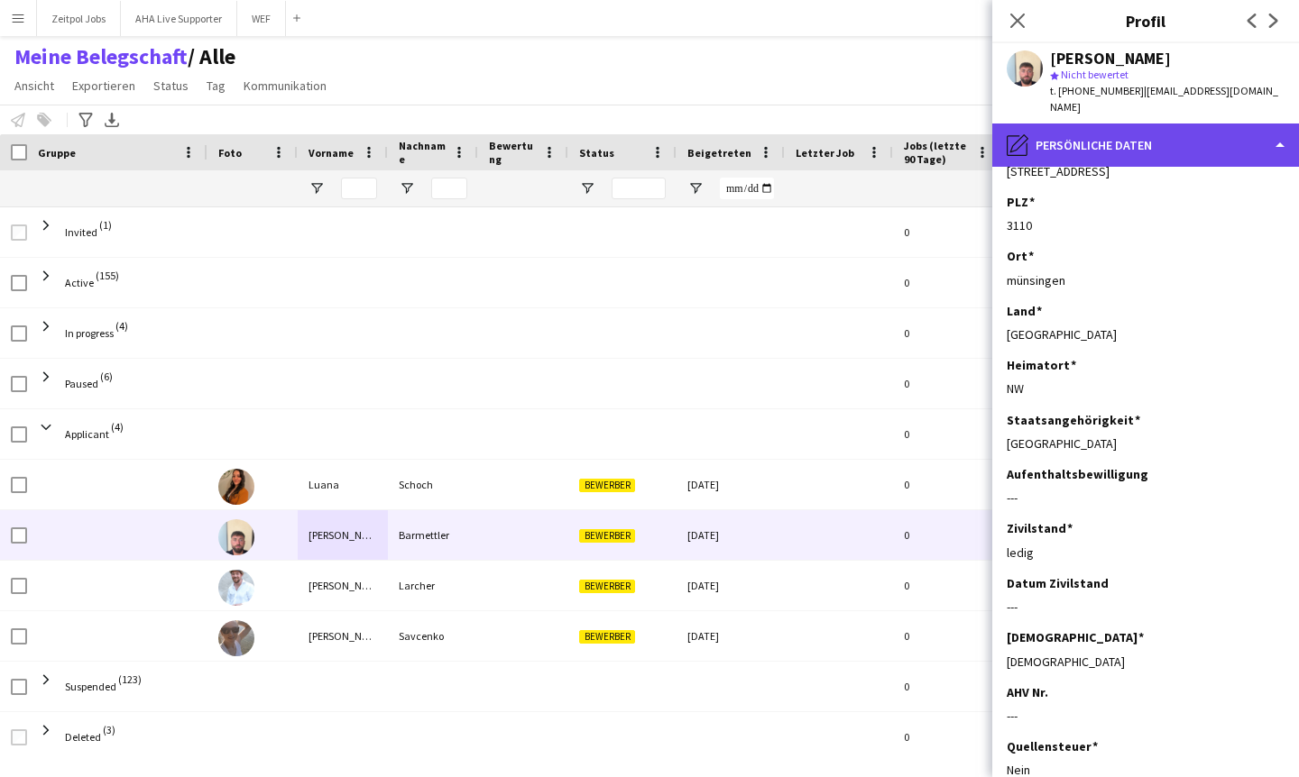
click at [1289, 128] on div "pencil4 Persönliche Daten" at bounding box center [1145, 145] width 307 height 43
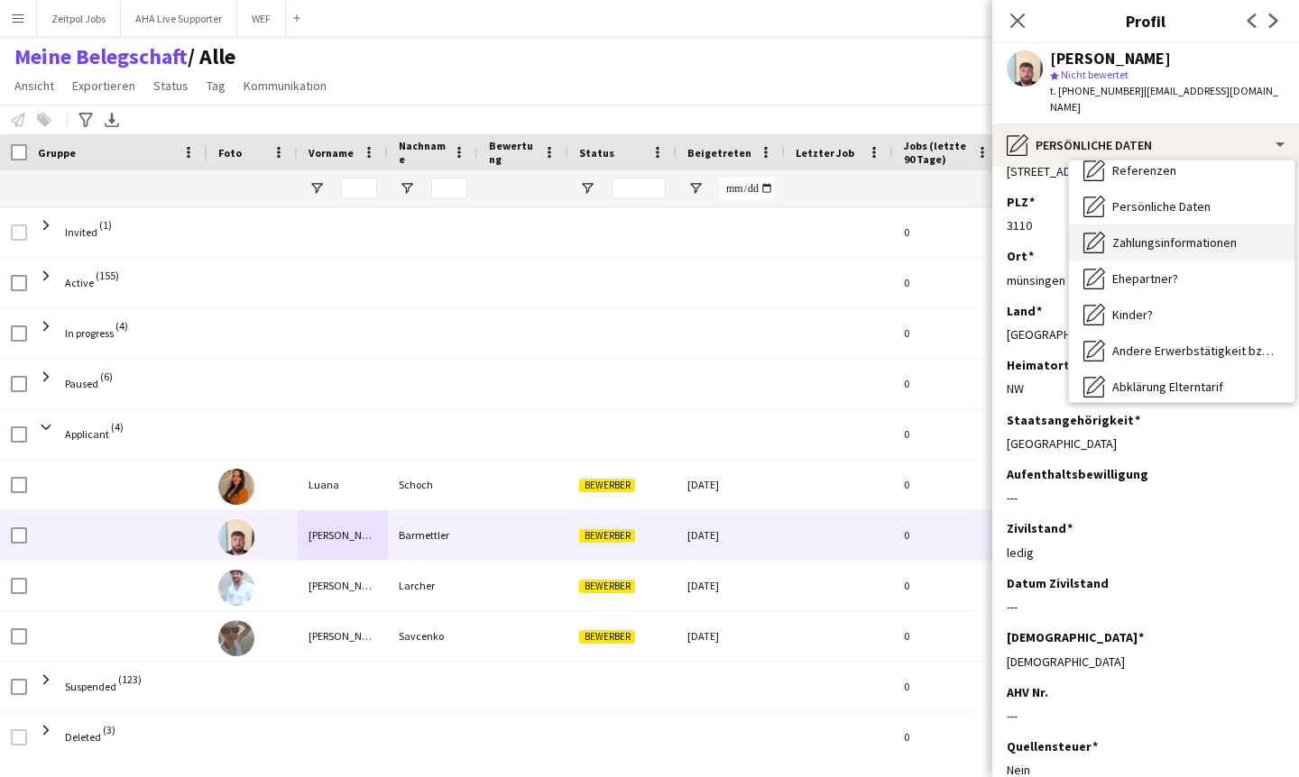
click at [1121, 234] on span "Zahlungsinformationen" at bounding box center [1174, 242] width 124 height 16
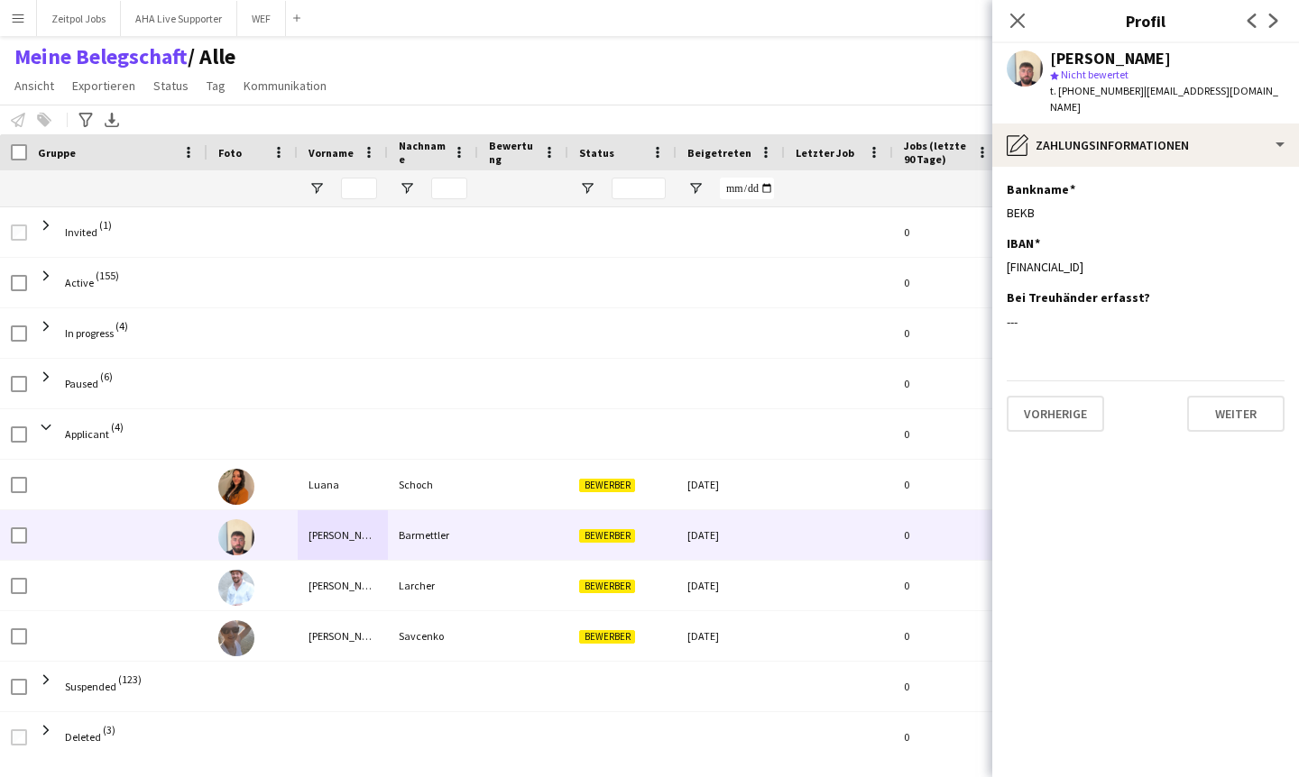
scroll to position [0, 0]
drag, startPoint x: 1163, startPoint y: 252, endPoint x: 994, endPoint y: 256, distance: 169.6
click at [994, 256] on app-section-data-types "Bankname Dieses Feld bearbeiten BEKB IBAN Dieses Feld bearbeiten [FINANCIAL_ID]…" at bounding box center [1145, 472] width 307 height 610
copy div "[FINANCIAL_ID]"
click at [1013, 12] on icon "Pop-in schließen" at bounding box center [1016, 20] width 17 height 17
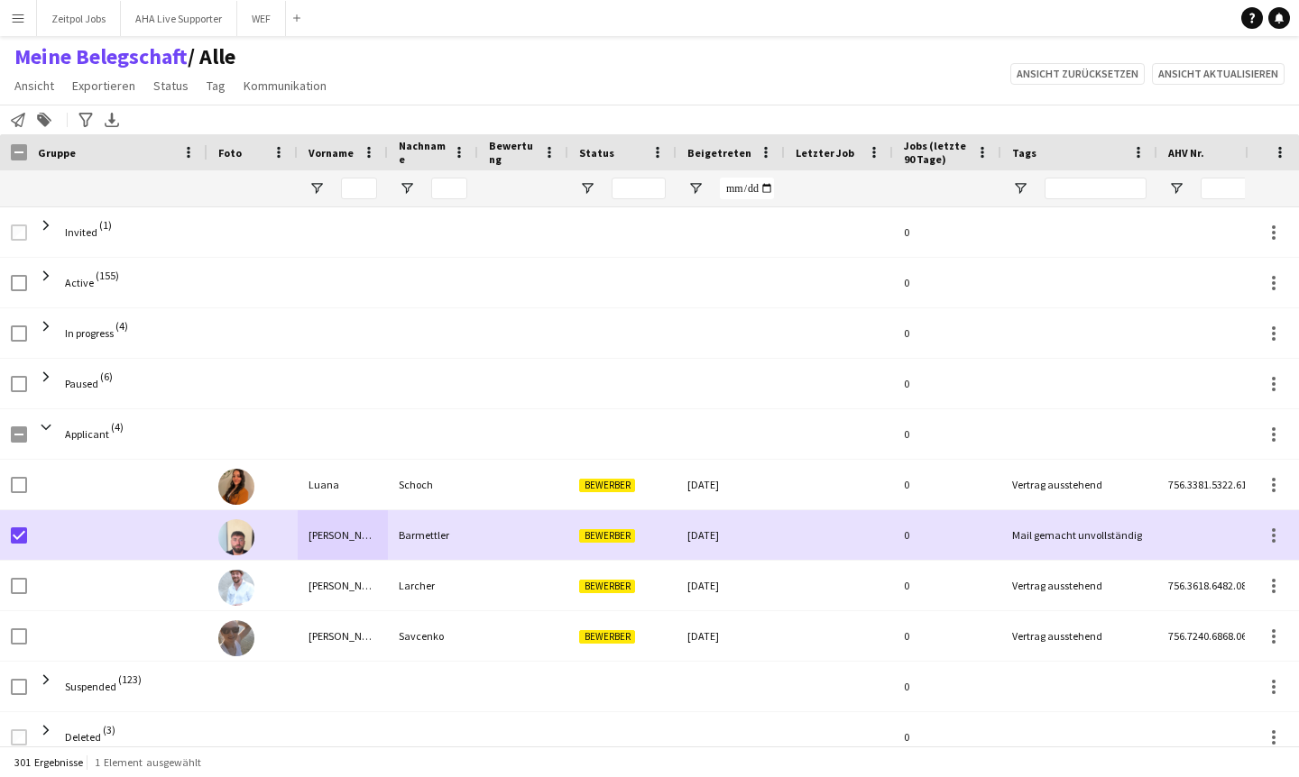
click at [200, 100] on app-page-menu "Ansicht Ansichten Standardansicht Abgelehnt AHA Live Supporter Alle Anmeldungen…" at bounding box center [172, 87] width 344 height 34
click at [212, 87] on span "Tag" at bounding box center [216, 86] width 19 height 16
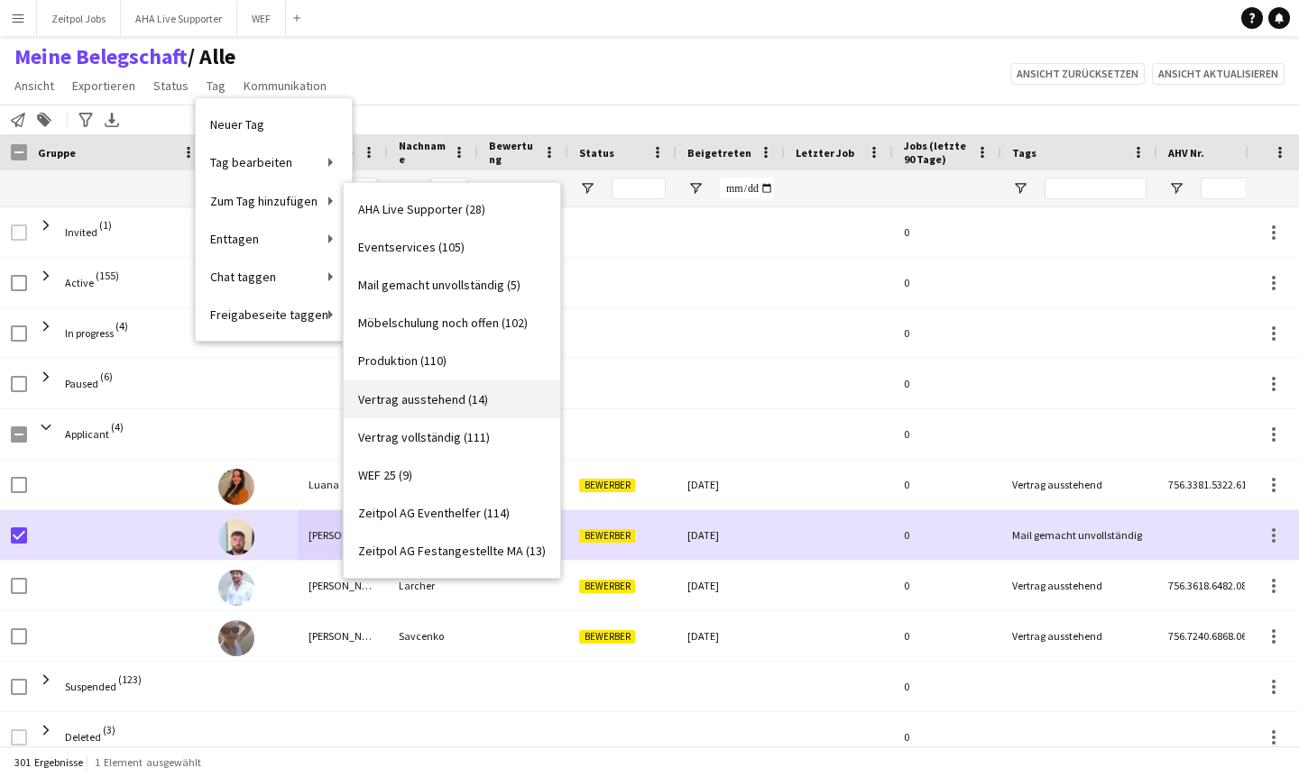
click at [395, 400] on span "Vertrag ausstehend (14)" at bounding box center [423, 399] width 130 height 16
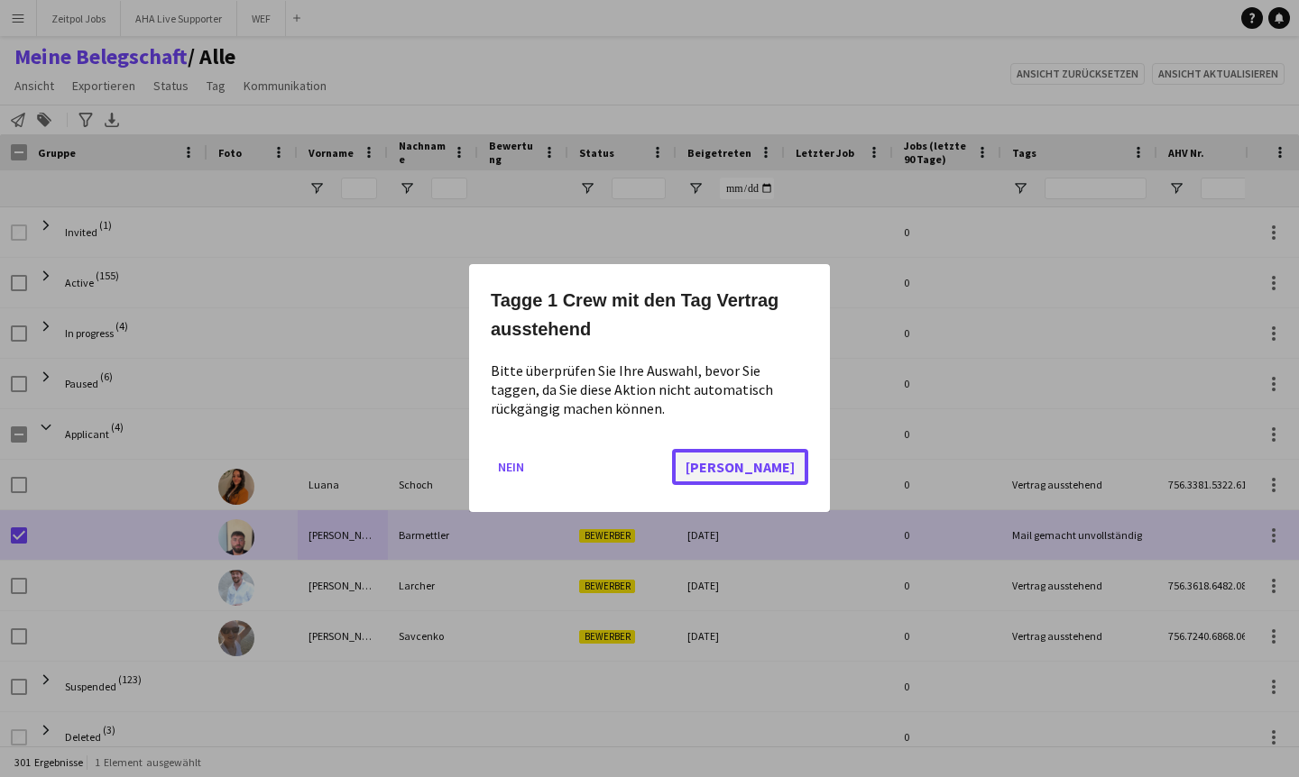
click at [785, 466] on button "[PERSON_NAME]" at bounding box center [740, 468] width 136 height 36
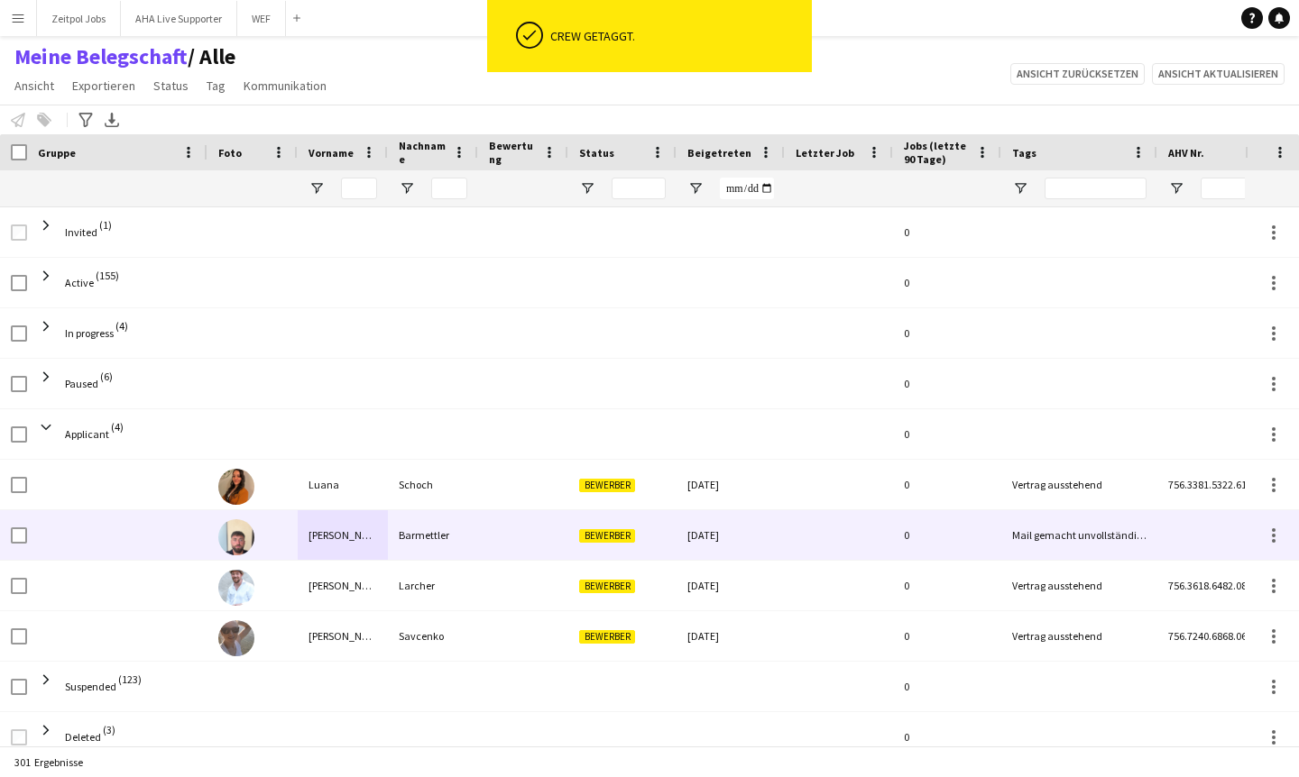
click at [438, 546] on div "Barmettler" at bounding box center [433, 535] width 90 height 50
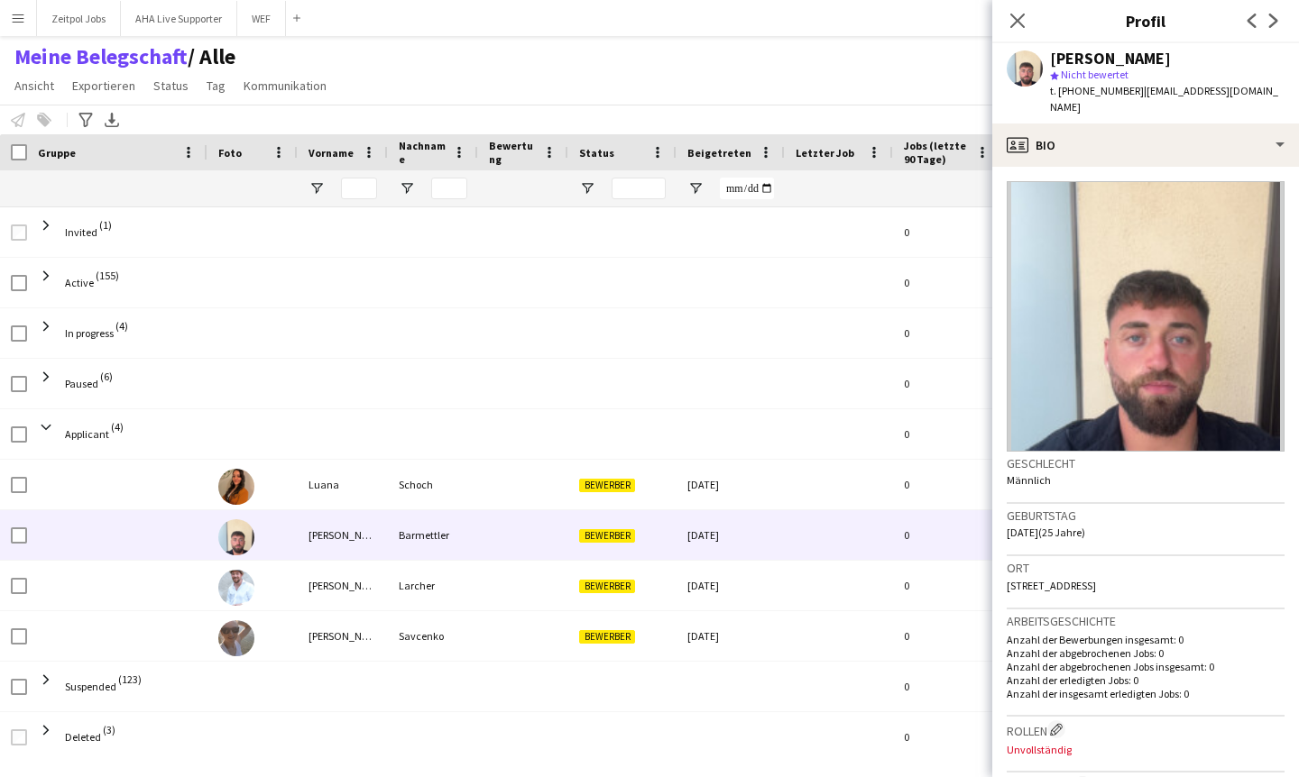
click at [1271, 97] on div "[PERSON_NAME] star Nicht bewertet t. [PHONE_NUMBER] | [EMAIL_ADDRESS][DOMAIN_NA…" at bounding box center [1145, 83] width 307 height 80
drag, startPoint x: 1271, startPoint y: 96, endPoint x: 1129, endPoint y: 90, distance: 141.7
click at [1129, 90] on div "[PERSON_NAME] star Nicht bewertet t. [PHONE_NUMBER] | [EMAIL_ADDRESS][DOMAIN_NA…" at bounding box center [1145, 83] width 307 height 80
copy span "[EMAIL_ADDRESS][DOMAIN_NAME]"
